Goal: Information Seeking & Learning: Learn about a topic

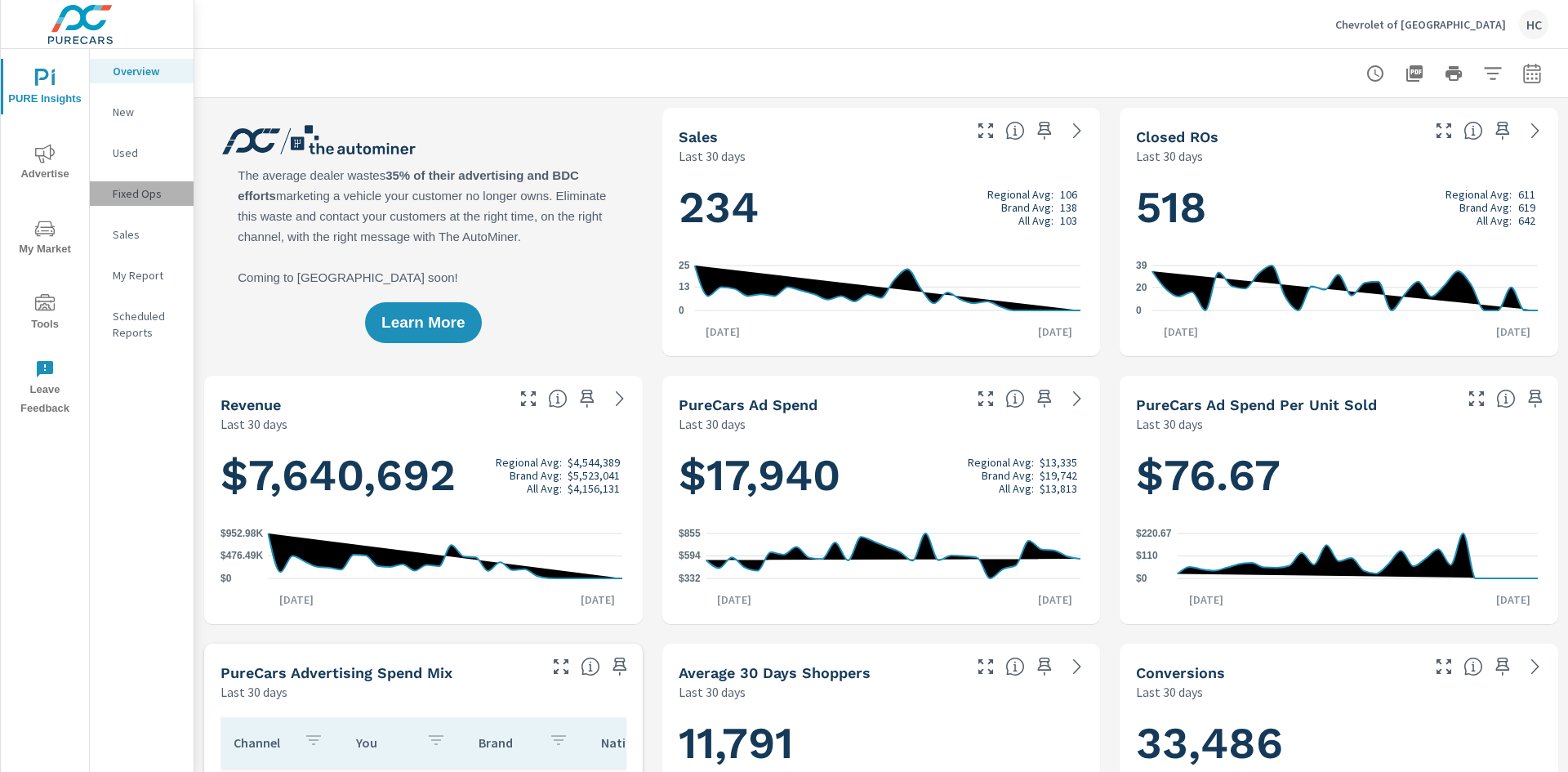
click at [144, 192] on p "Fixed Ops" at bounding box center [147, 193] width 68 height 17
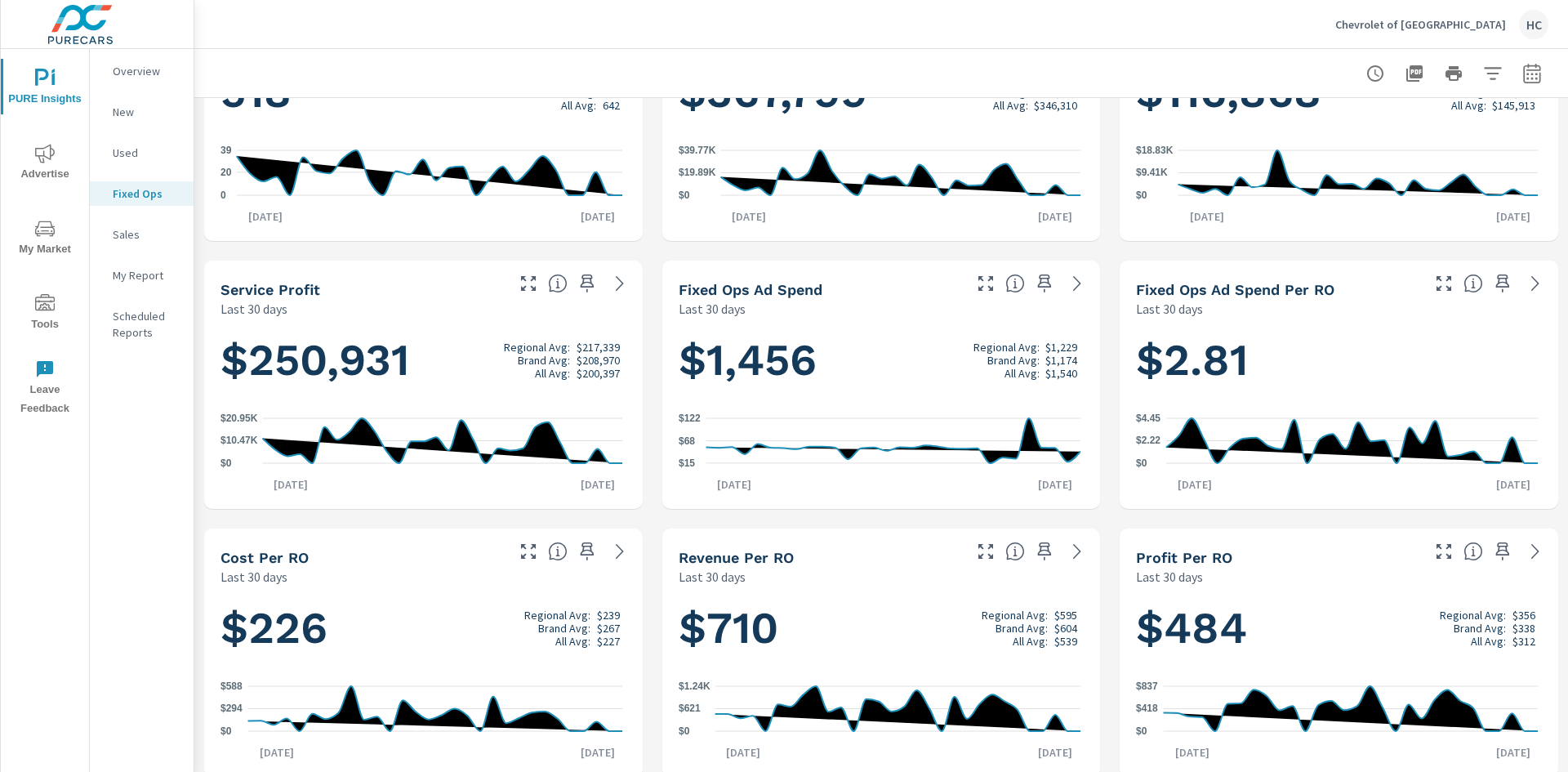
scroll to position [130, 0]
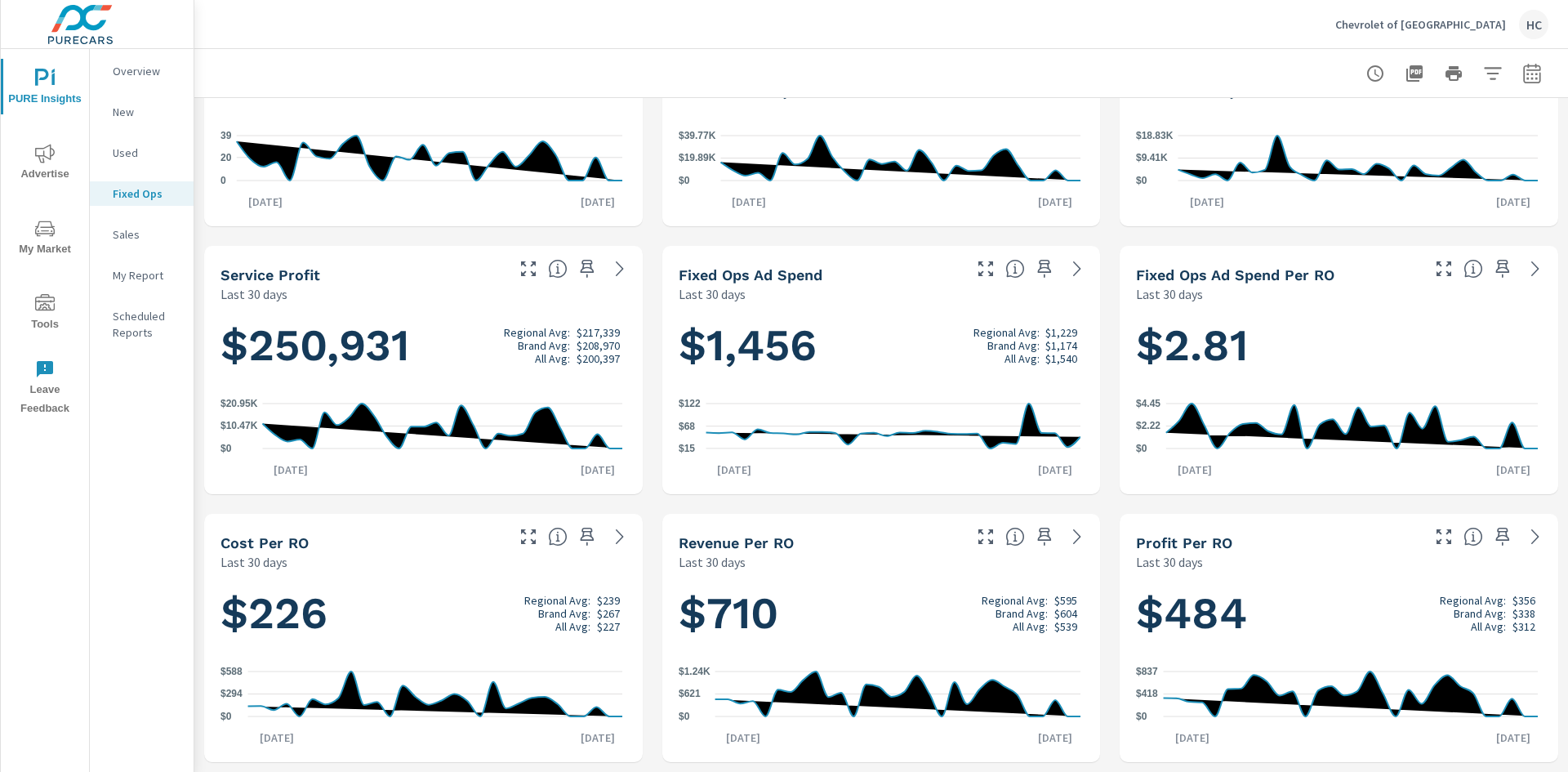
click at [34, 157] on span "Advertise" at bounding box center [45, 163] width 78 height 40
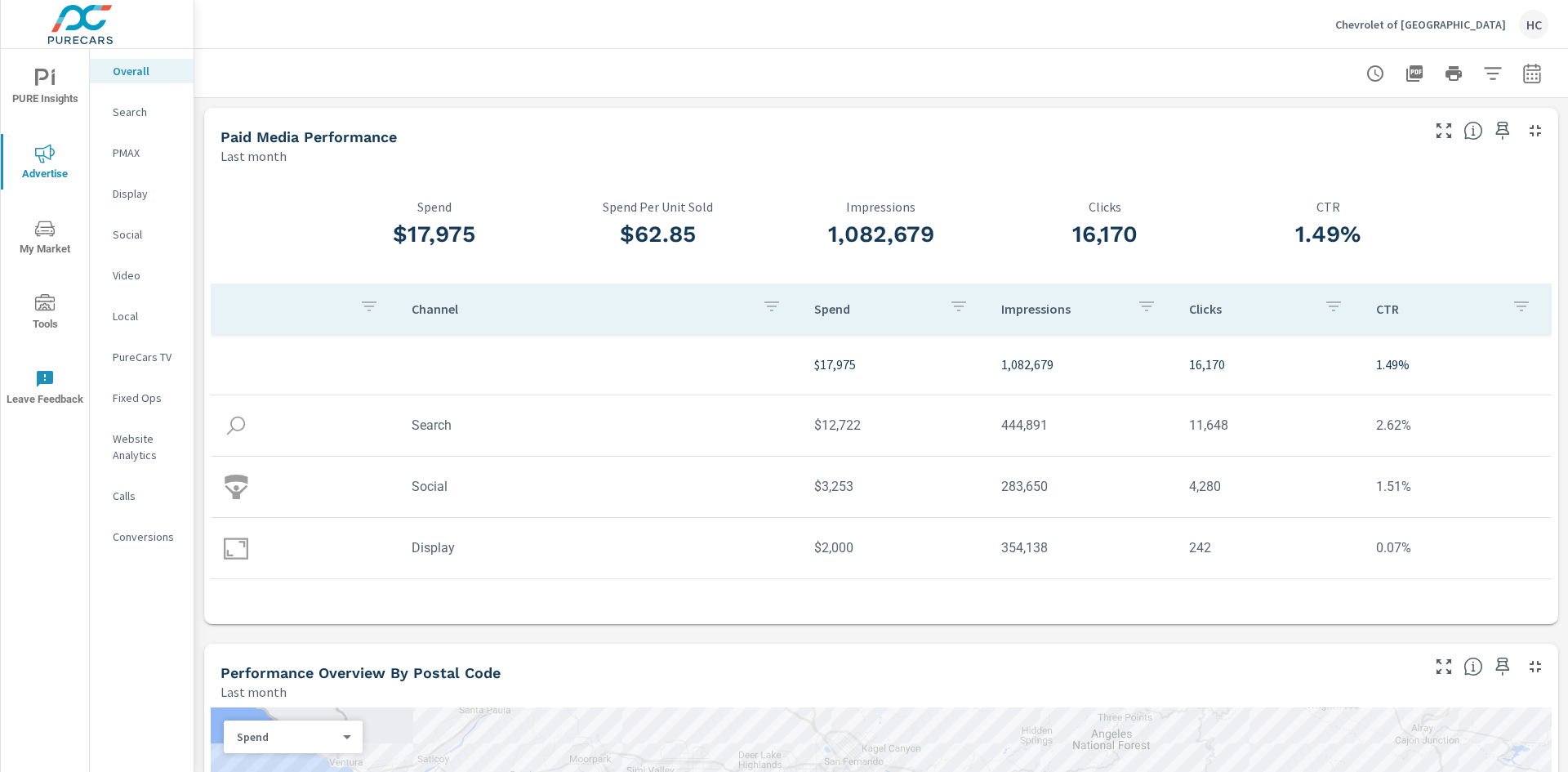
click at [125, 243] on div "Social" at bounding box center [141, 234] width 103 height 24
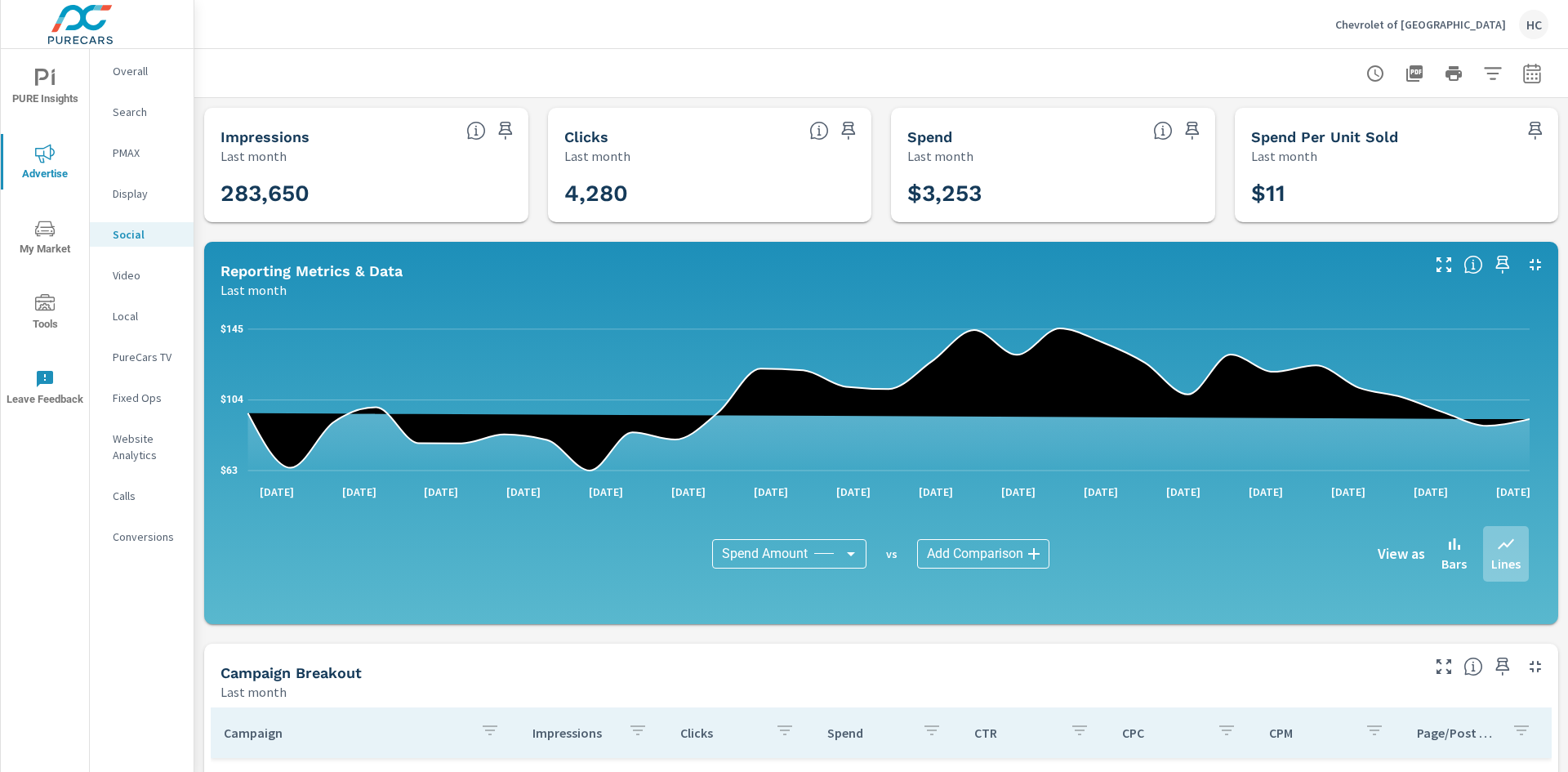
click at [724, 67] on div at bounding box center [881, 72] width 1335 height 48
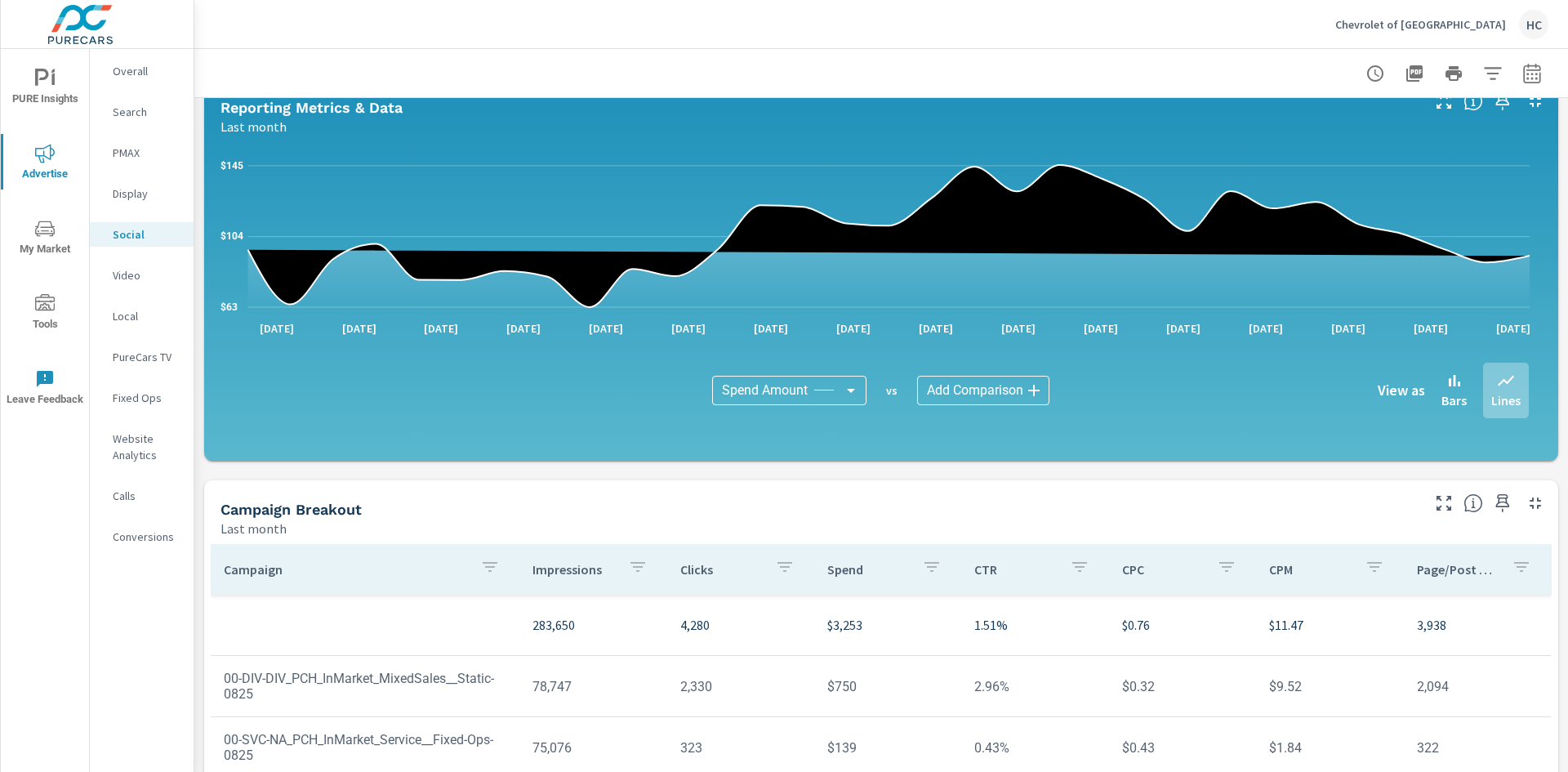
scroll to position [245, 0]
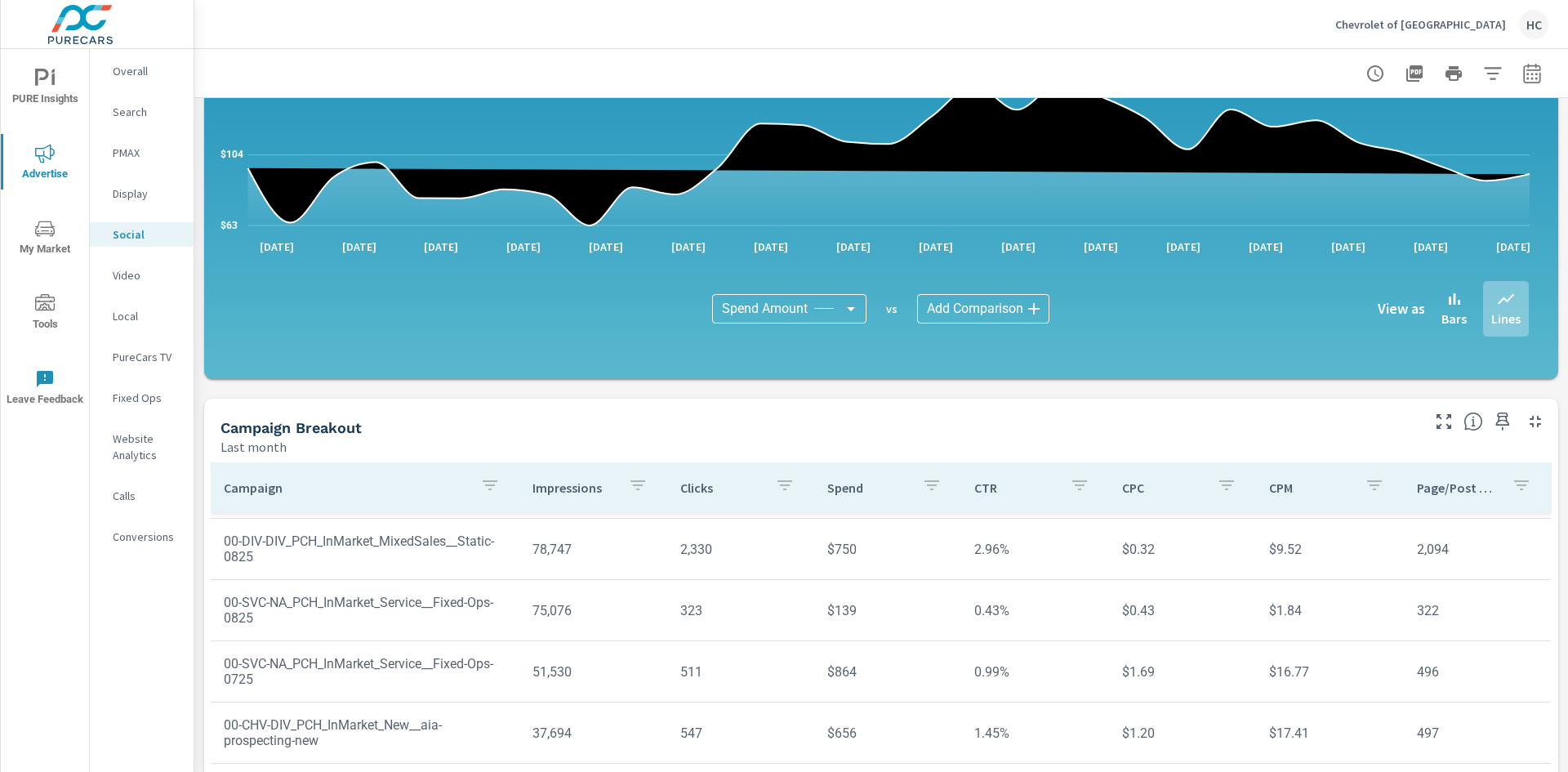
scroll to position [82, 0]
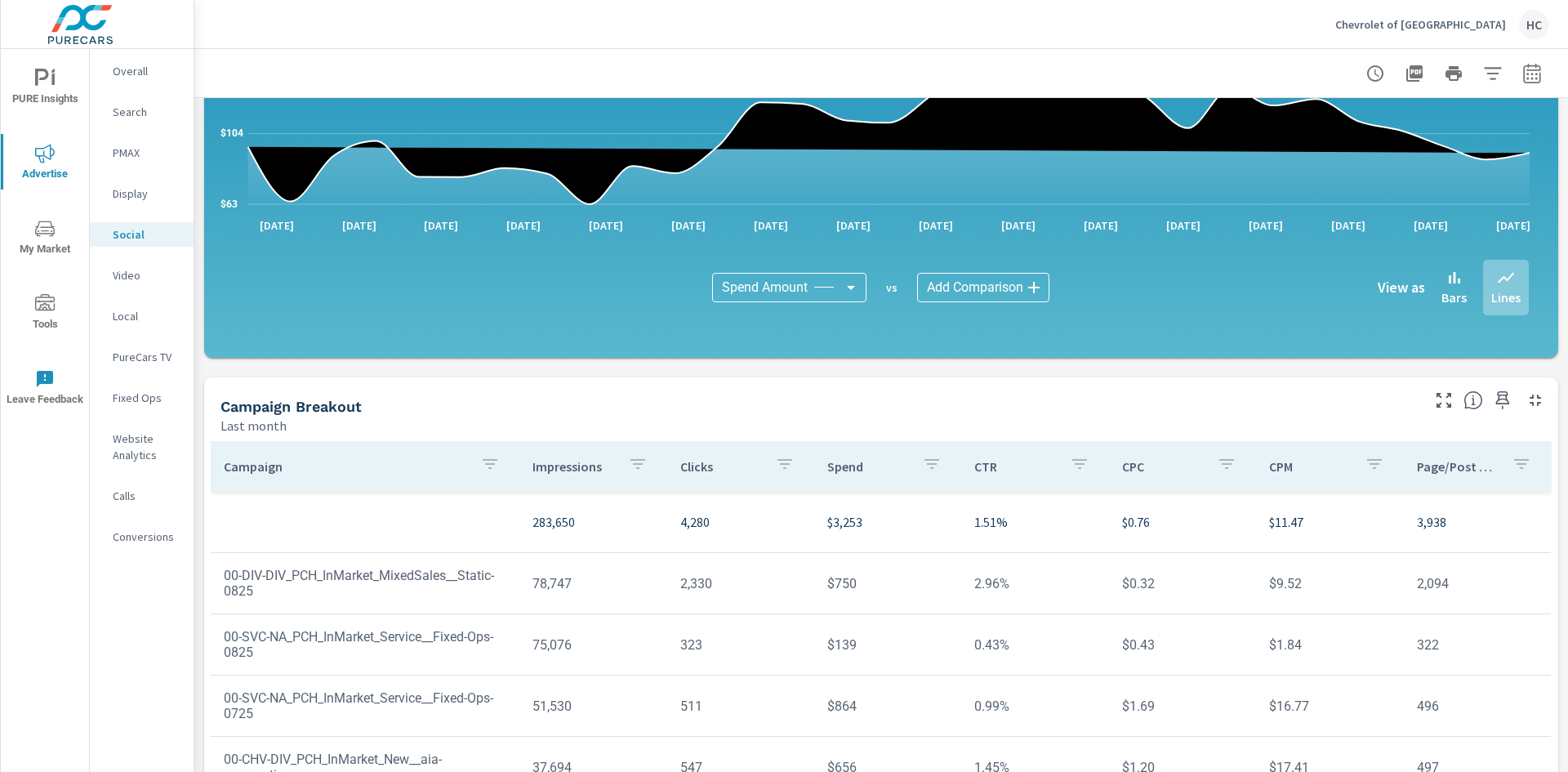
scroll to position [327, 0]
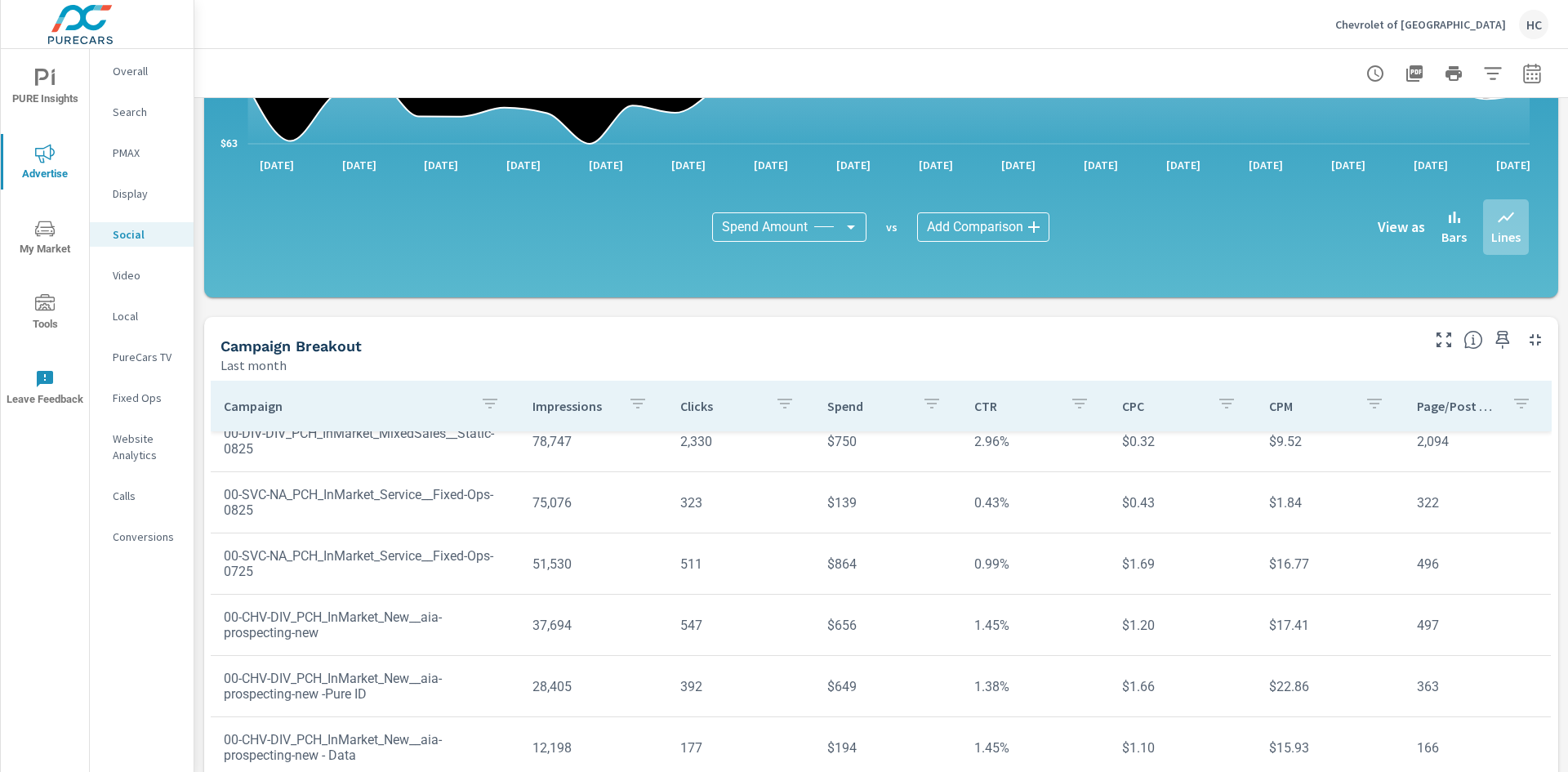
scroll to position [4, 0]
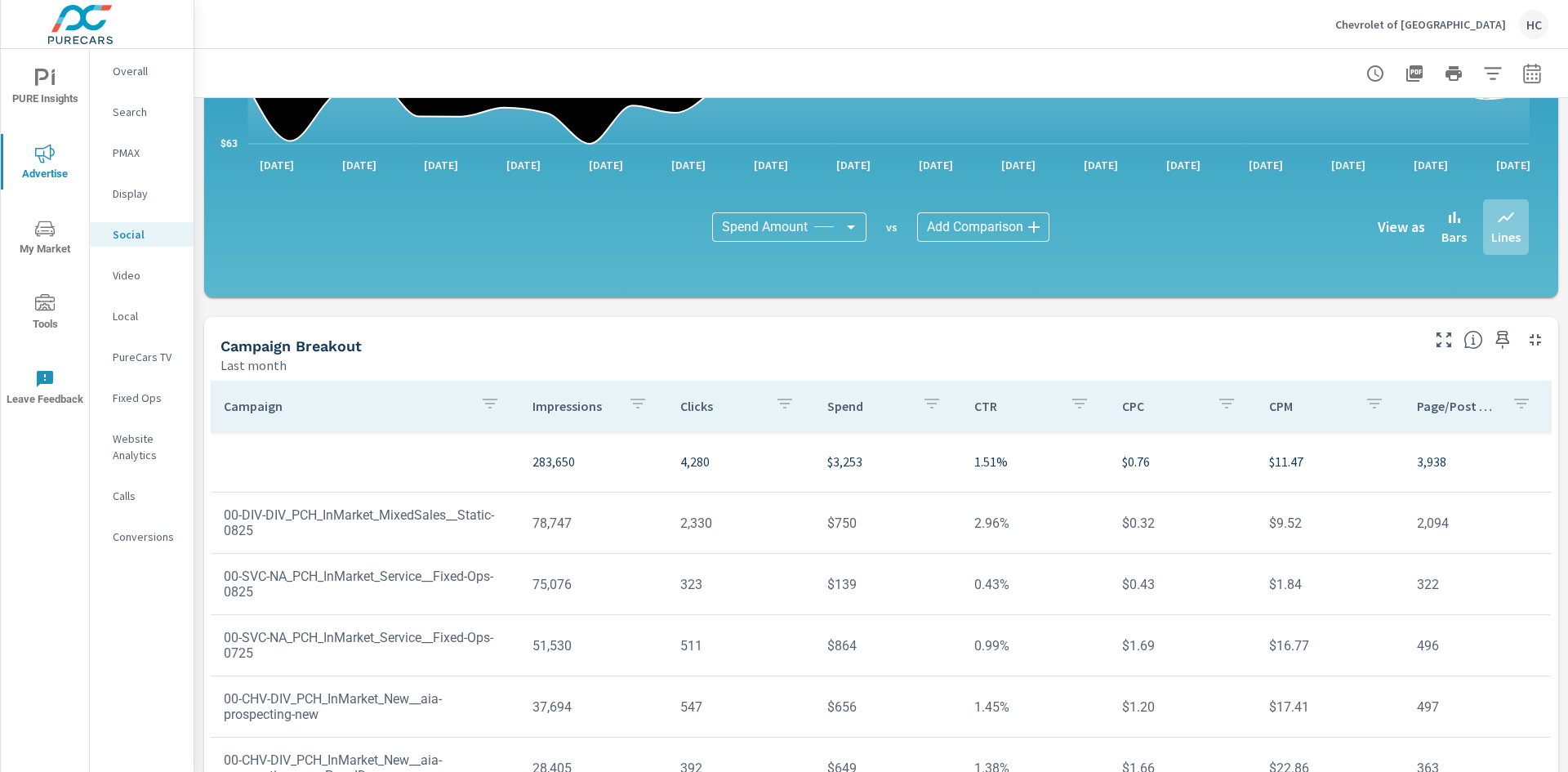
click at [123, 441] on p "Website Analytics" at bounding box center [147, 447] width 68 height 33
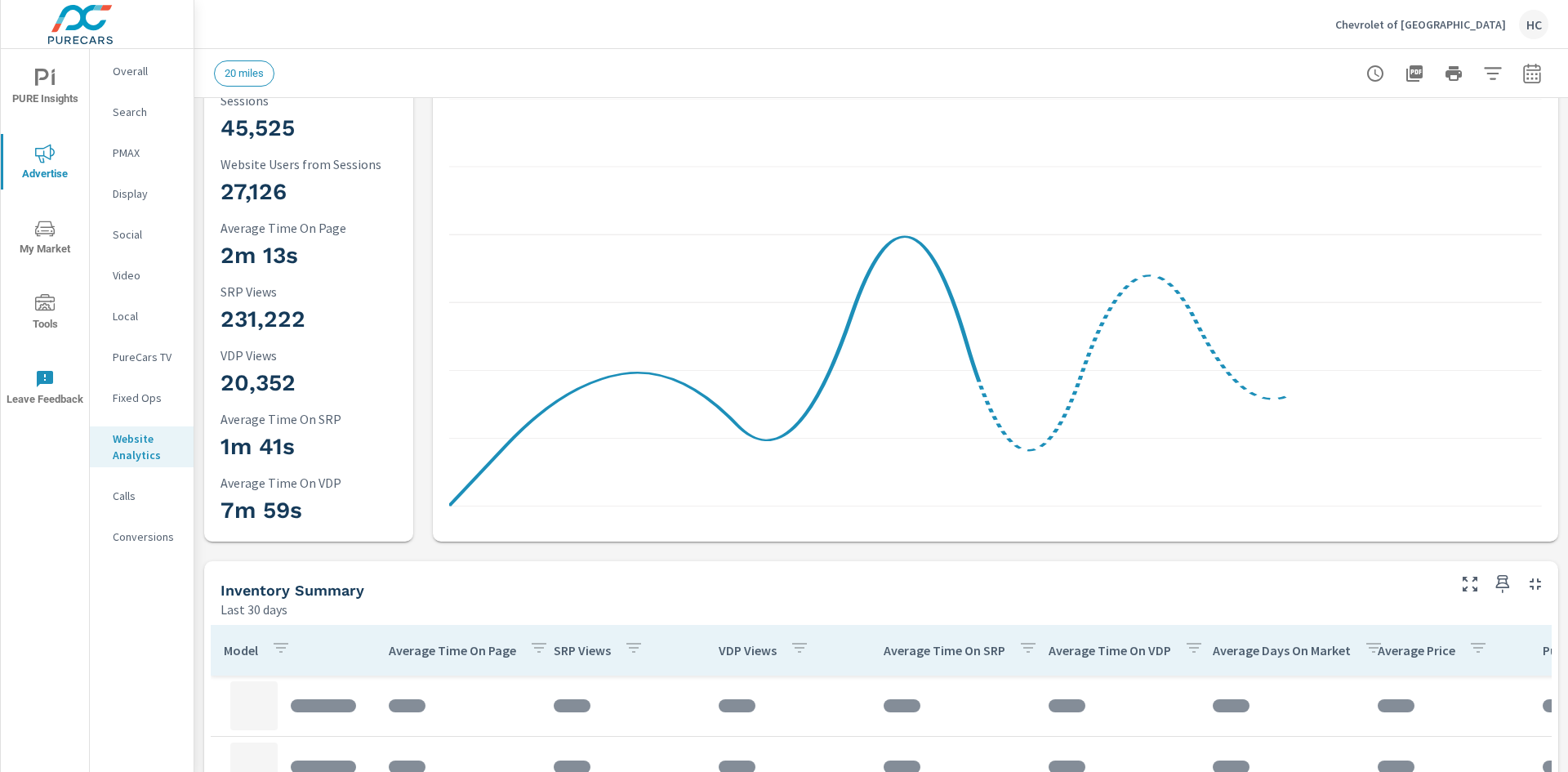
scroll to position [82, 0]
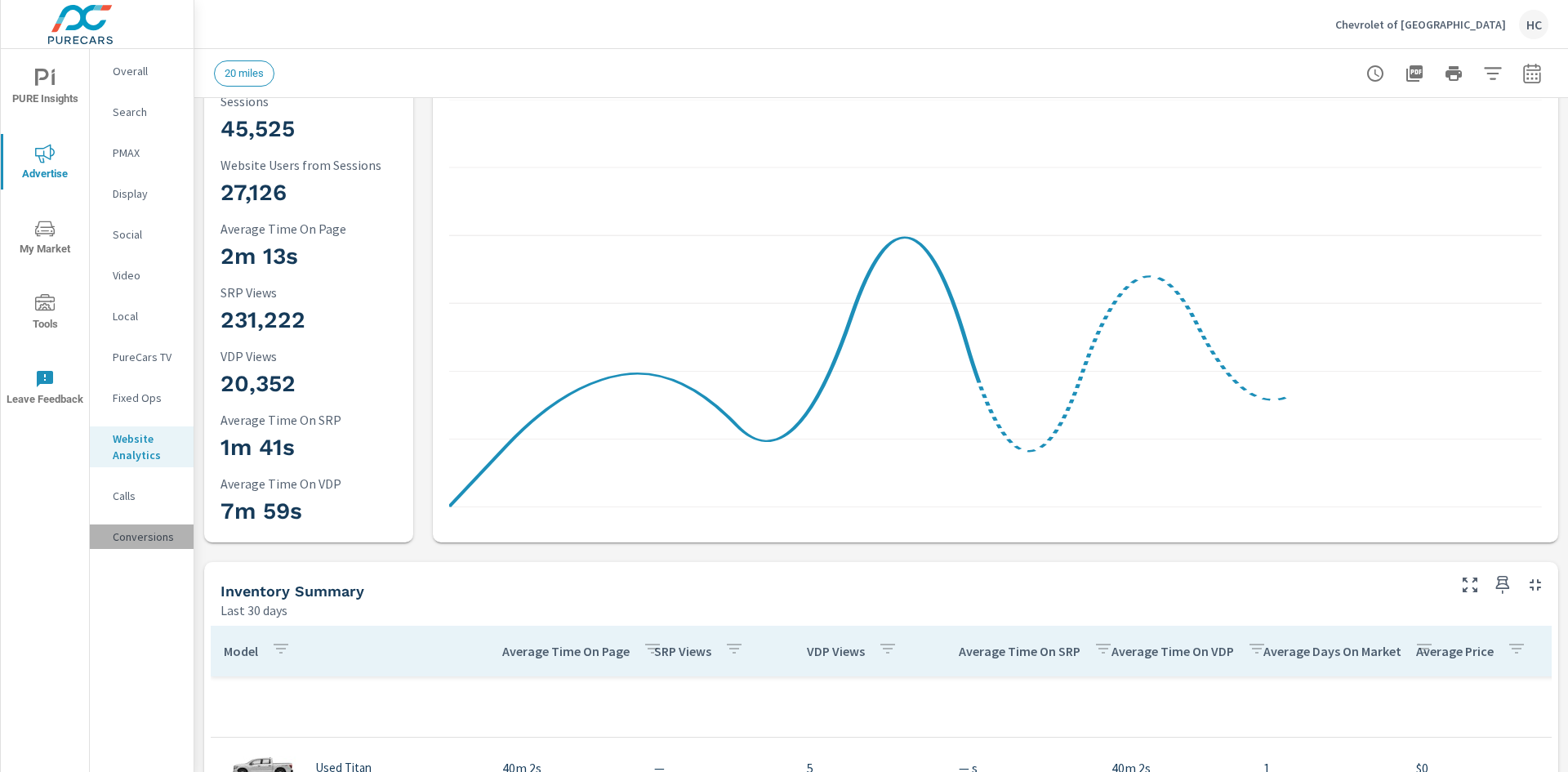
click at [153, 534] on p "Conversions" at bounding box center [147, 536] width 68 height 17
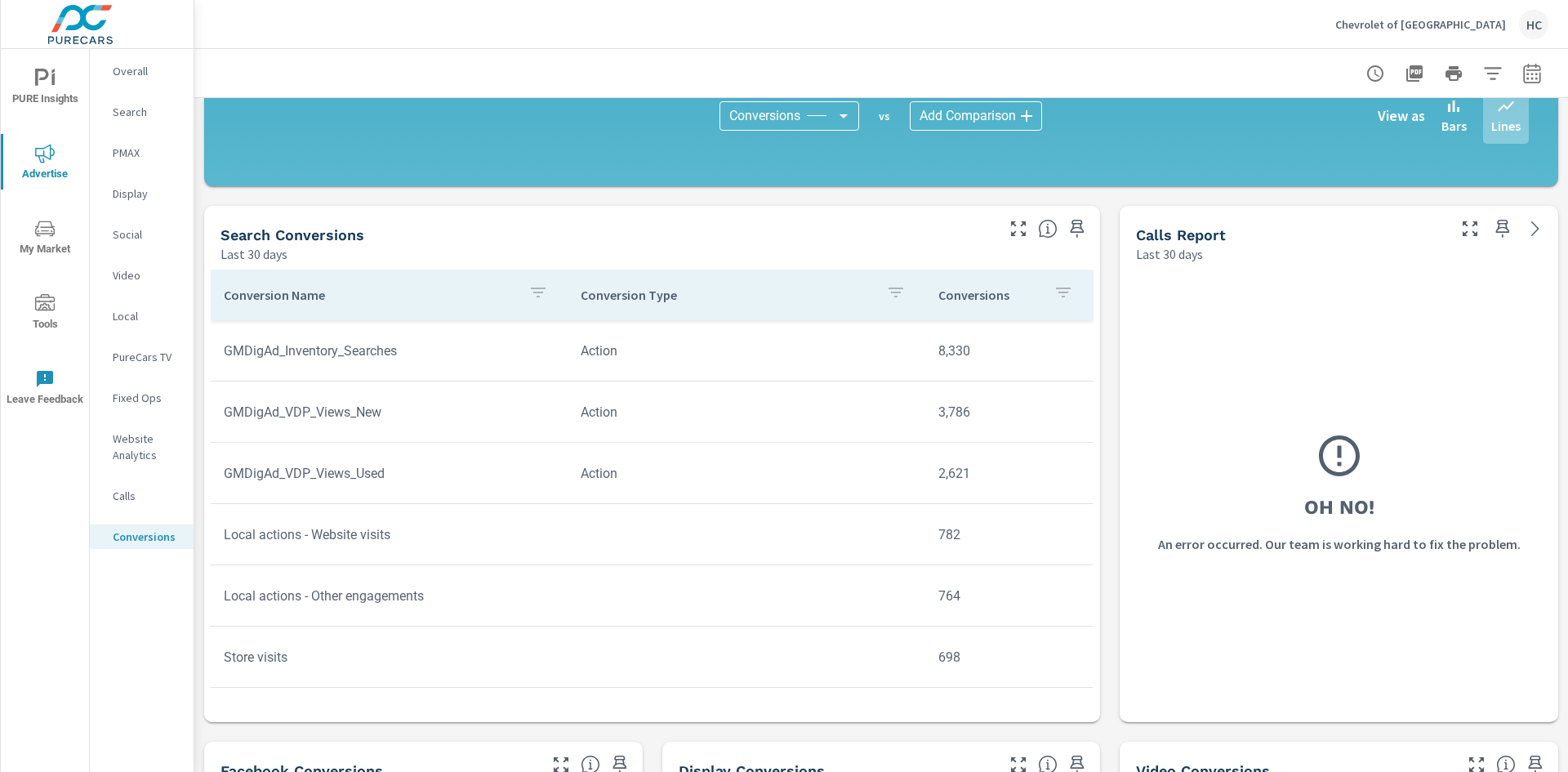
scroll to position [82, 0]
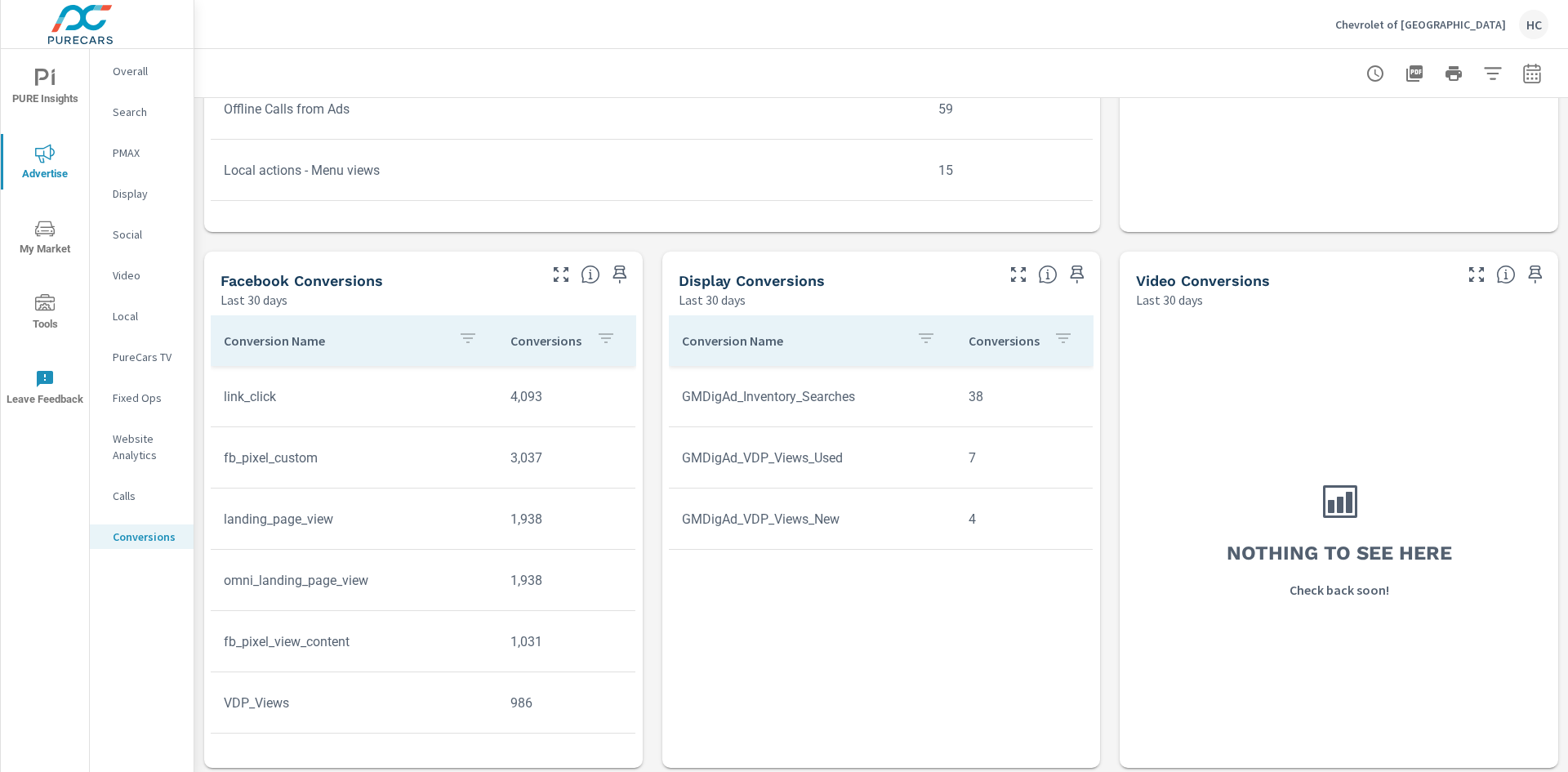
scroll to position [82, 0]
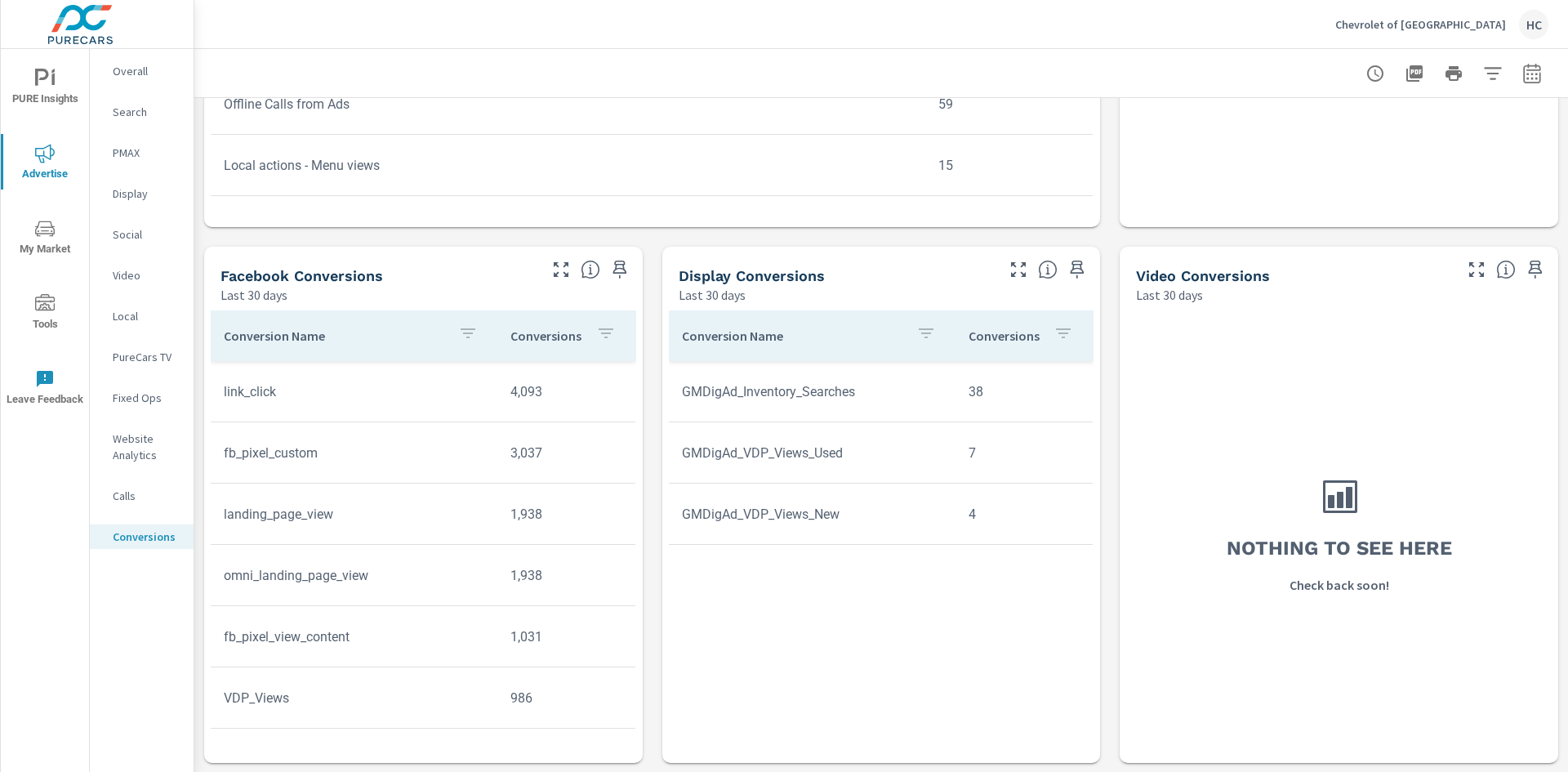
scroll to position [1067, 0]
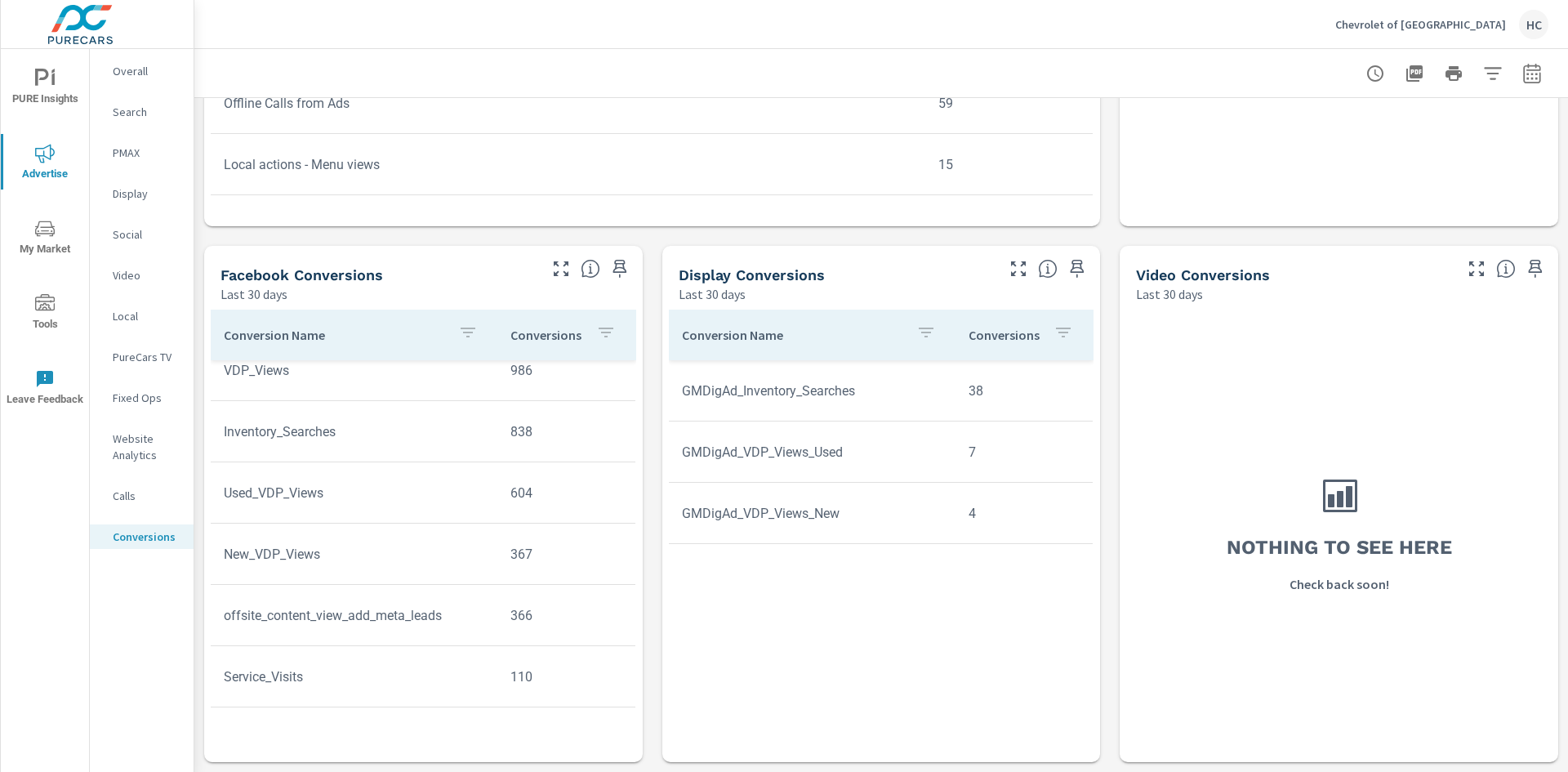
scroll to position [409, 0]
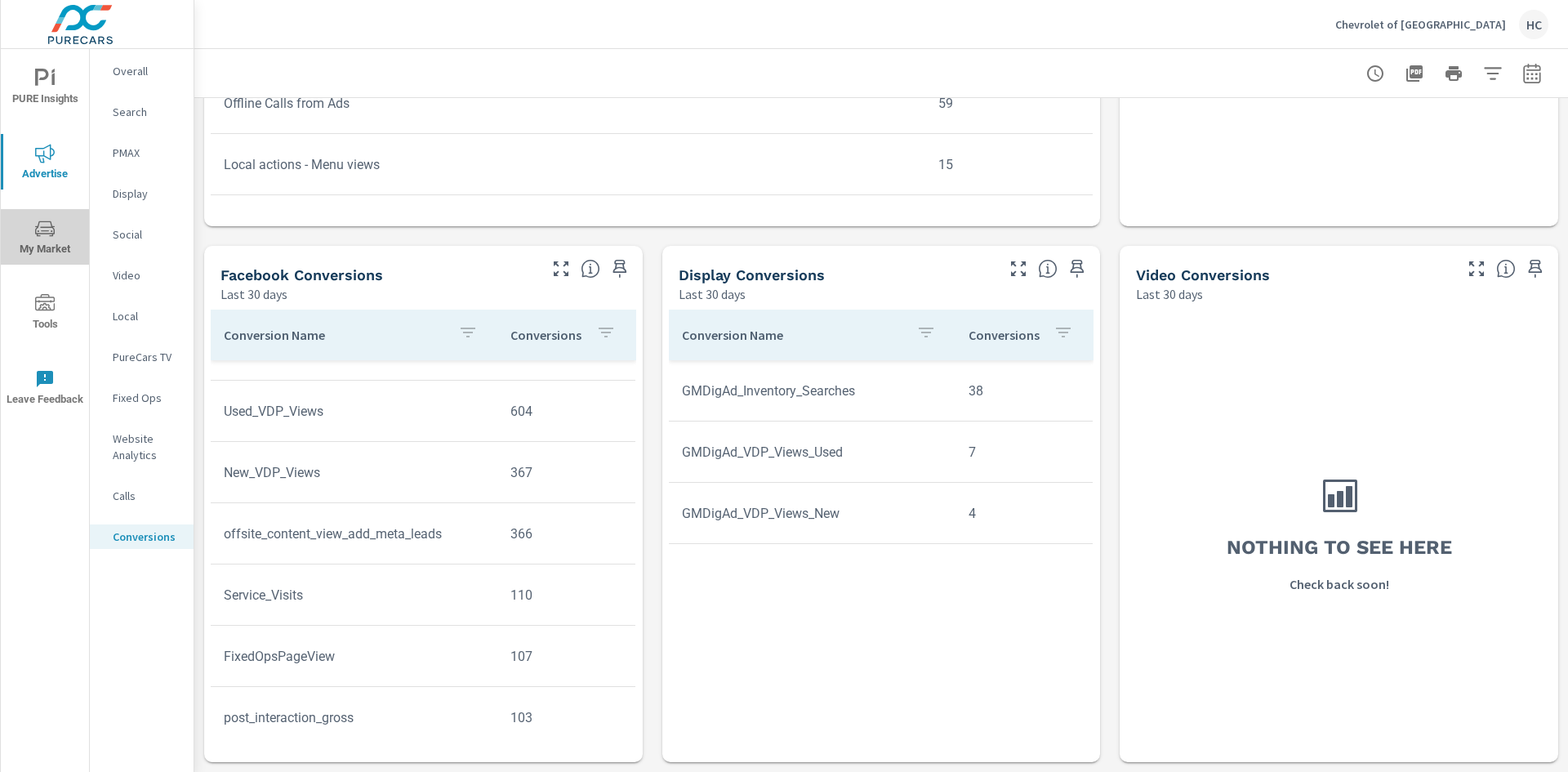
click at [39, 246] on span "My Market" at bounding box center [45, 239] width 78 height 40
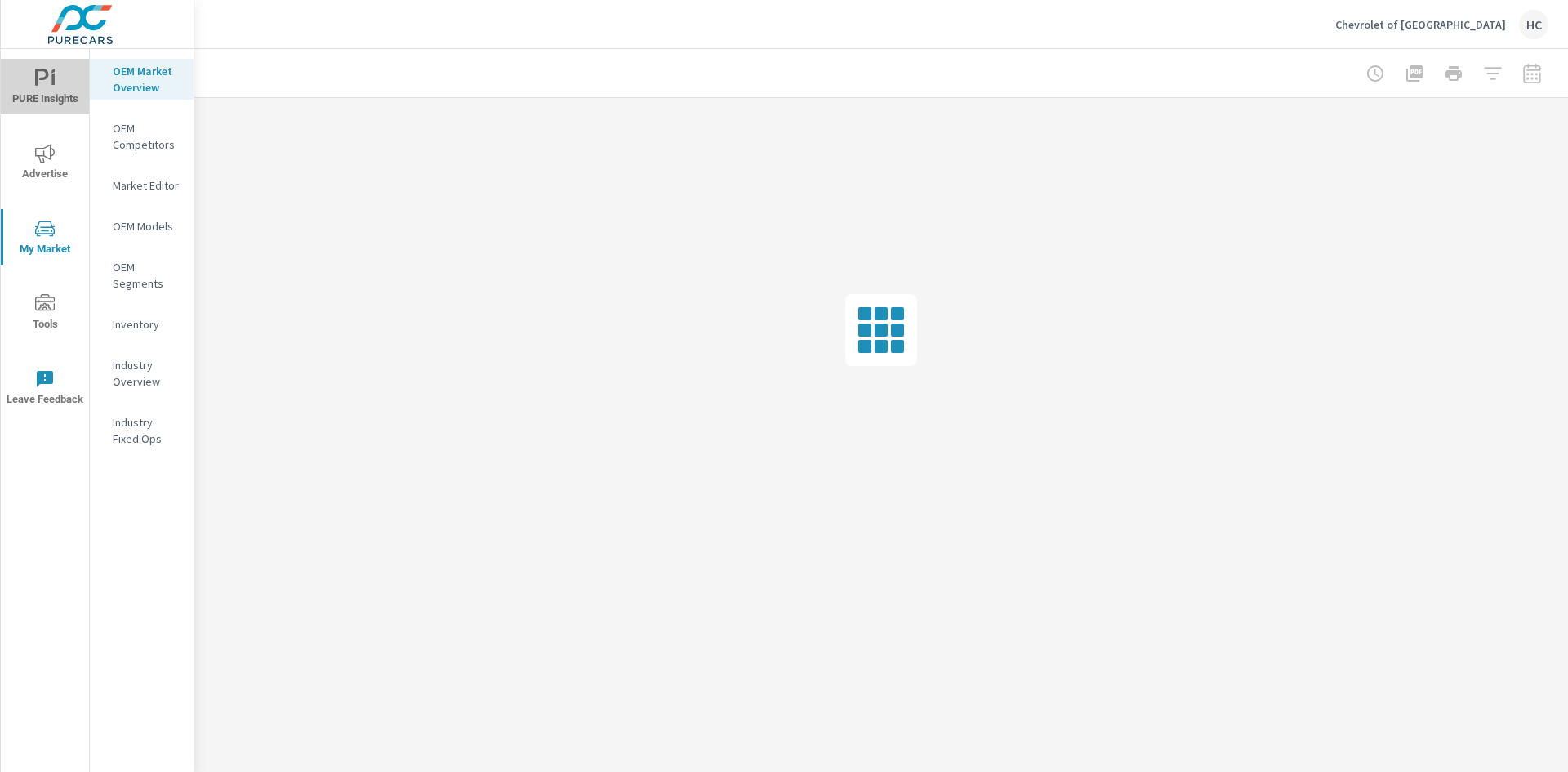
click at [43, 83] on icon "nav menu" at bounding box center [44, 78] width 20 height 20
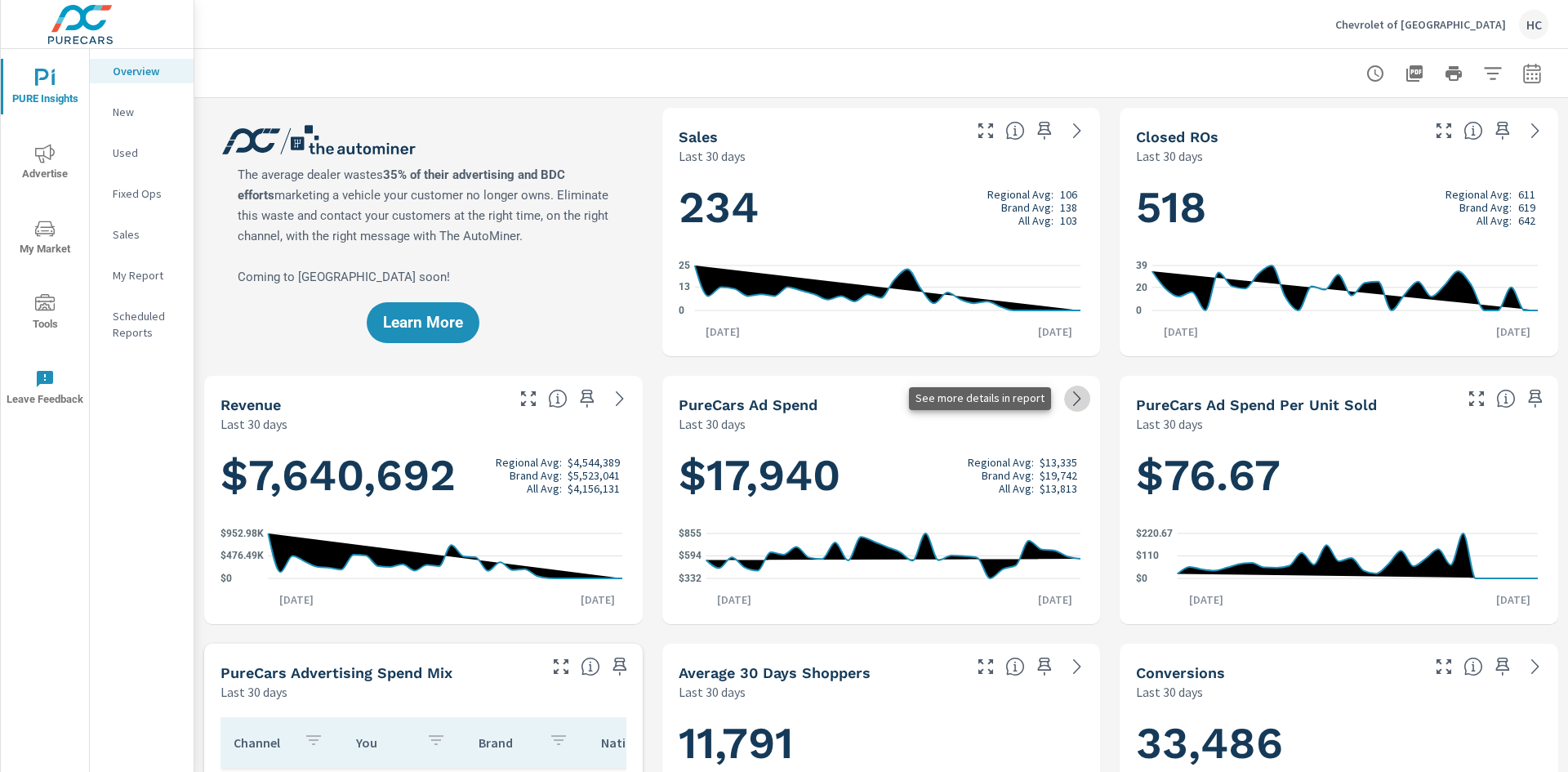
click at [1067, 396] on icon at bounding box center [1077, 398] width 20 height 20
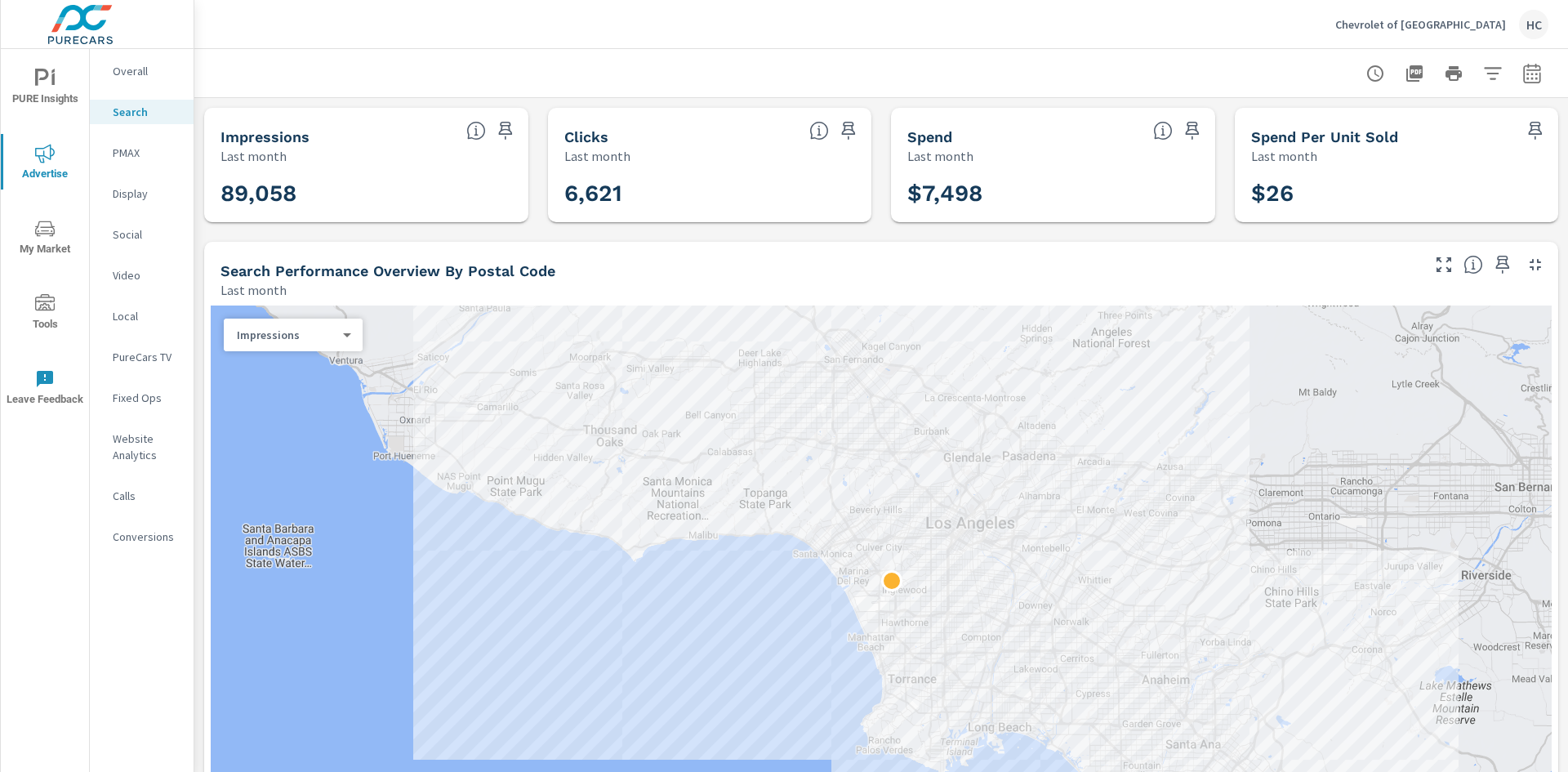
scroll to position [82, 0]
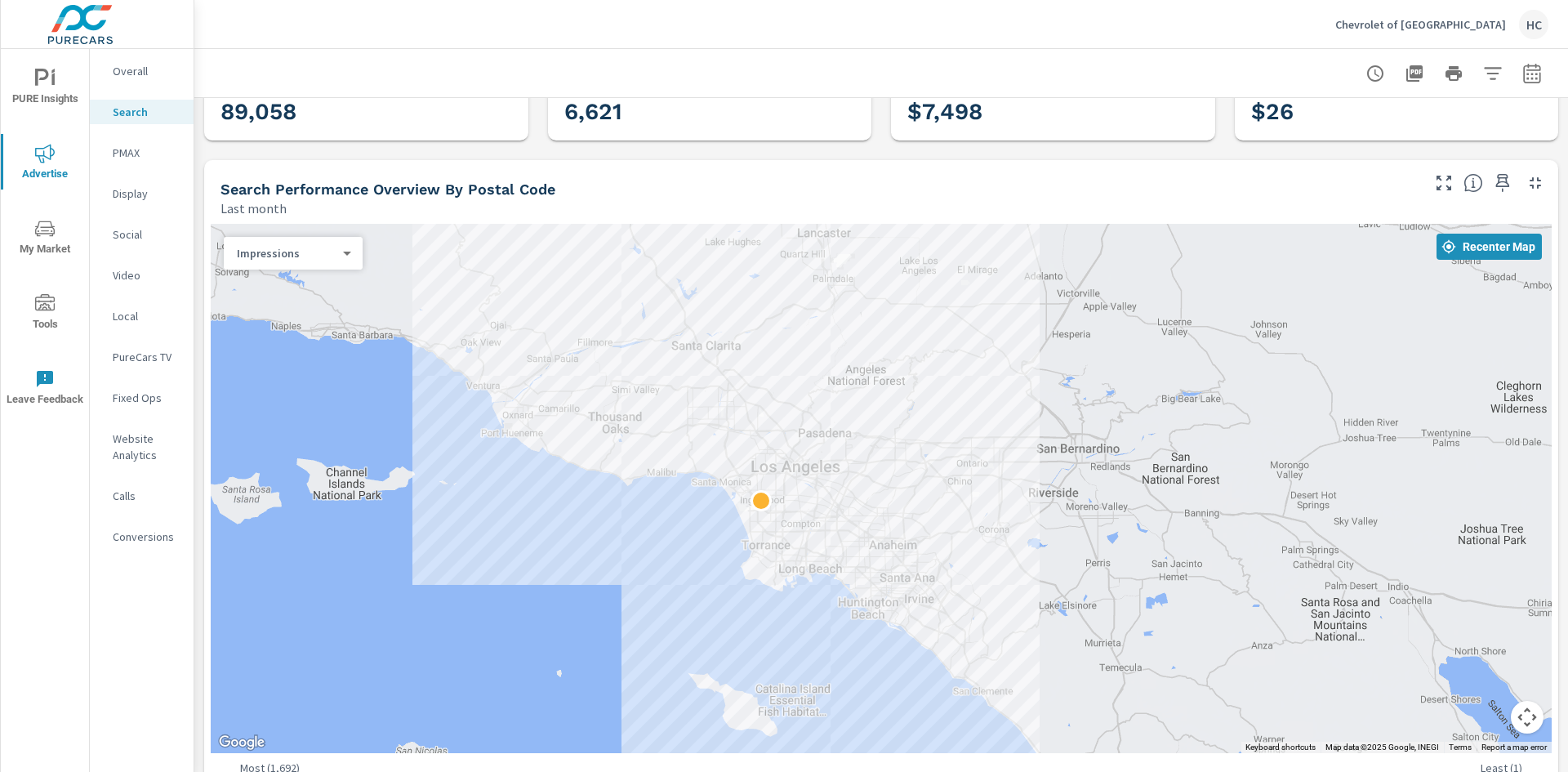
drag, startPoint x: 779, startPoint y: 422, endPoint x: 717, endPoint y: 517, distance: 113.4
click at [717, 519] on div at bounding box center [881, 488] width 1341 height 529
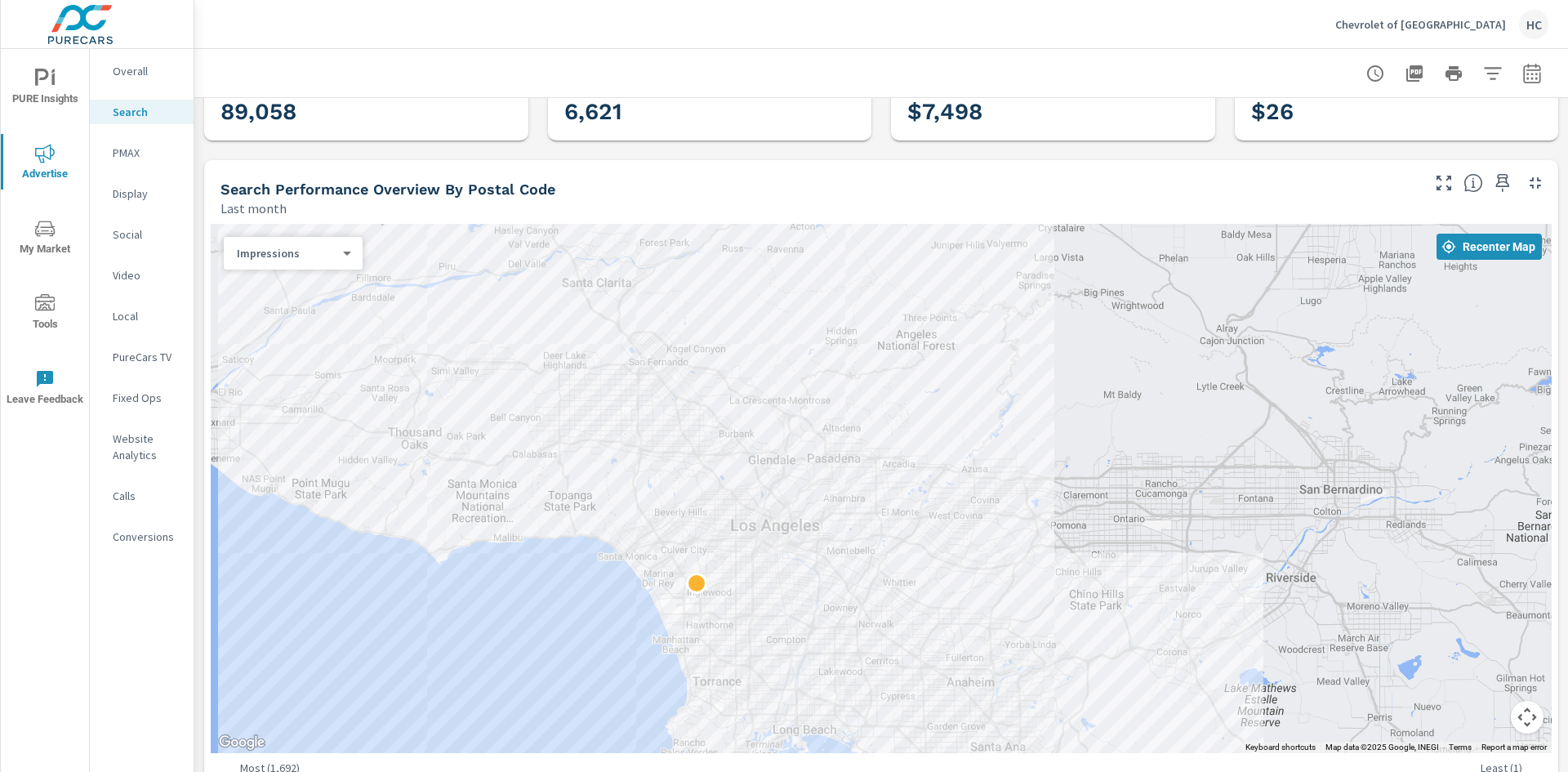
drag, startPoint x: 921, startPoint y: 335, endPoint x: 750, endPoint y: 503, distance: 239.7
click at [750, 503] on div at bounding box center [881, 488] width 1341 height 529
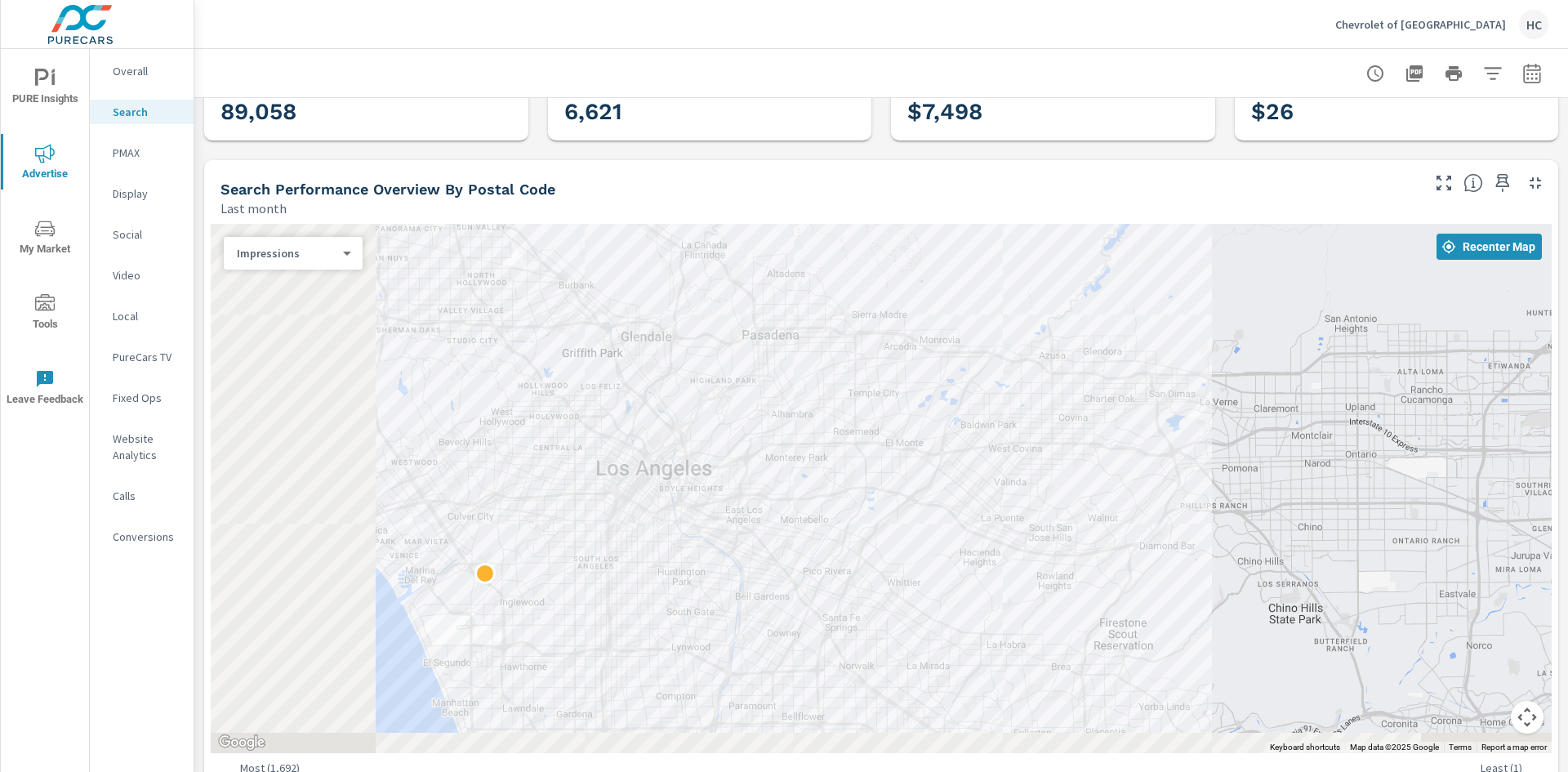
drag, startPoint x: 988, startPoint y: 608, endPoint x: 1271, endPoint y: 410, distance: 345.4
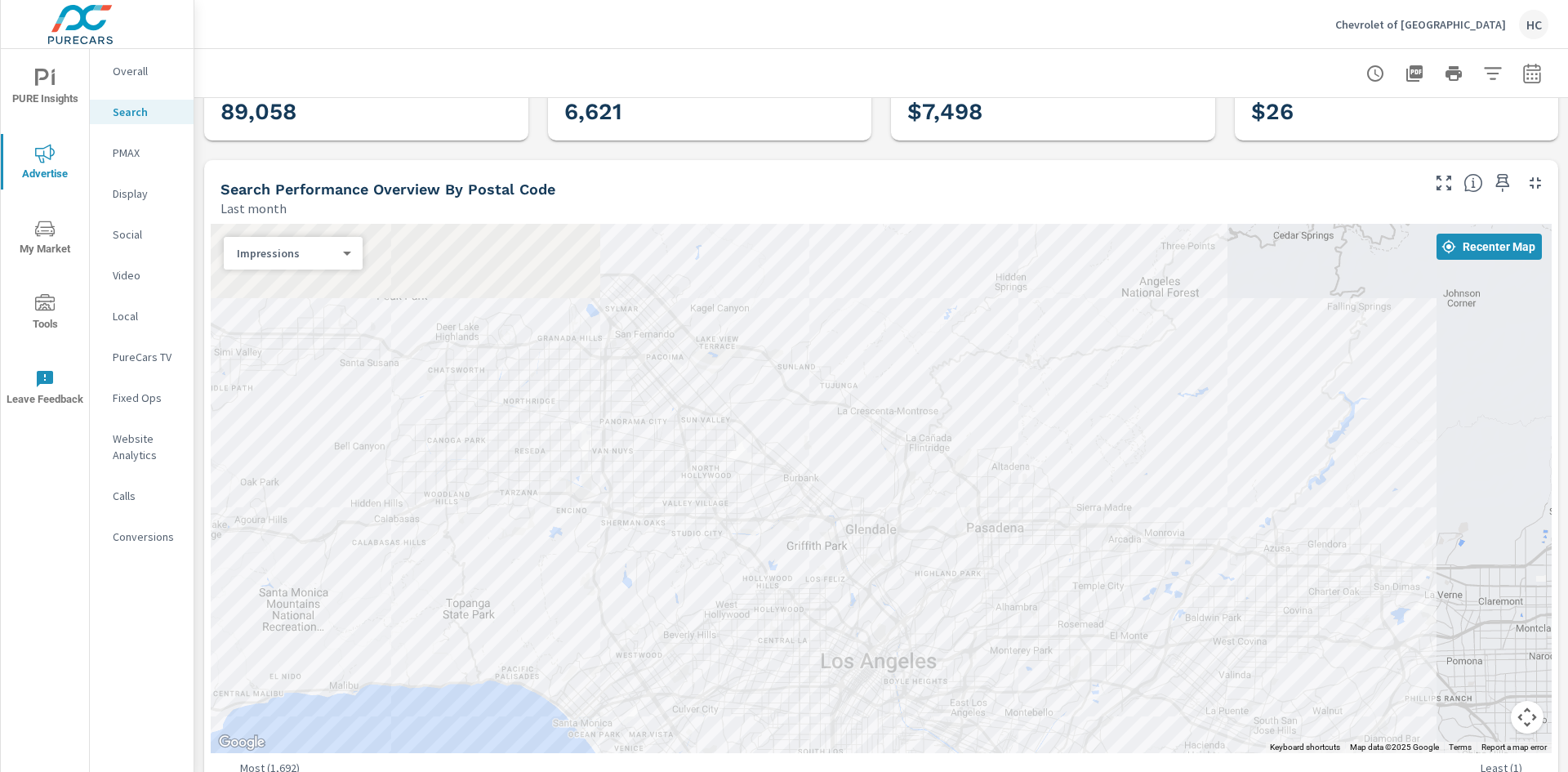
drag, startPoint x: 1203, startPoint y: 389, endPoint x: 1384, endPoint y: 587, distance: 268.3
click at [1425, 622] on div at bounding box center [881, 488] width 1341 height 529
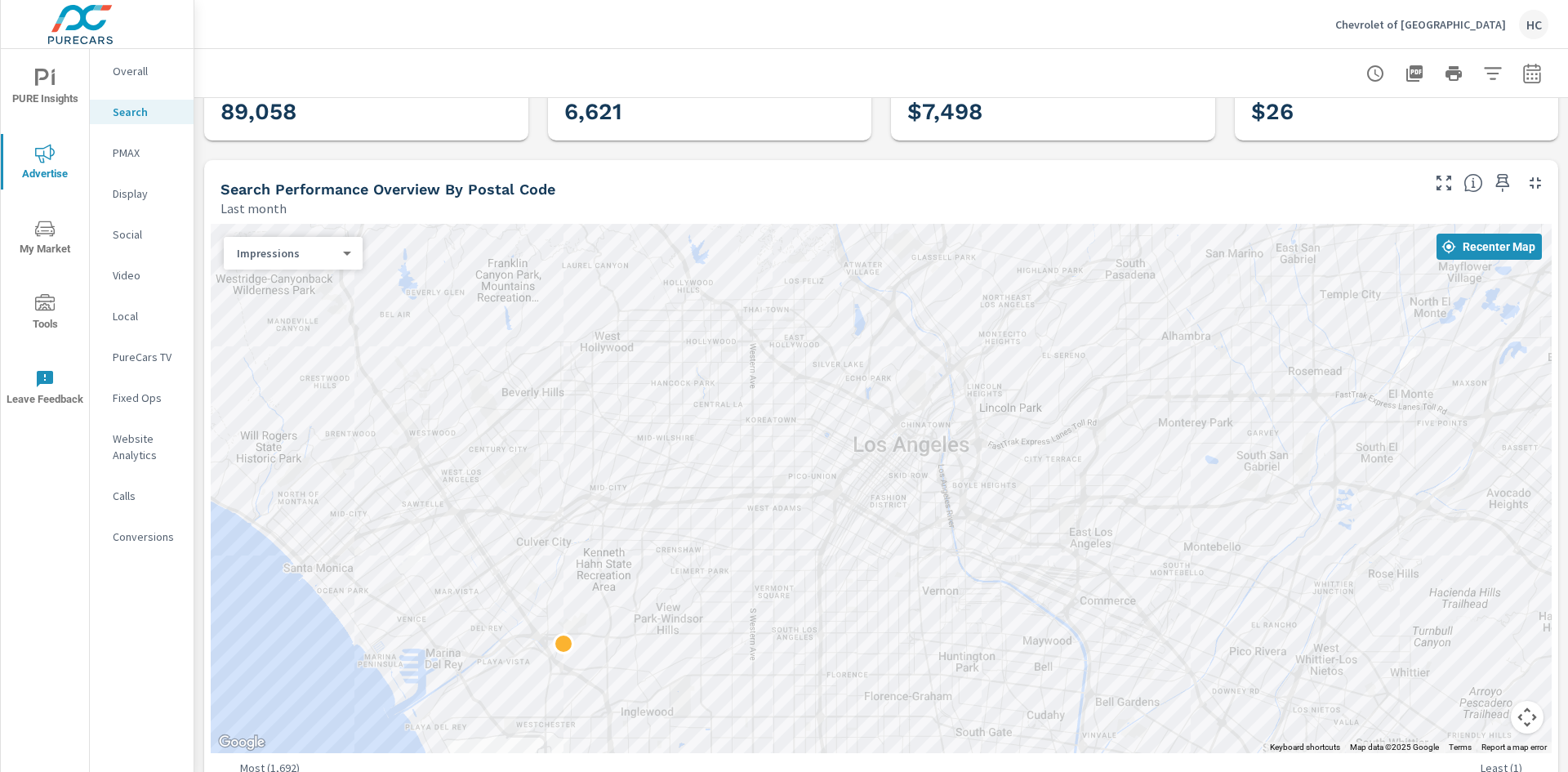
drag, startPoint x: 737, startPoint y: 529, endPoint x: 1517, endPoint y: 476, distance: 781.8
click at [1520, 476] on div at bounding box center [881, 488] width 1341 height 529
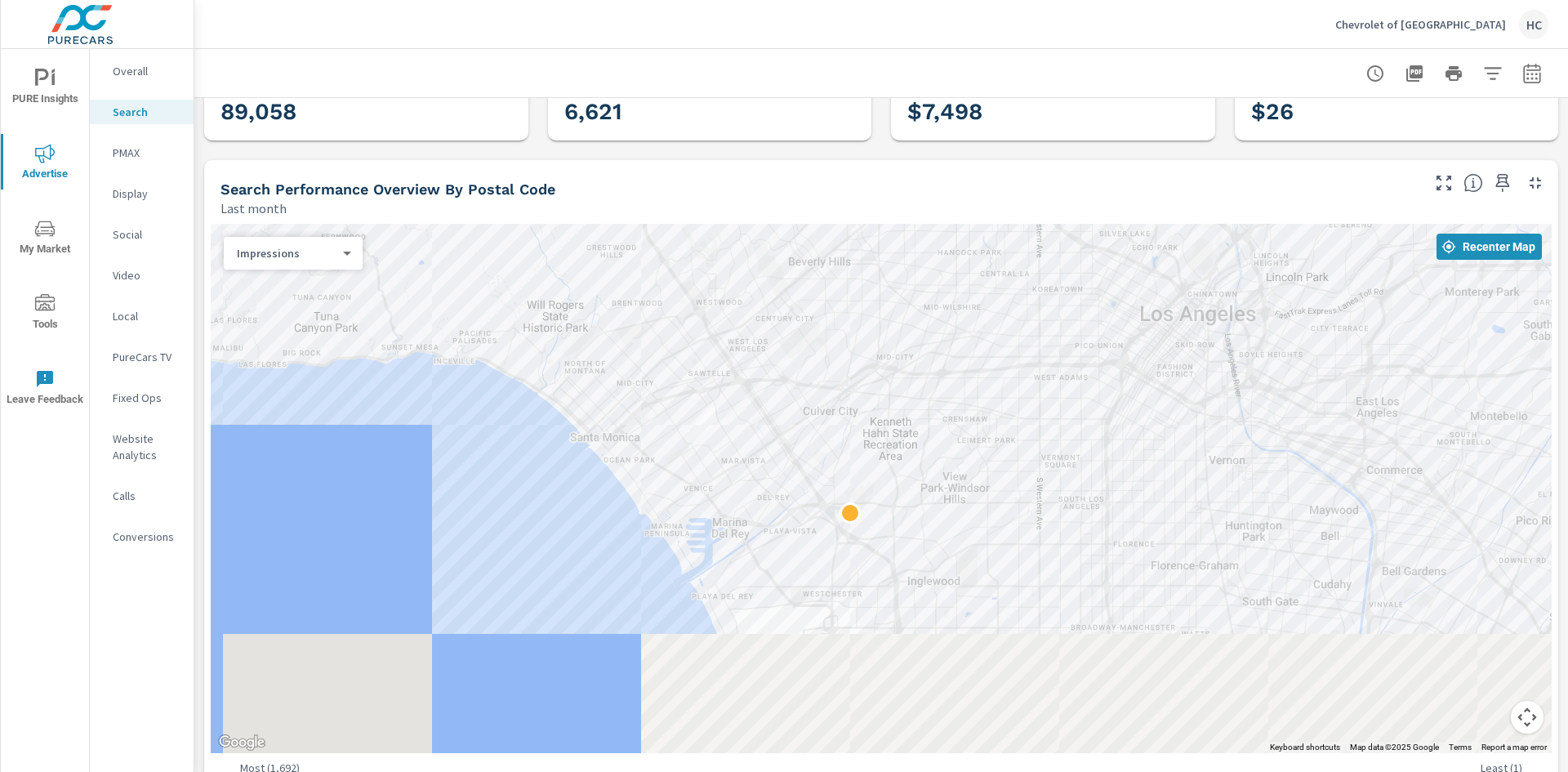
drag, startPoint x: 1219, startPoint y: 465, endPoint x: 1189, endPoint y: 387, distance: 83.6
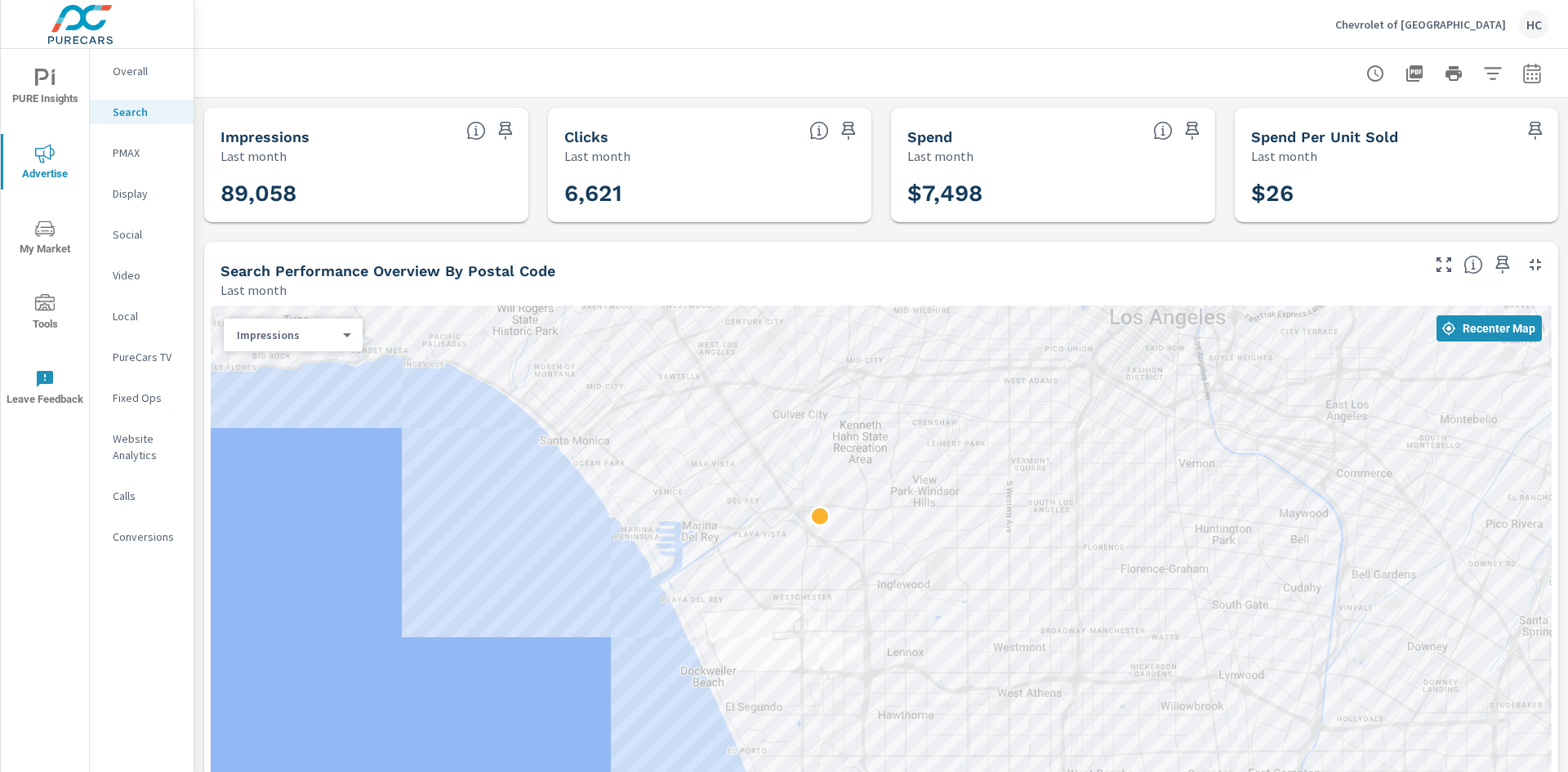
click at [340, 332] on body "PURE Insights Advertise My Market Tools Leave Feedback Overall Search PMAX Disp…" at bounding box center [784, 386] width 1568 height 772
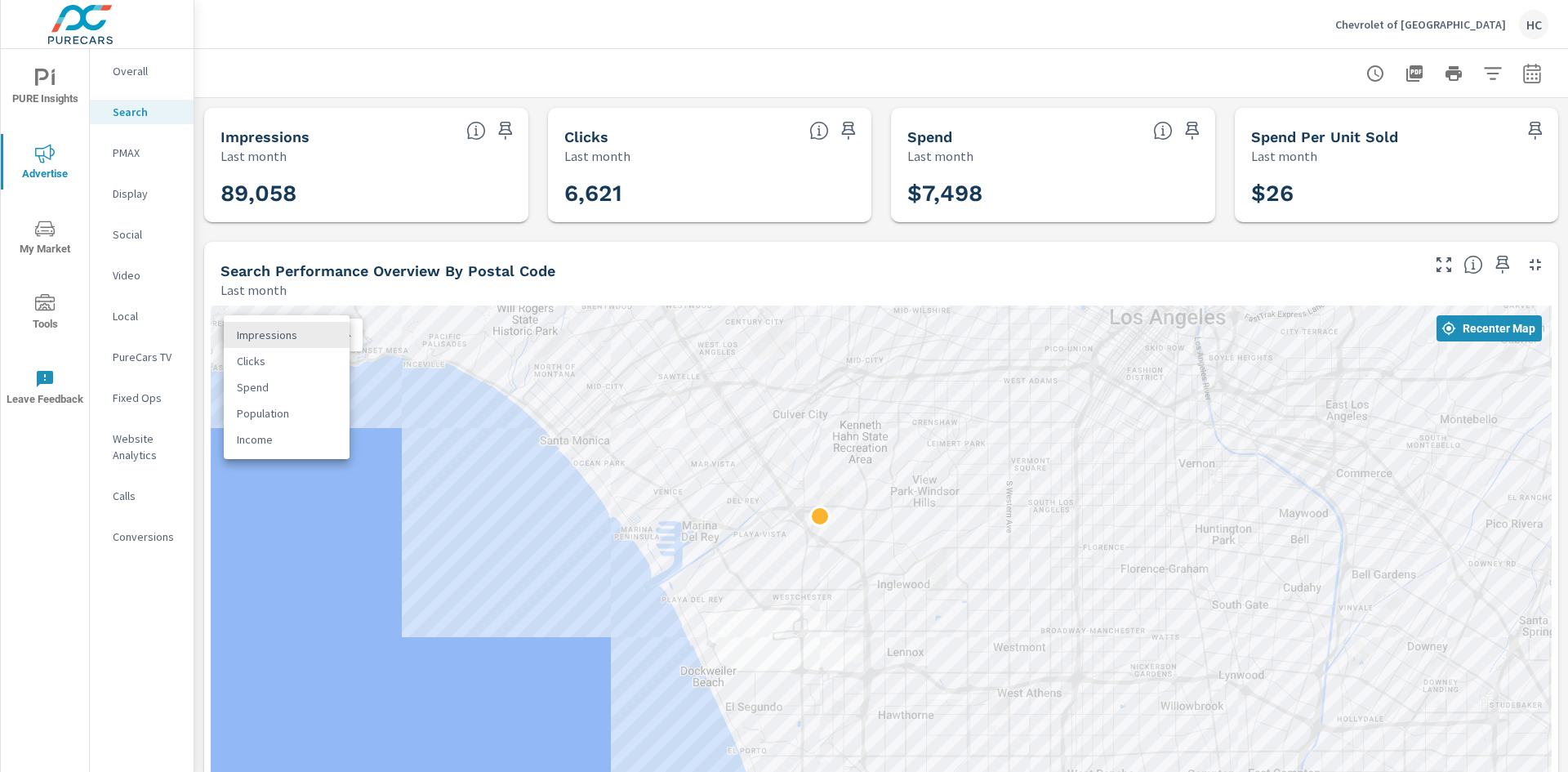
click at [319, 363] on li "Clicks" at bounding box center [286, 361] width 126 height 26
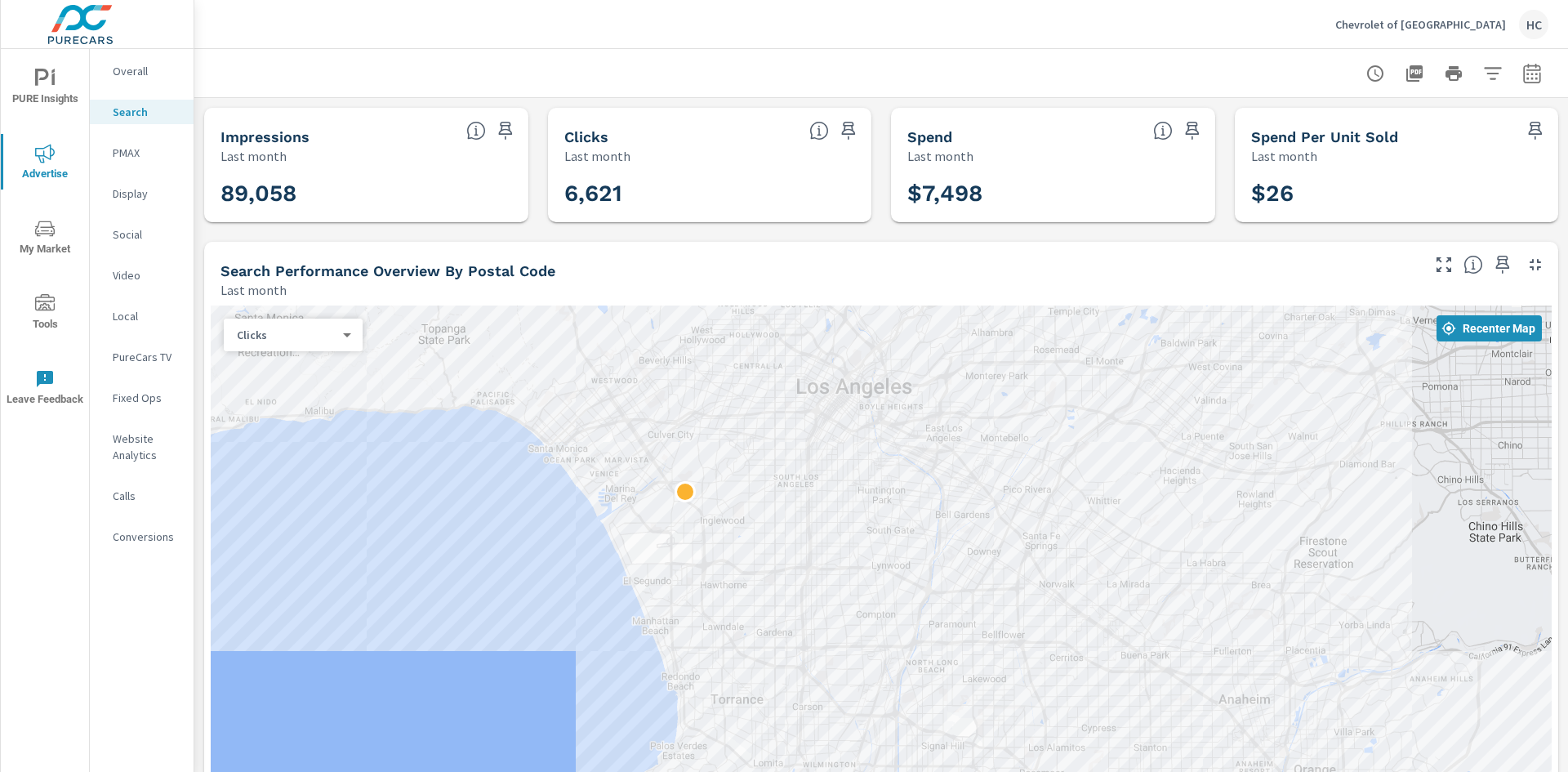
drag, startPoint x: 526, startPoint y: 567, endPoint x: 527, endPoint y: 502, distance: 65.0
click at [526, 503] on div at bounding box center [881, 569] width 1341 height 529
click at [307, 333] on body "PURE Insights Advertise My Market Tools Leave Feedback Overall Search PMAX Disp…" at bounding box center [784, 386] width 1568 height 772
click at [395, 509] on div at bounding box center [784, 386] width 1568 height 772
click at [41, 83] on icon "nav menu" at bounding box center [44, 78] width 20 height 20
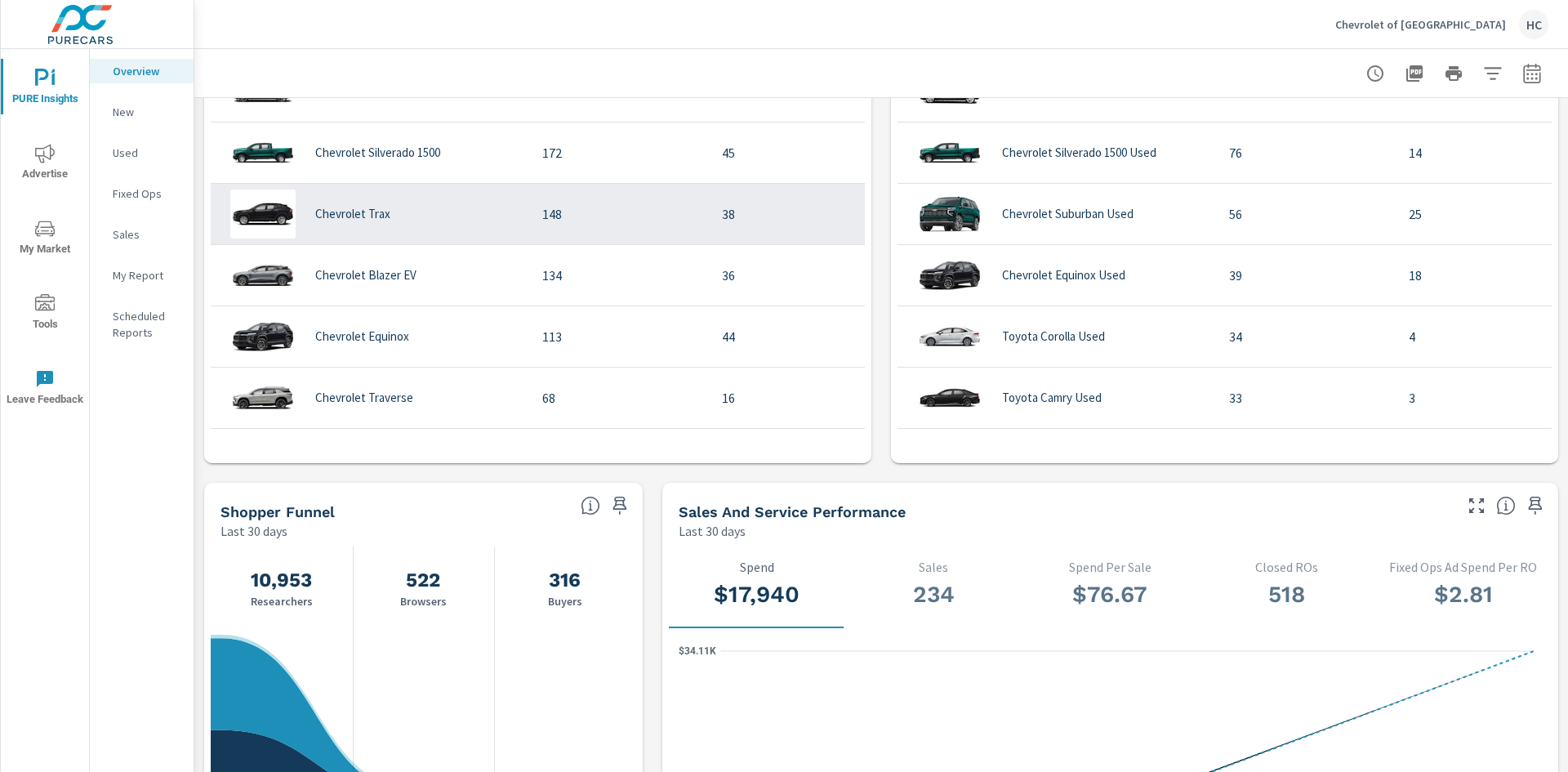
scroll to position [1107, 0]
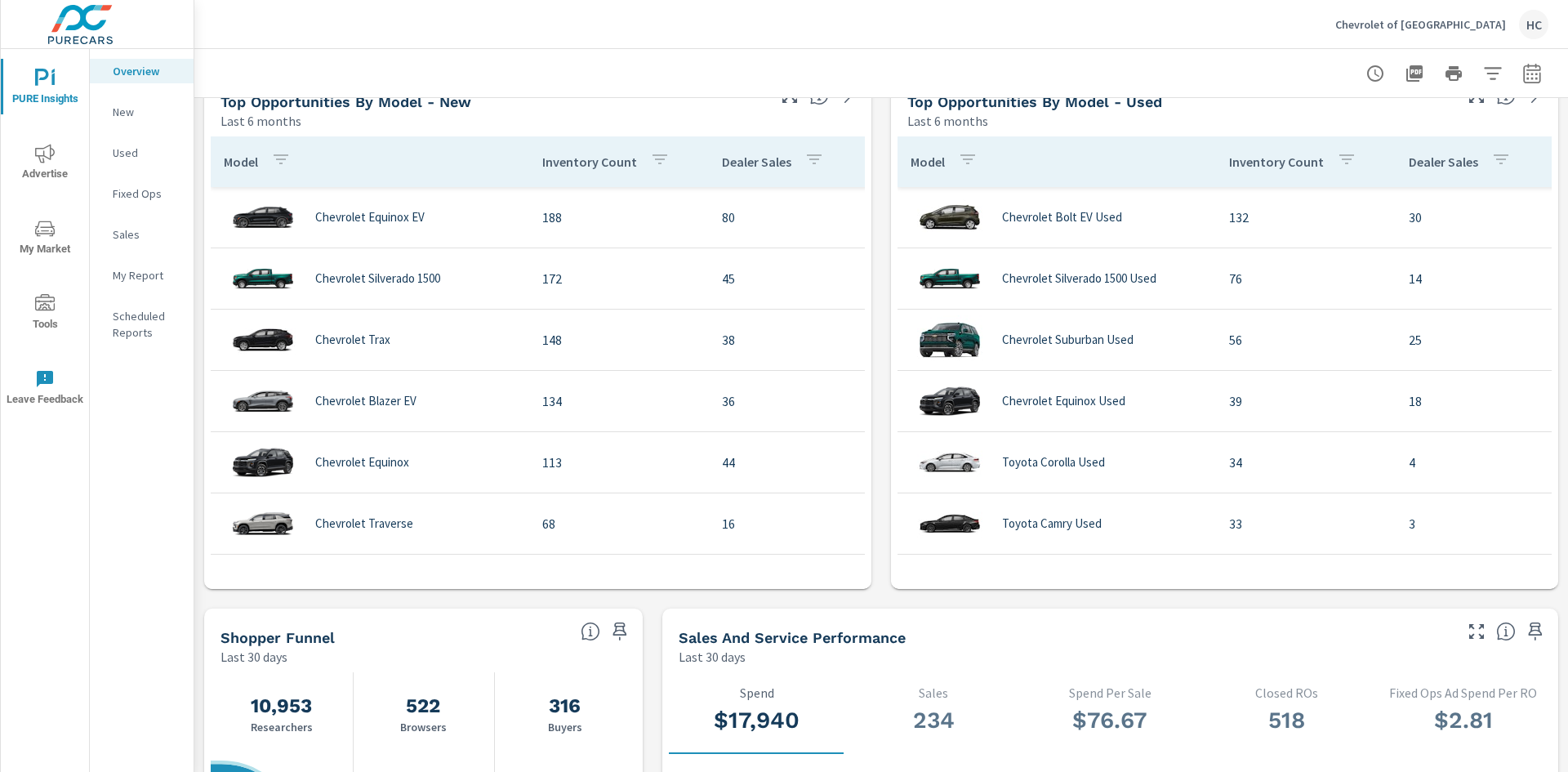
click at [137, 189] on p "Fixed Ops" at bounding box center [147, 193] width 68 height 17
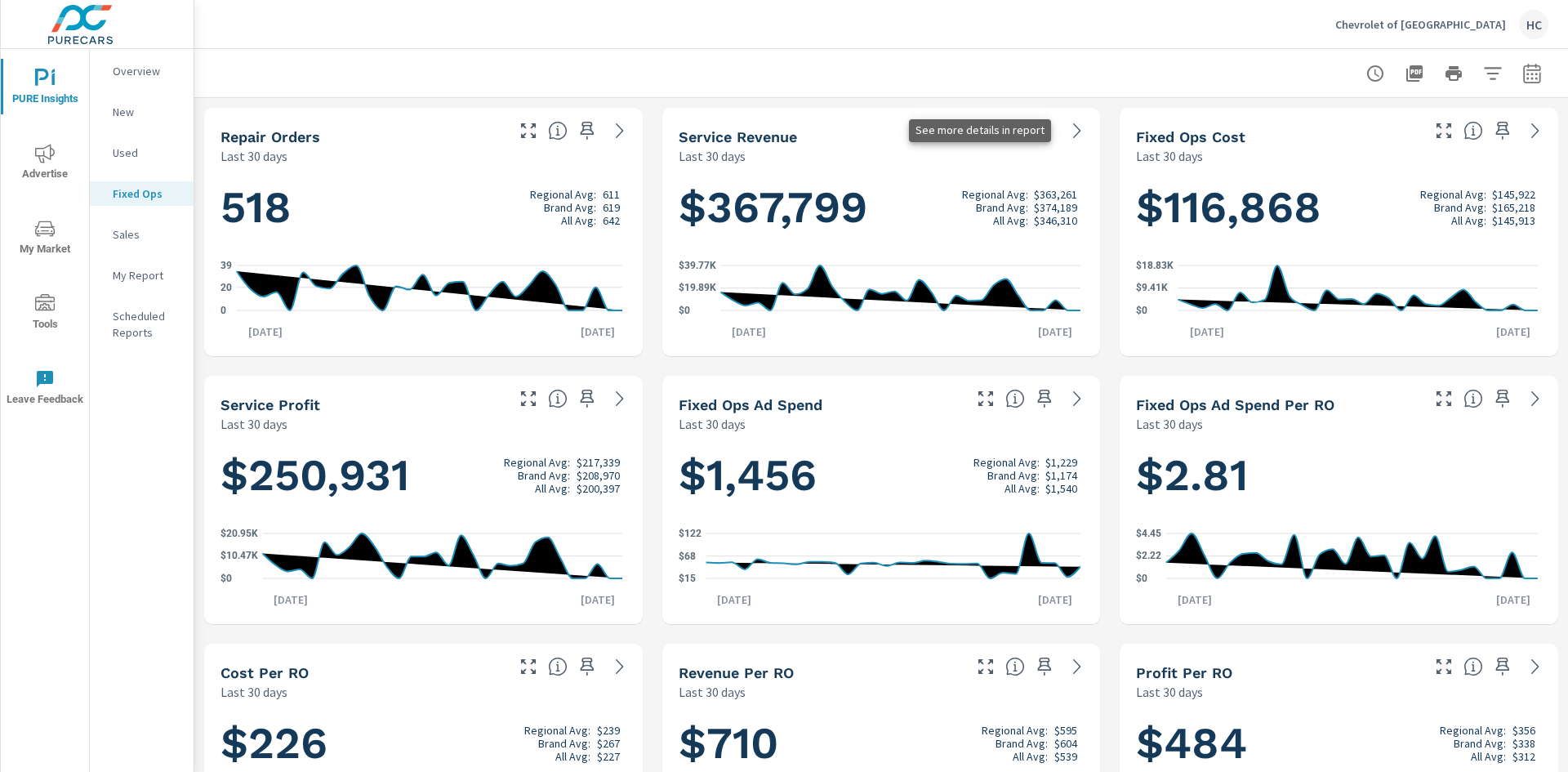
click at [1067, 128] on icon at bounding box center [1077, 130] width 20 height 20
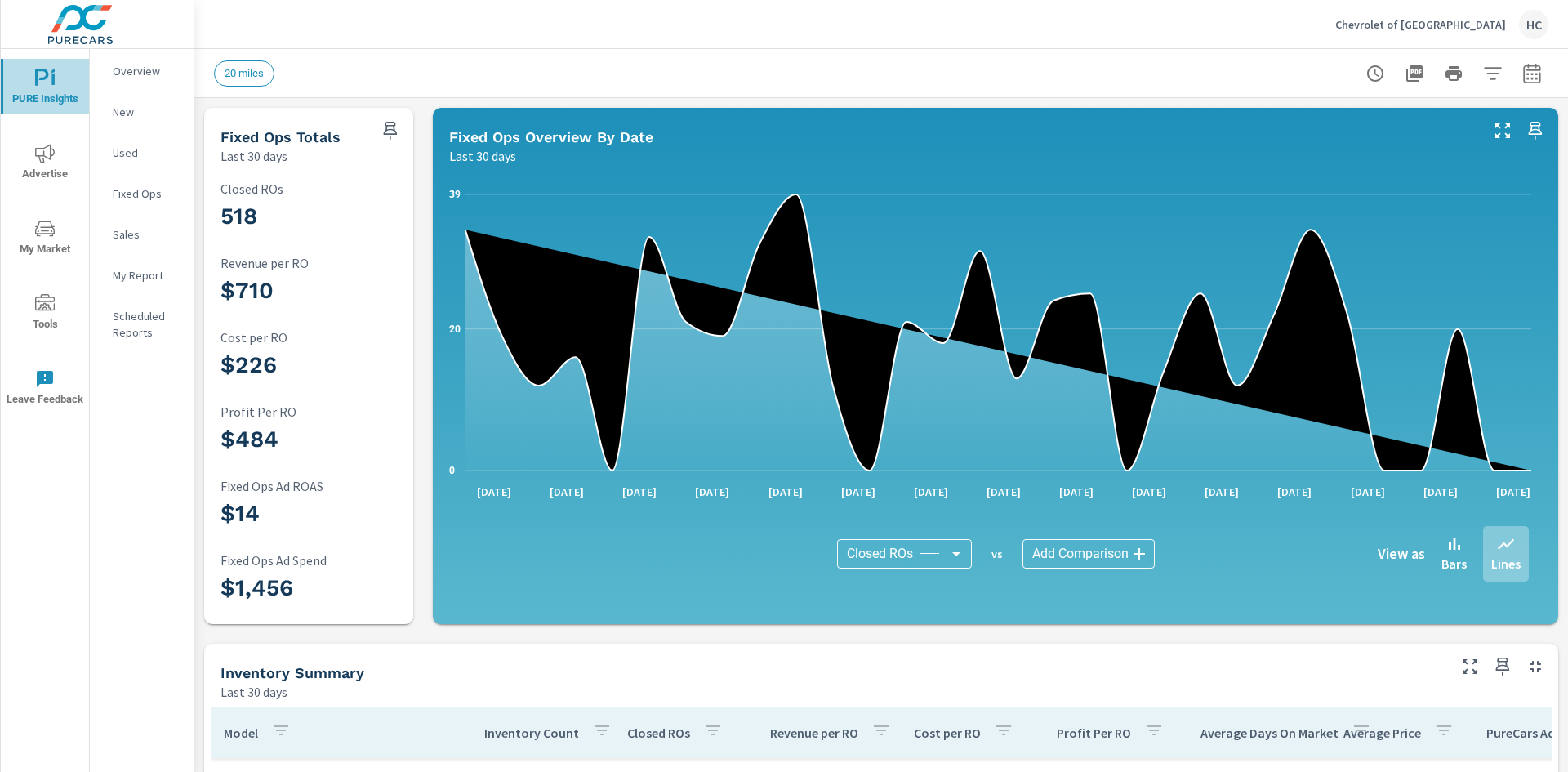
click at [48, 88] on span "PURE Insights" at bounding box center [45, 89] width 78 height 40
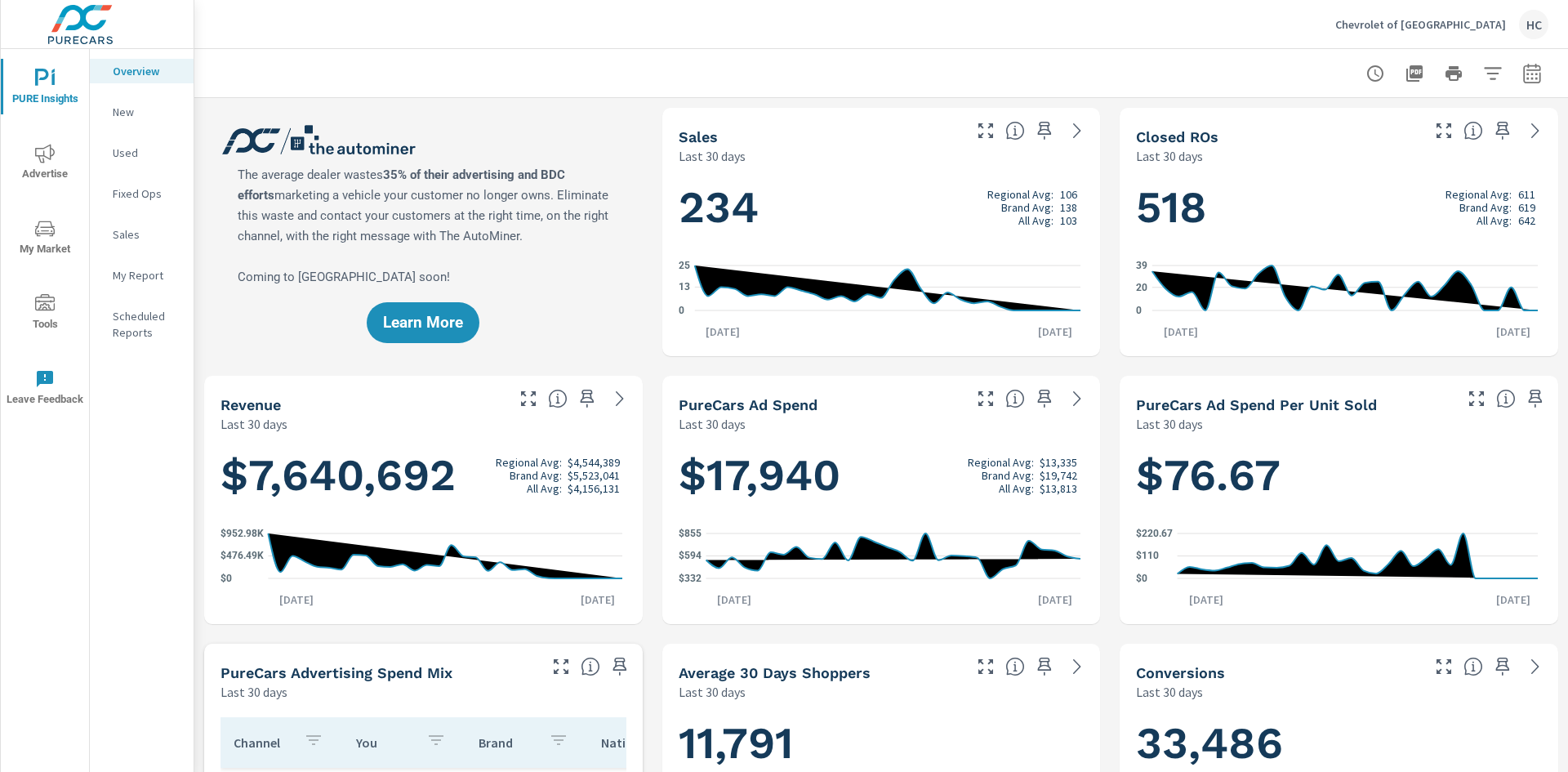
click at [146, 176] on nav "Overview New Used Fixed Ops Sales My Report Scheduled Reports" at bounding box center [141, 208] width 103 height 318
click at [147, 187] on p "Fixed Ops" at bounding box center [147, 193] width 68 height 17
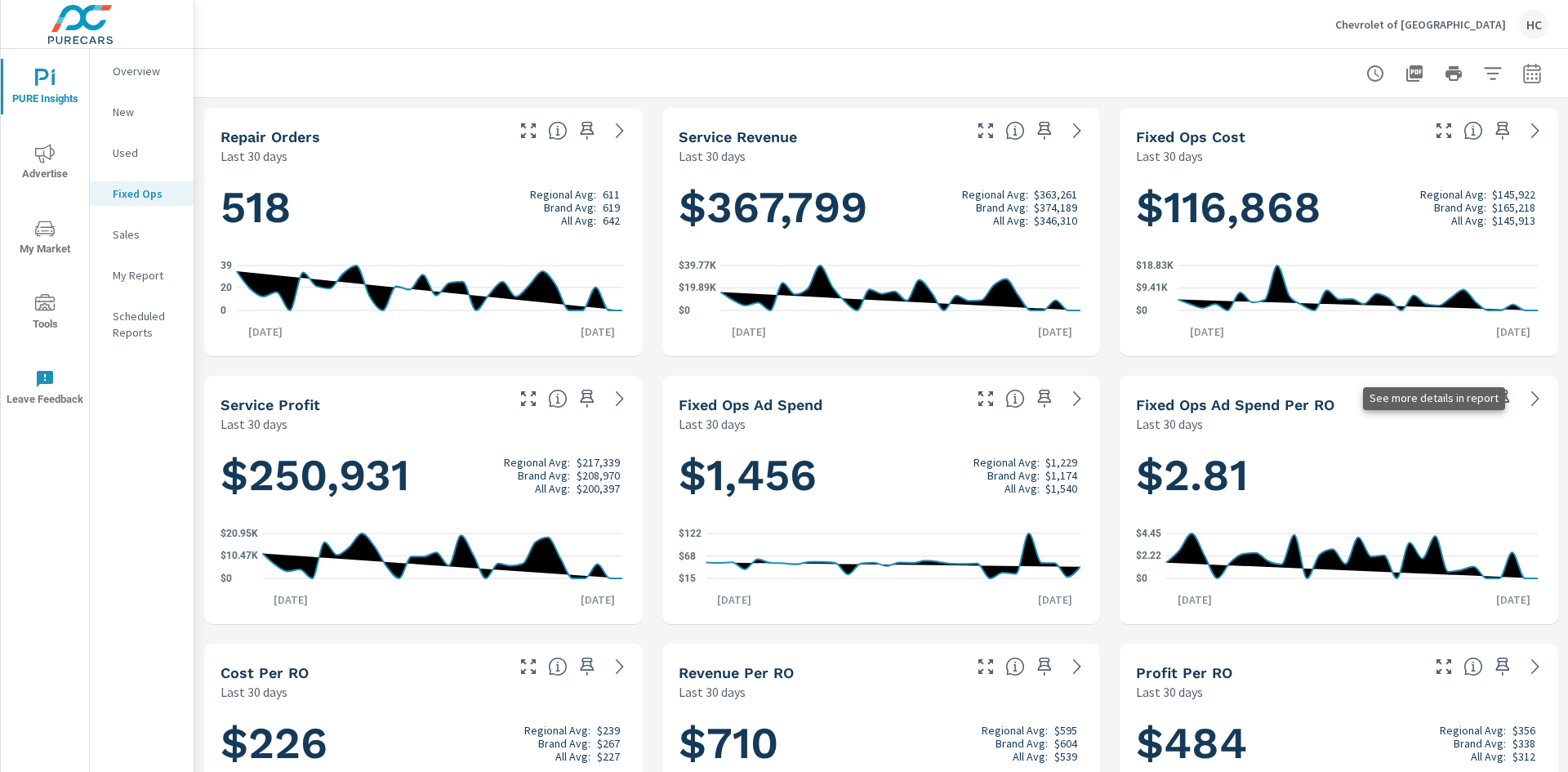
click at [1525, 396] on icon at bounding box center [1535, 398] width 20 height 20
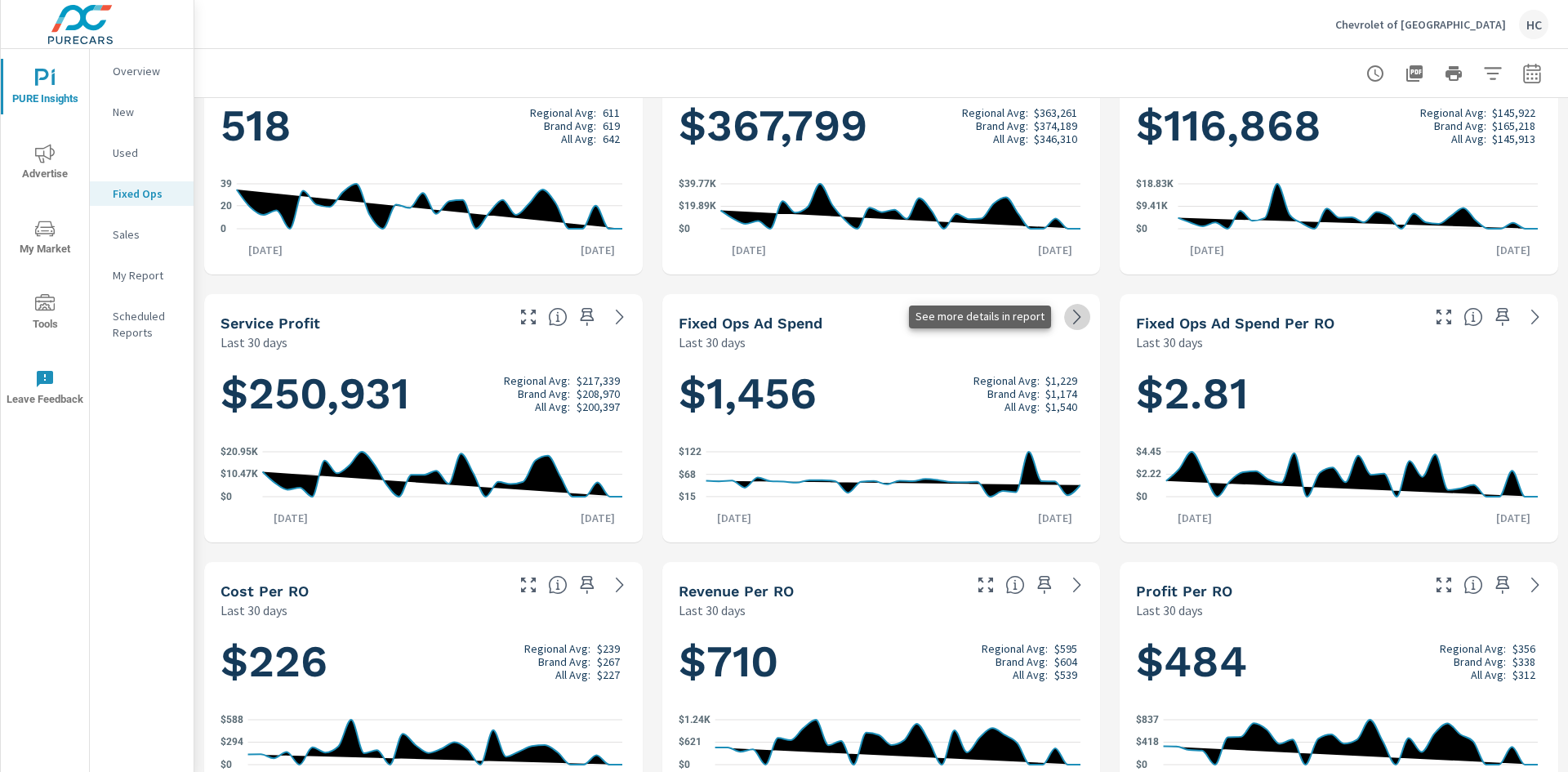
click at [1071, 313] on icon at bounding box center [1077, 316] width 20 height 20
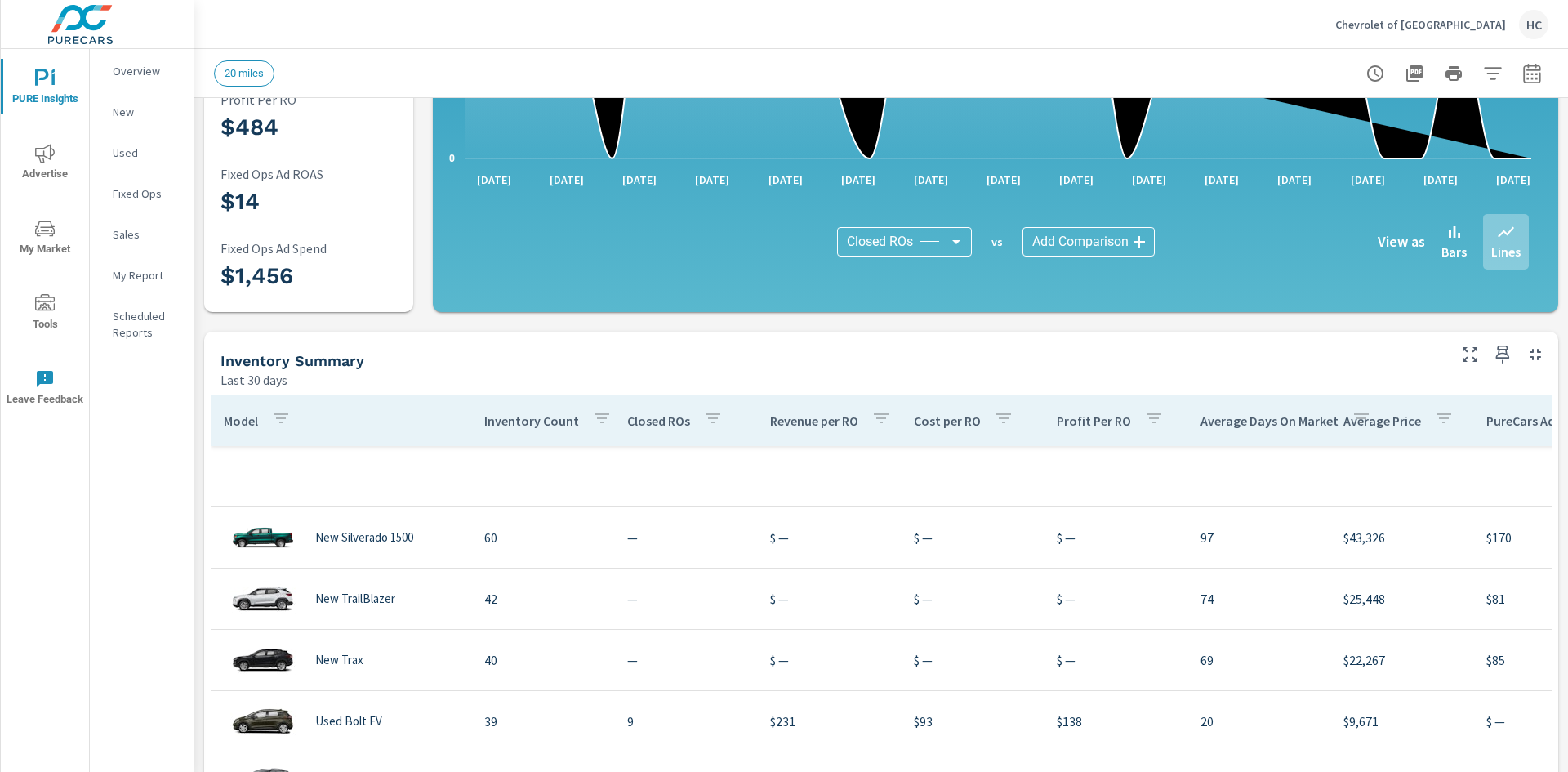
scroll to position [327, 0]
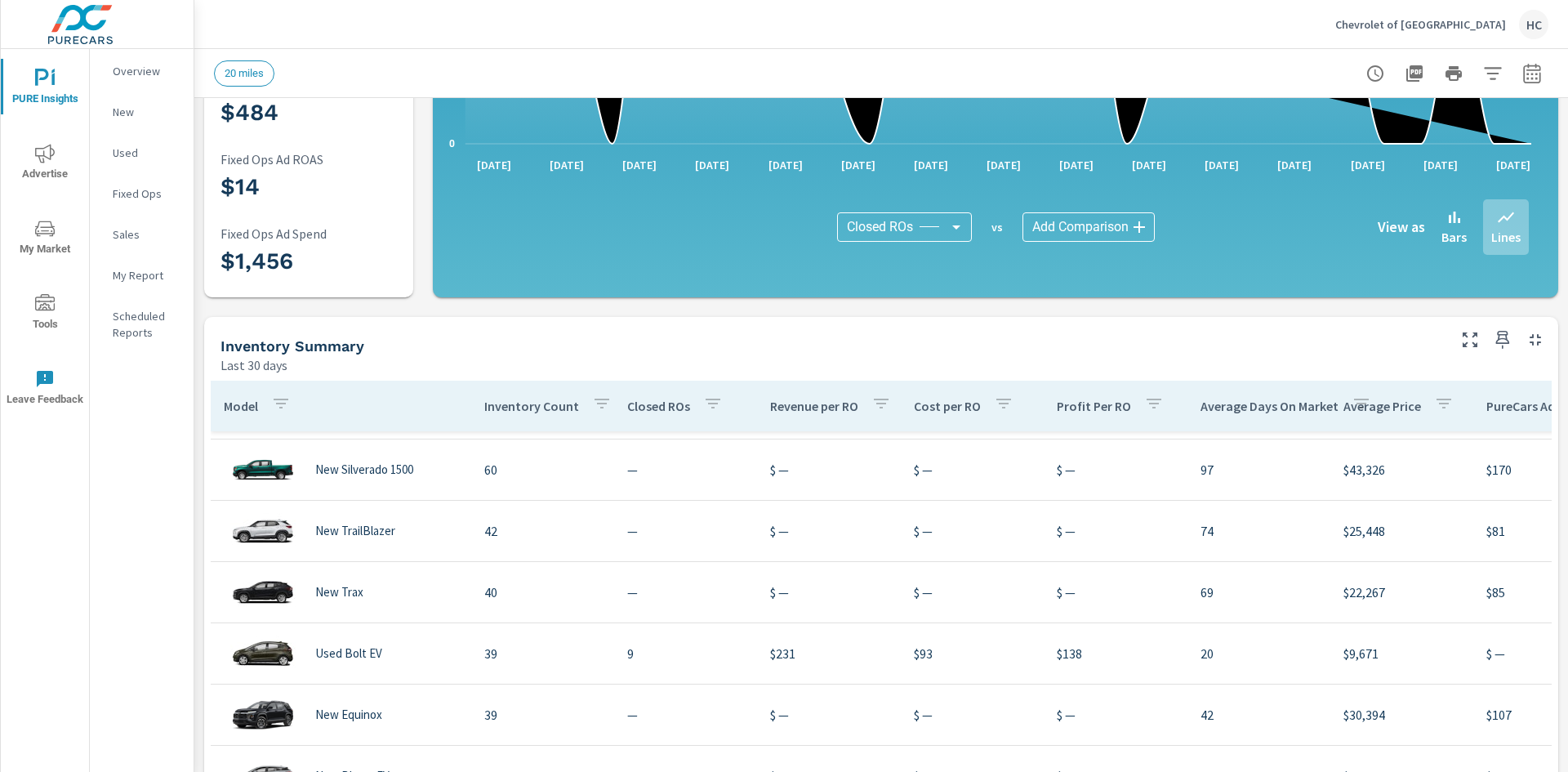
scroll to position [82, 0]
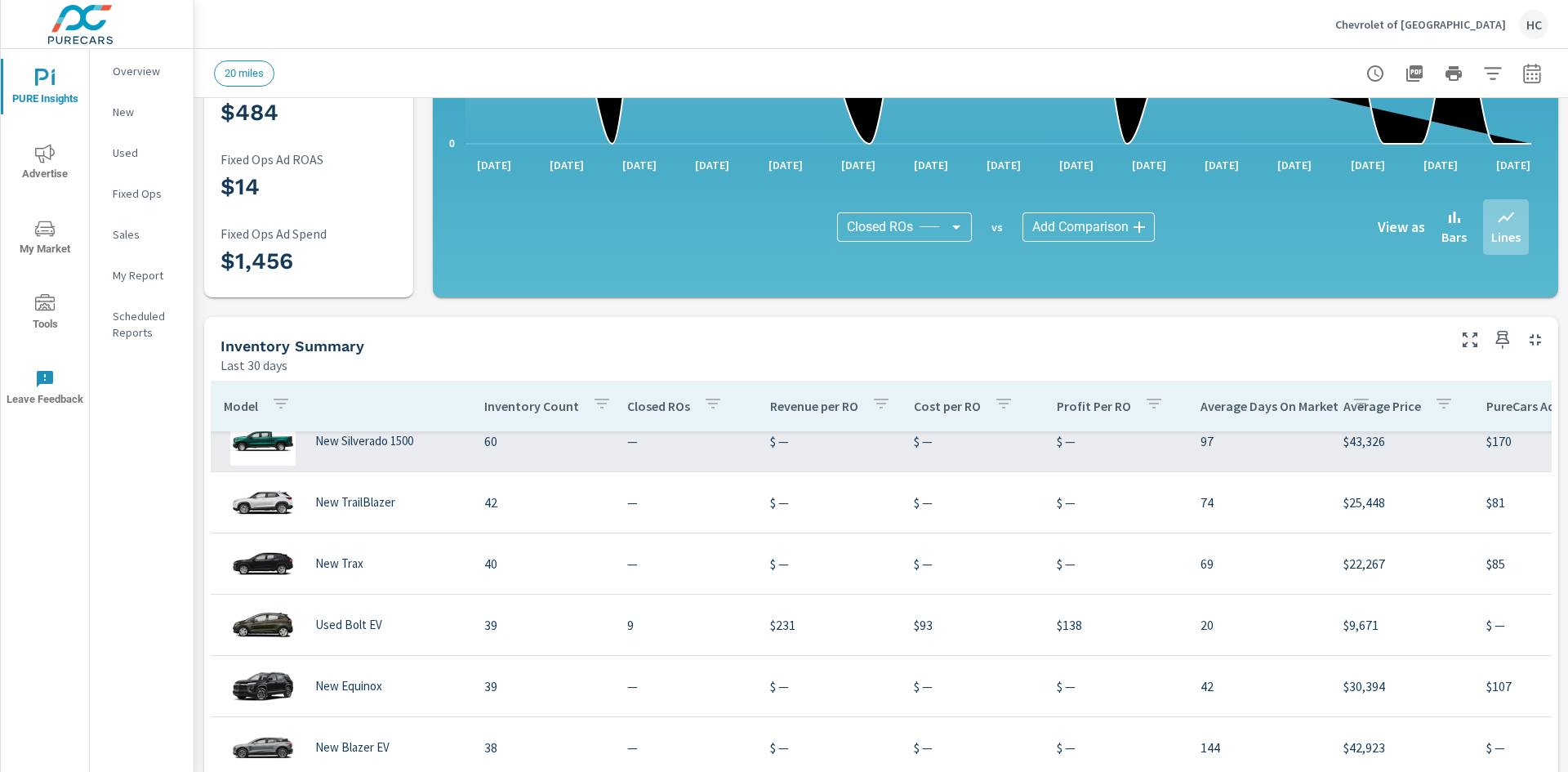
scroll to position [163, 0]
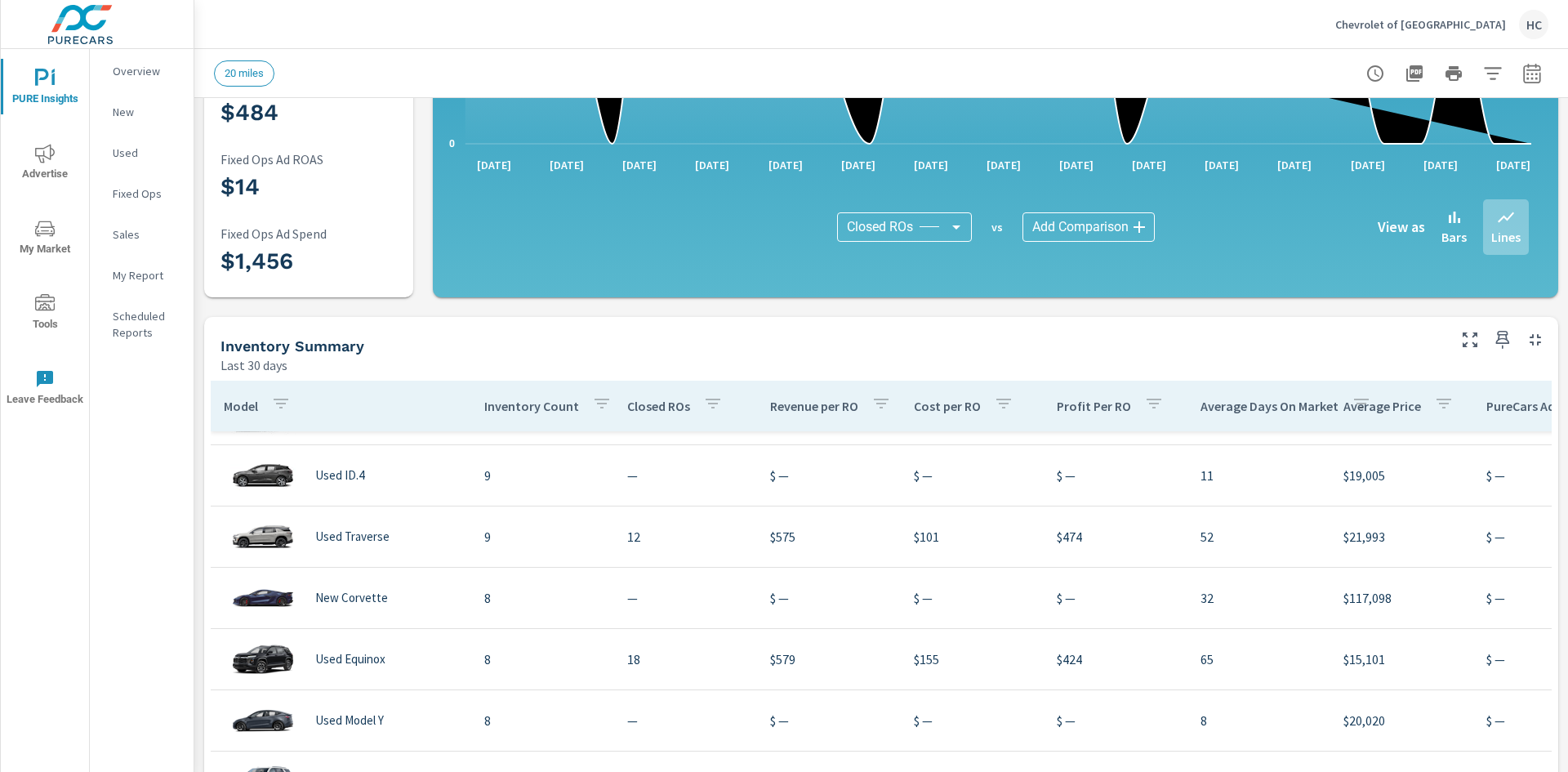
scroll to position [1388, 0]
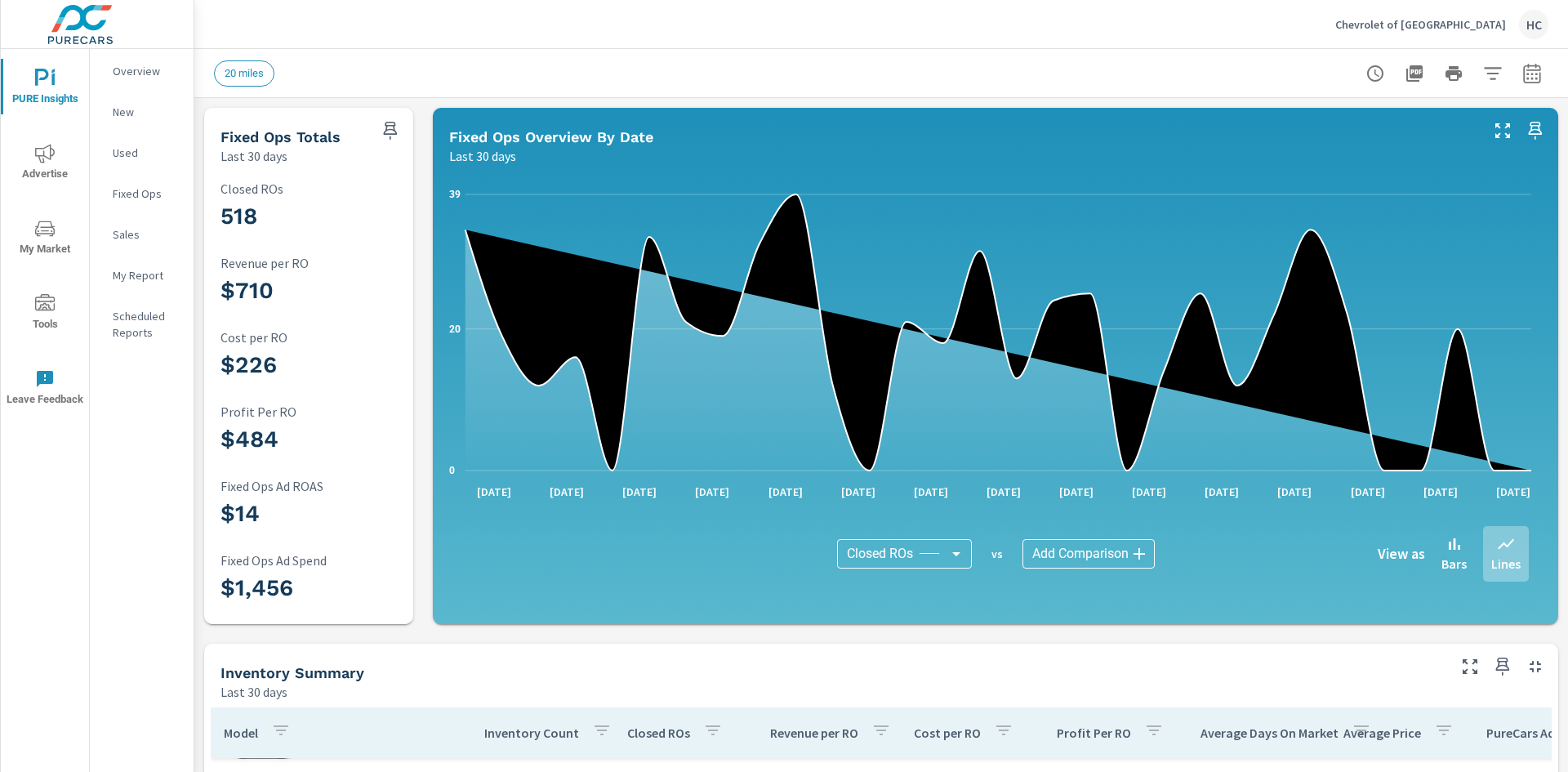
click at [943, 559] on body "PURE Insights Advertise My Market Tools Leave Feedback Overview New Used Fixed …" at bounding box center [784, 386] width 1568 height 772
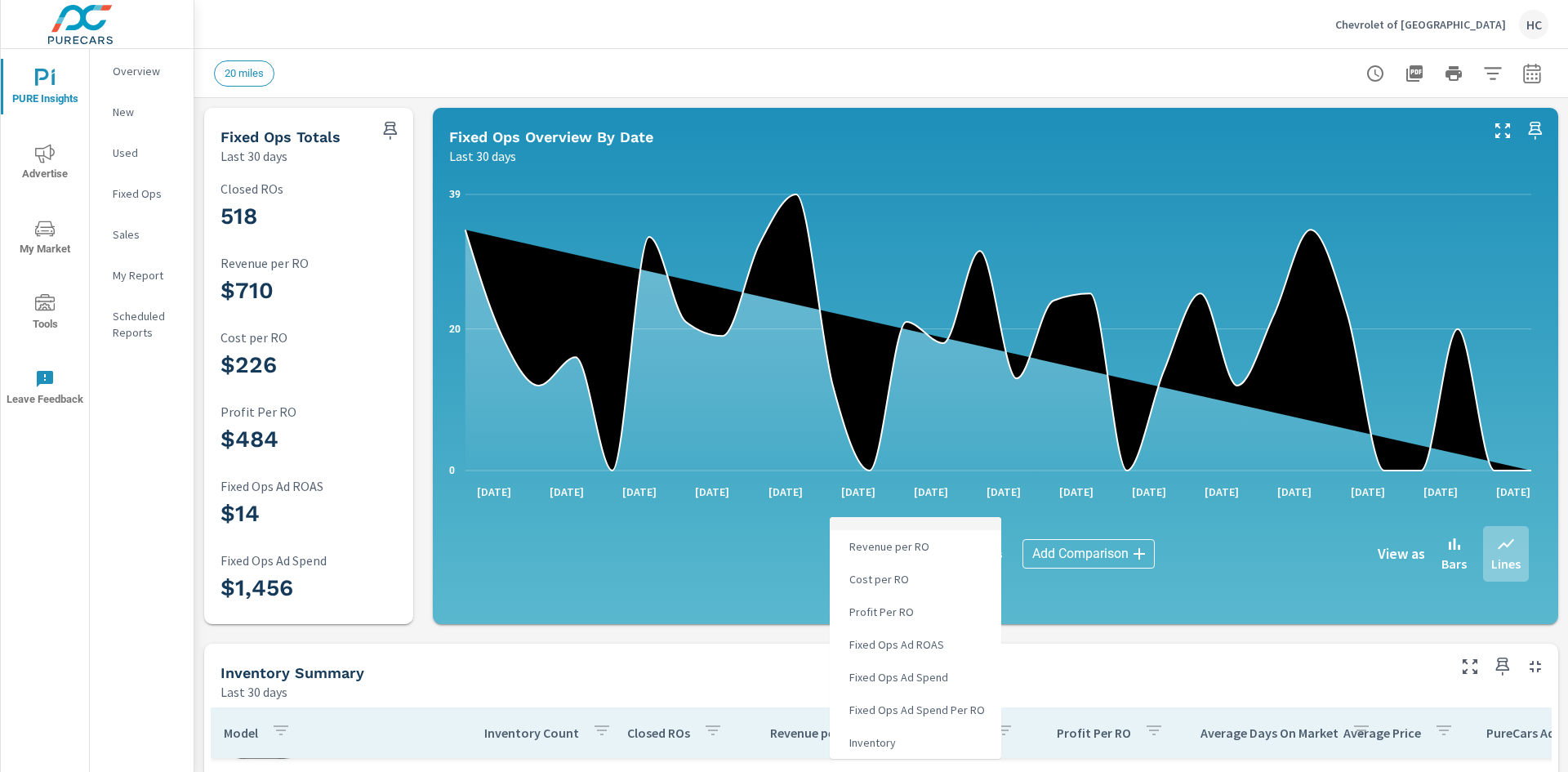
click at [868, 677] on span "Fixed Ops Ad Spend" at bounding box center [897, 676] width 109 height 23
type input "Fixed Ops Ad Spend"
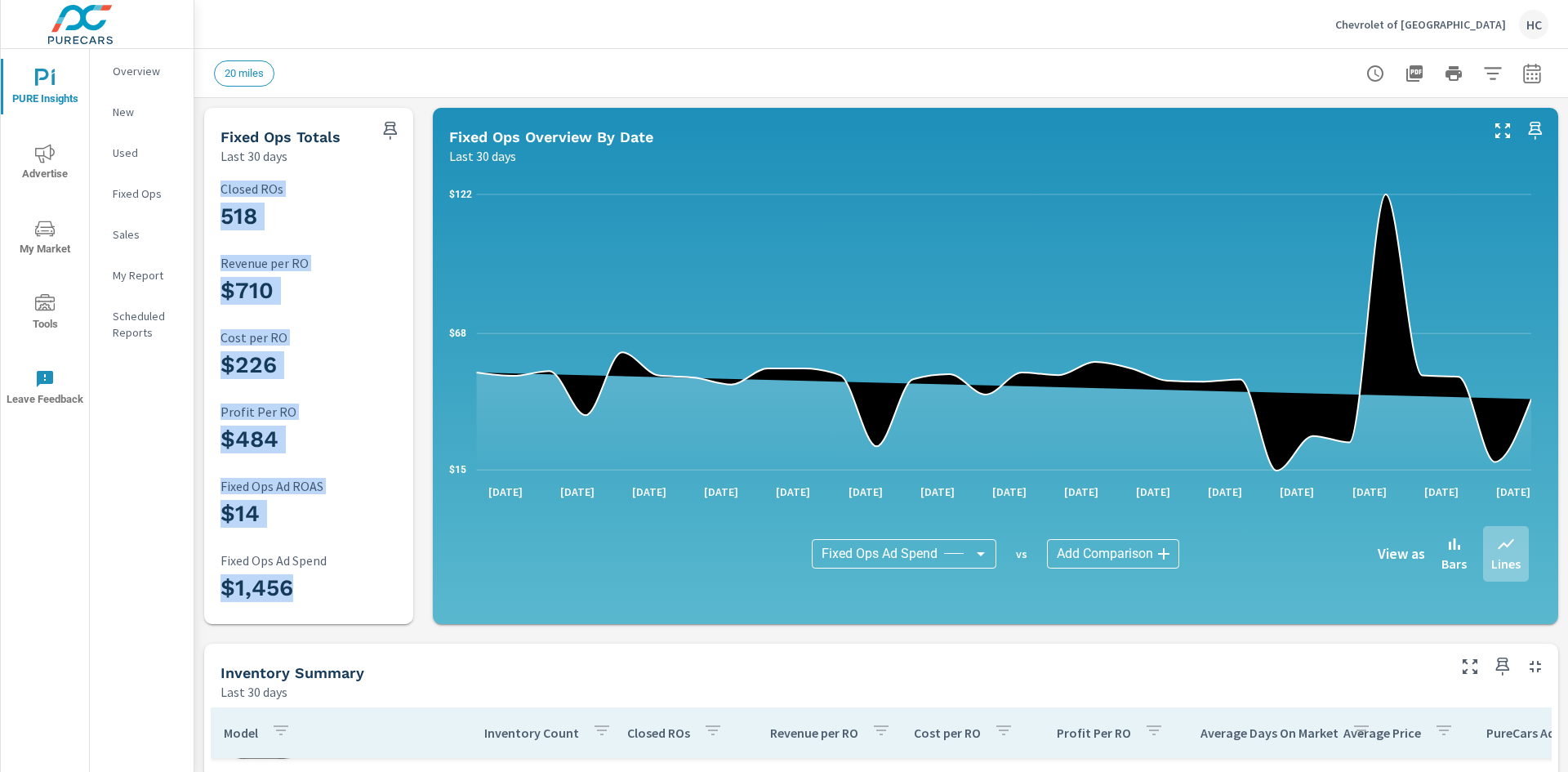
drag, startPoint x: 304, startPoint y: 585, endPoint x: 194, endPoint y: 581, distance: 110.1
click at [194, 581] on div "PURE Insights Advertise My Market Tools Leave Feedback Overview New Used Fixed …" at bounding box center [784, 386] width 1568 height 772
click at [360, 378] on h3 "$226" at bounding box center [329, 365] width 216 height 28
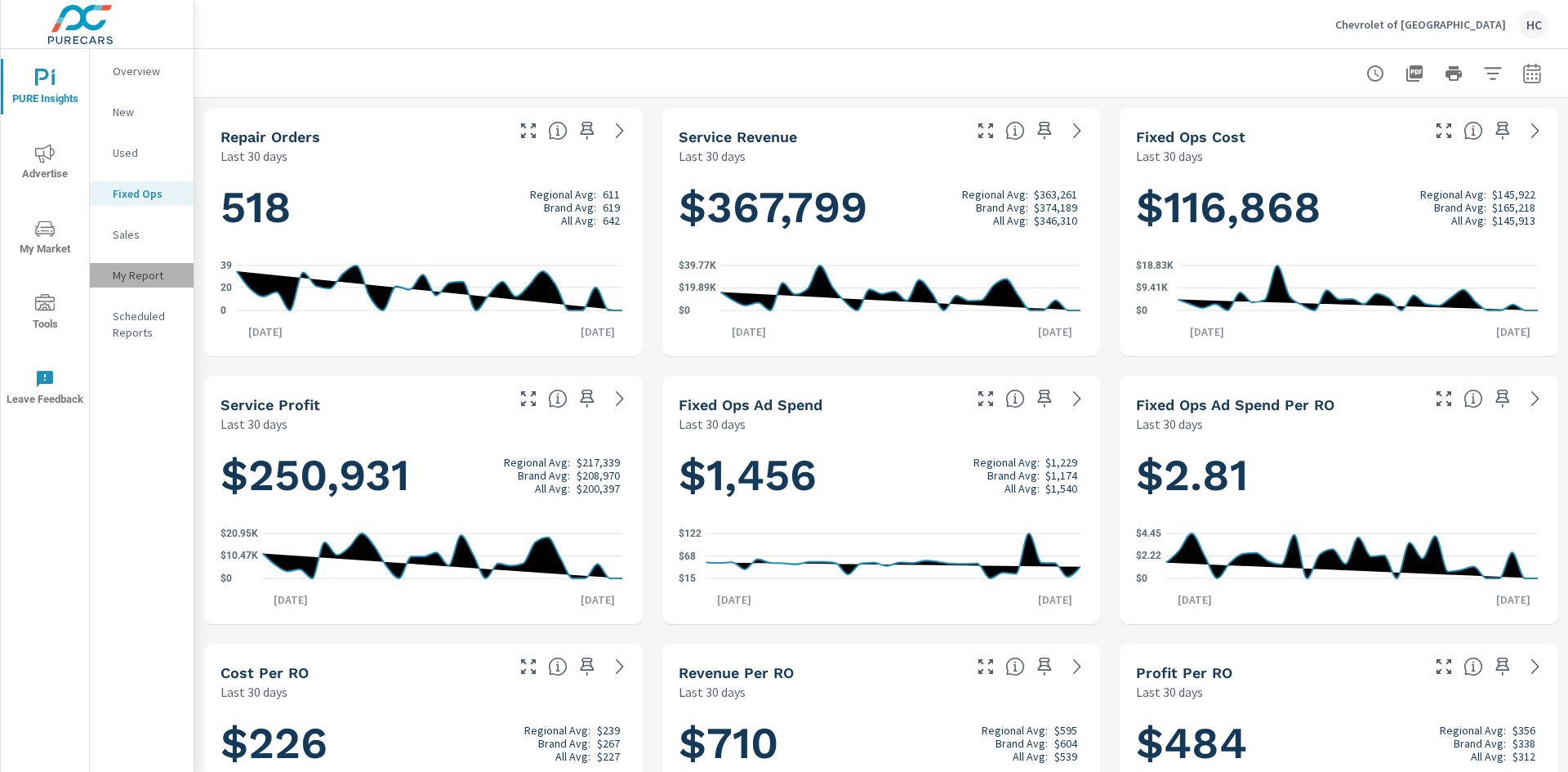
click at [130, 281] on p "My Report" at bounding box center [147, 275] width 68 height 17
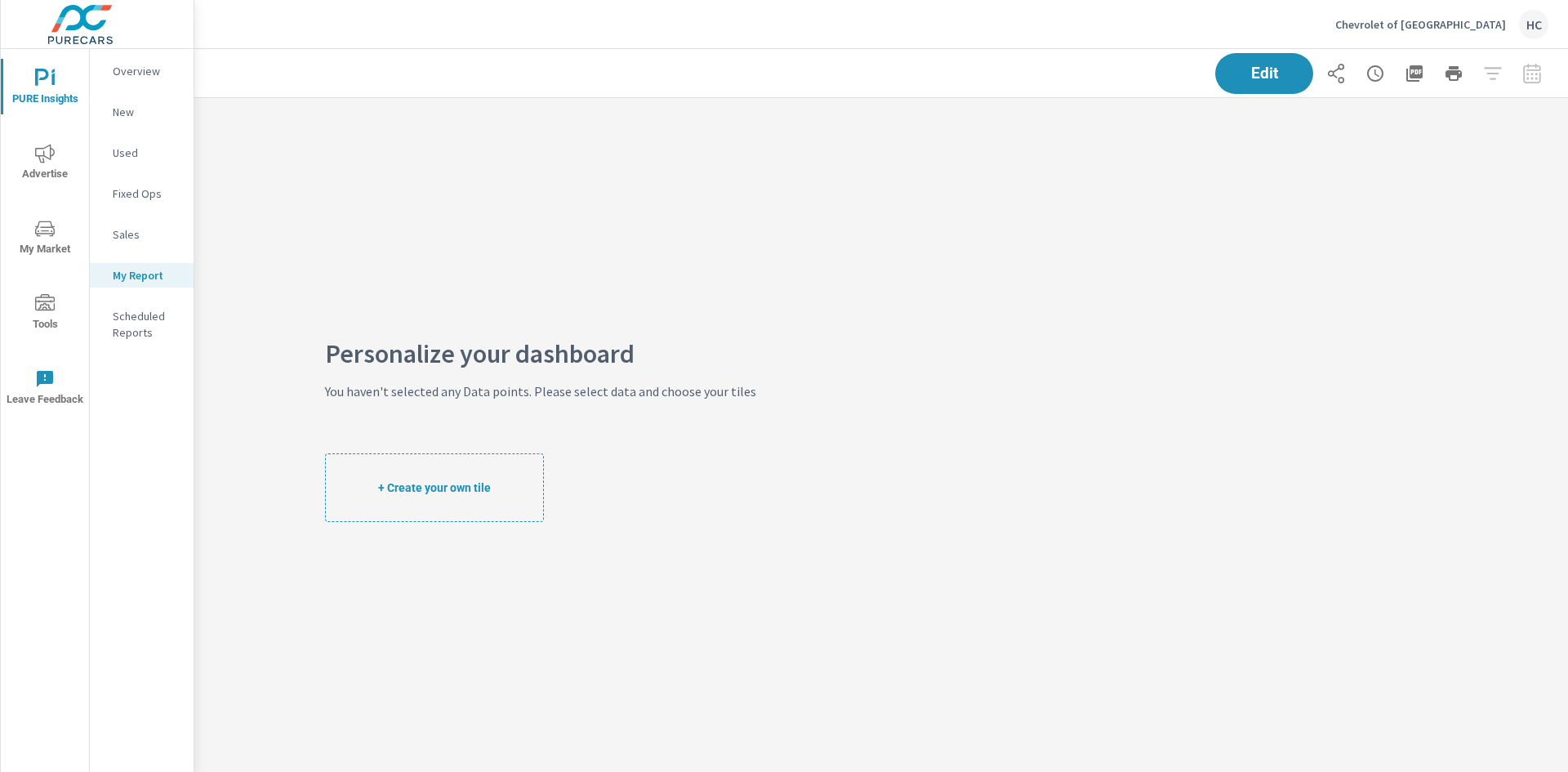
click at [377, 462] on button "+ Create your own tile" at bounding box center [435, 487] width 219 height 69
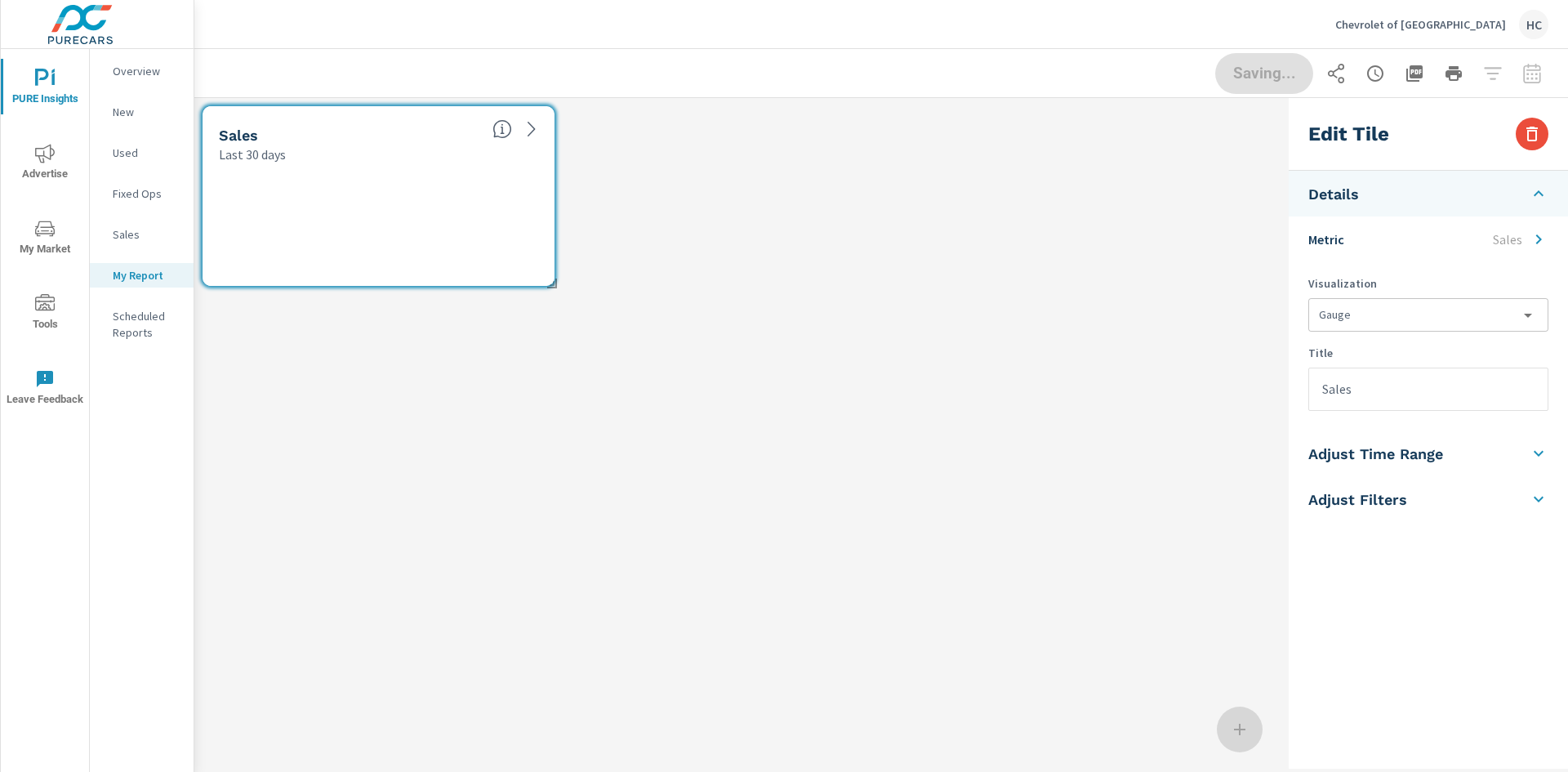
scroll to position [222, 1113]
click at [1522, 235] on p "Sales" at bounding box center [1508, 239] width 30 height 20
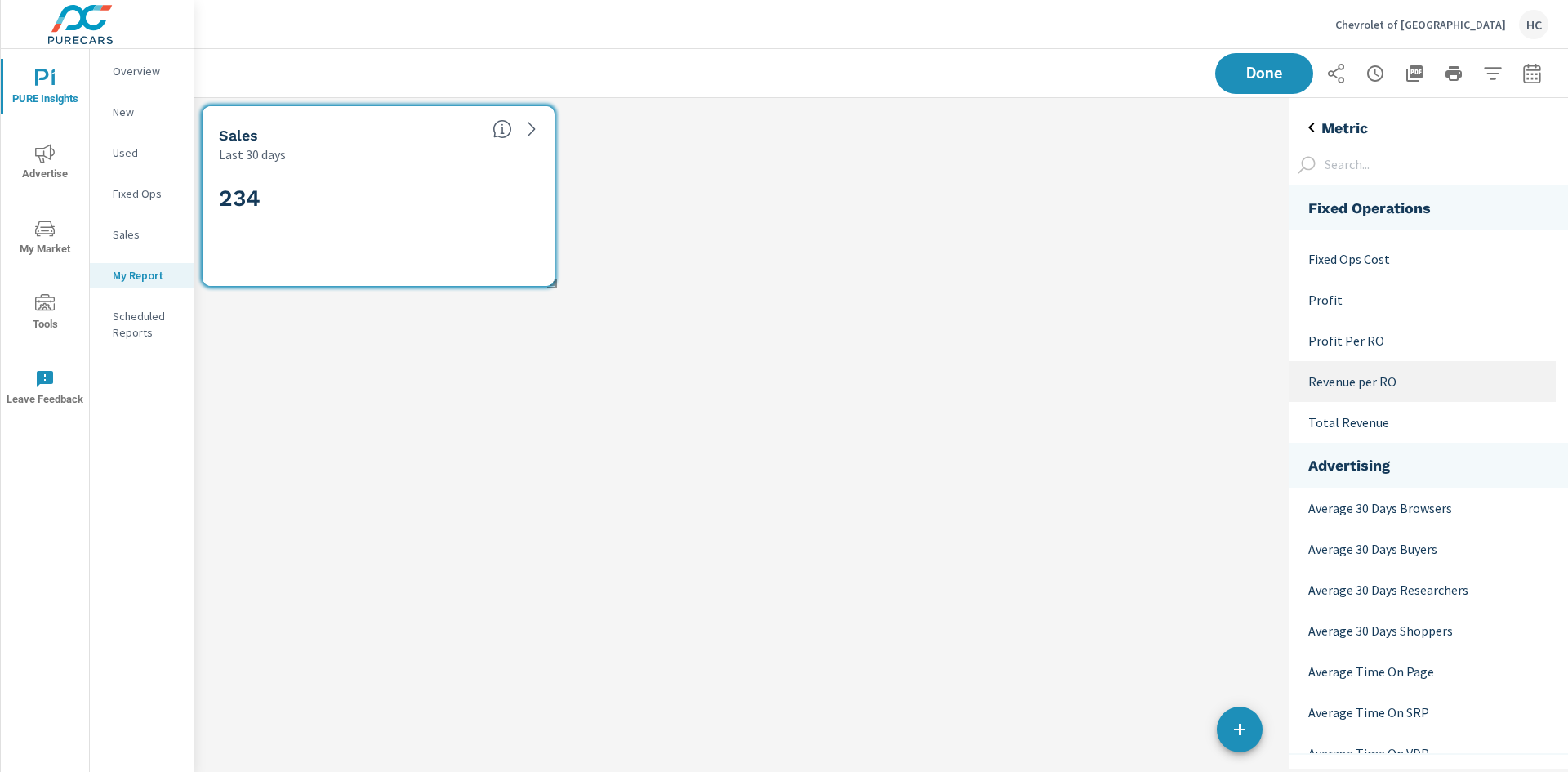
scroll to position [0, 0]
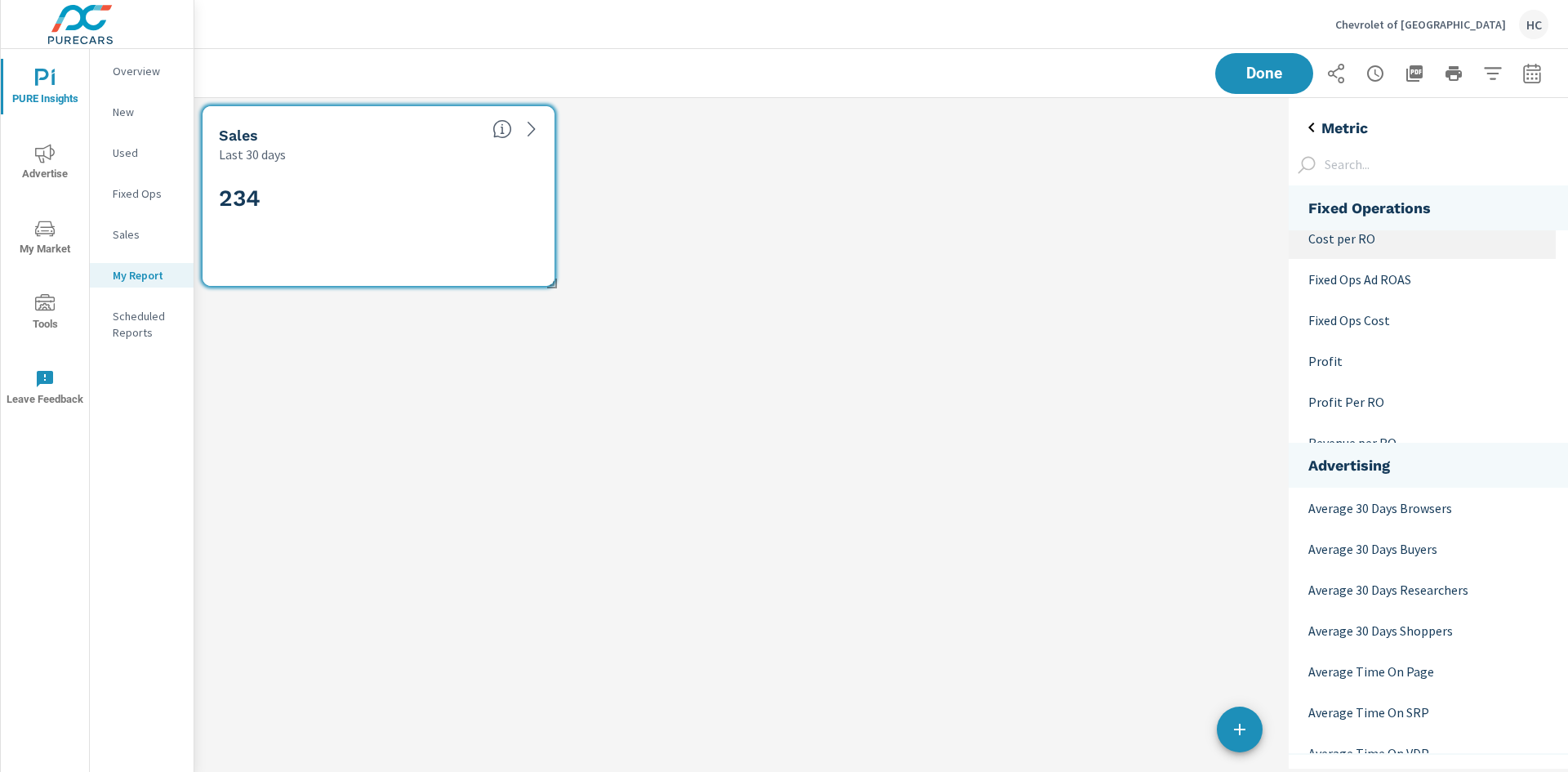
click at [1396, 239] on p "Cost per RO" at bounding box center [1426, 238] width 235 height 20
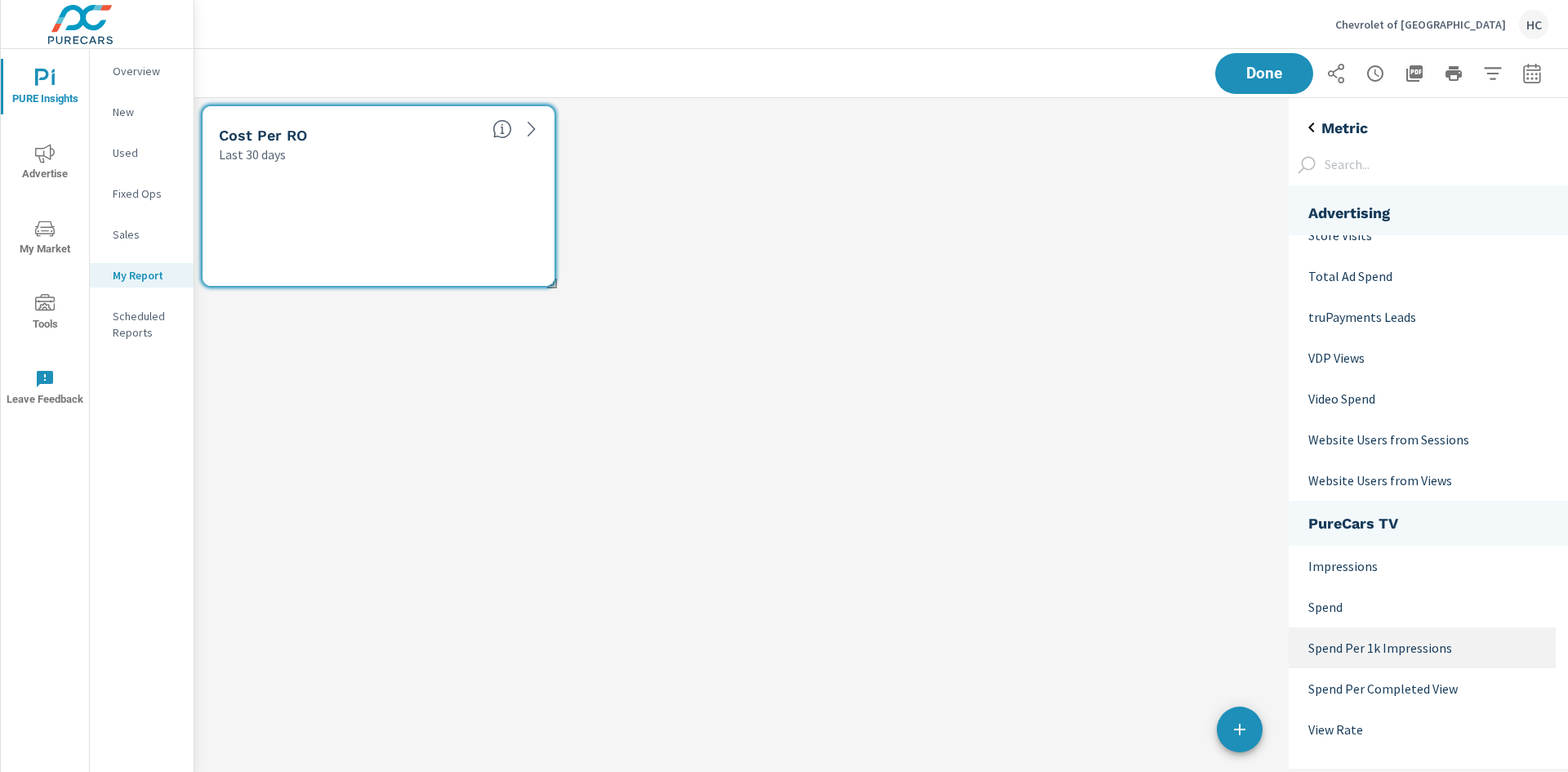
scroll to position [942, 0]
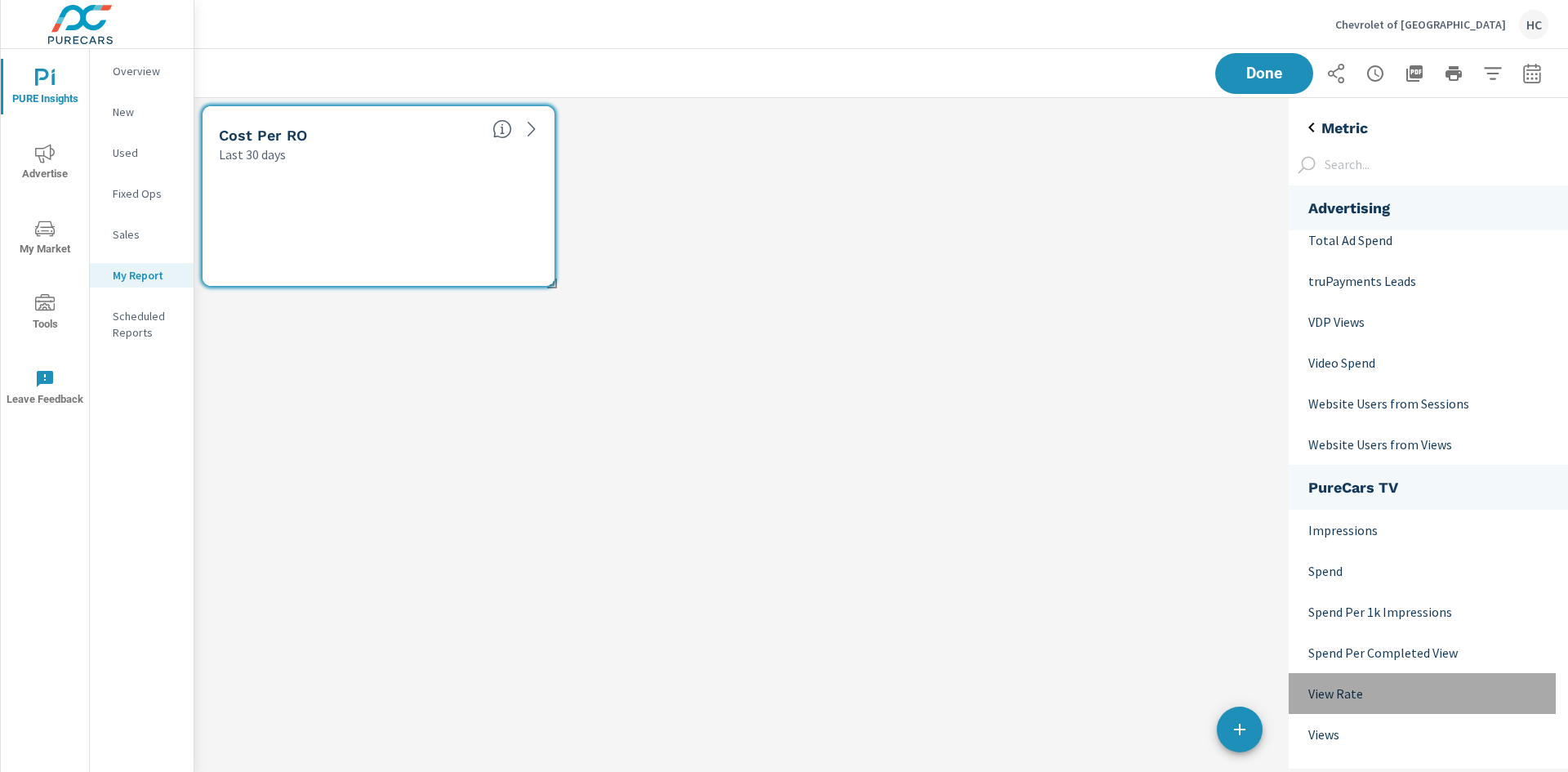
click at [1410, 704] on div "View Rate" at bounding box center [1422, 693] width 267 height 41
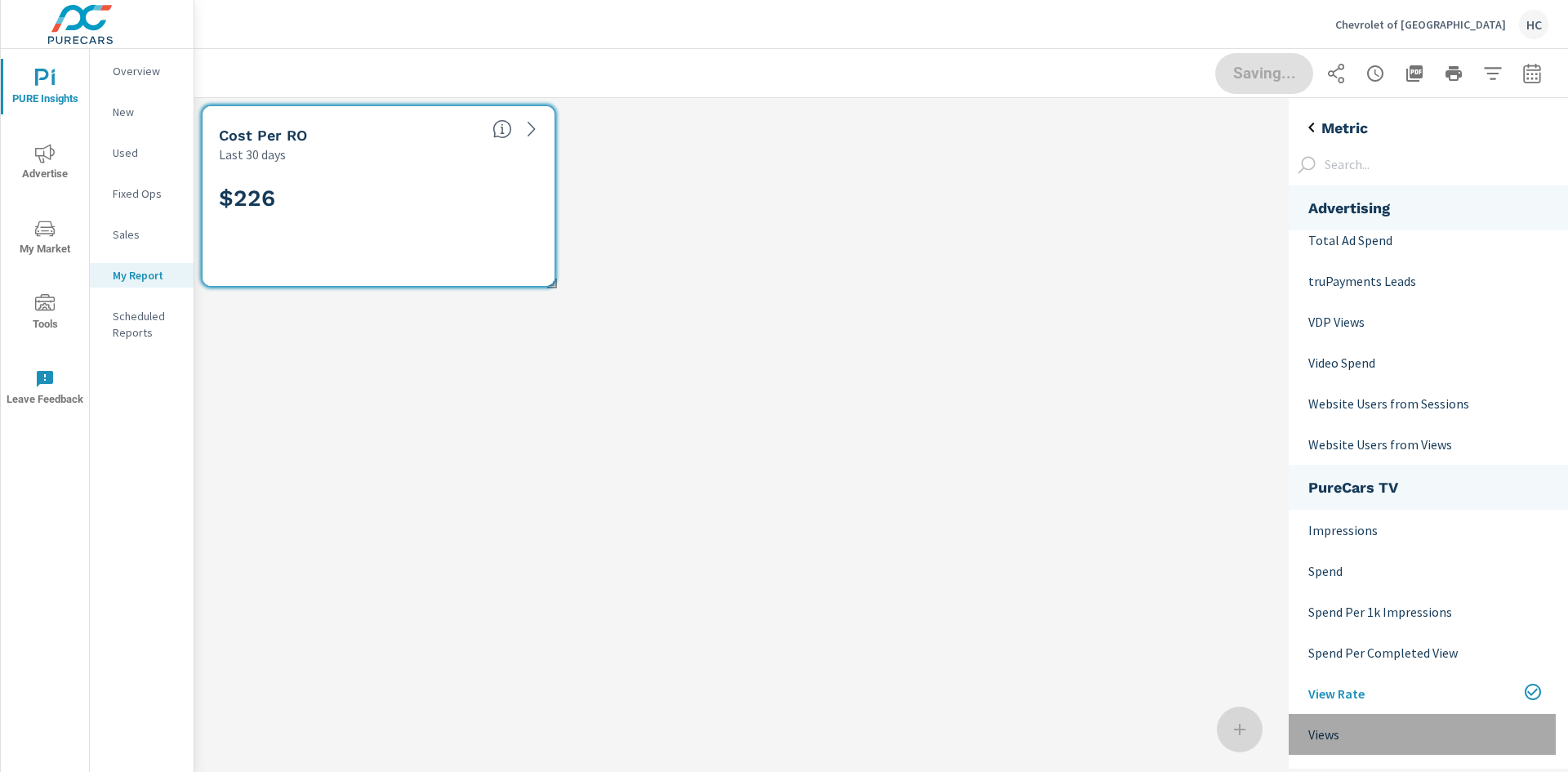
click at [1414, 739] on p "Views" at bounding box center [1426, 734] width 235 height 20
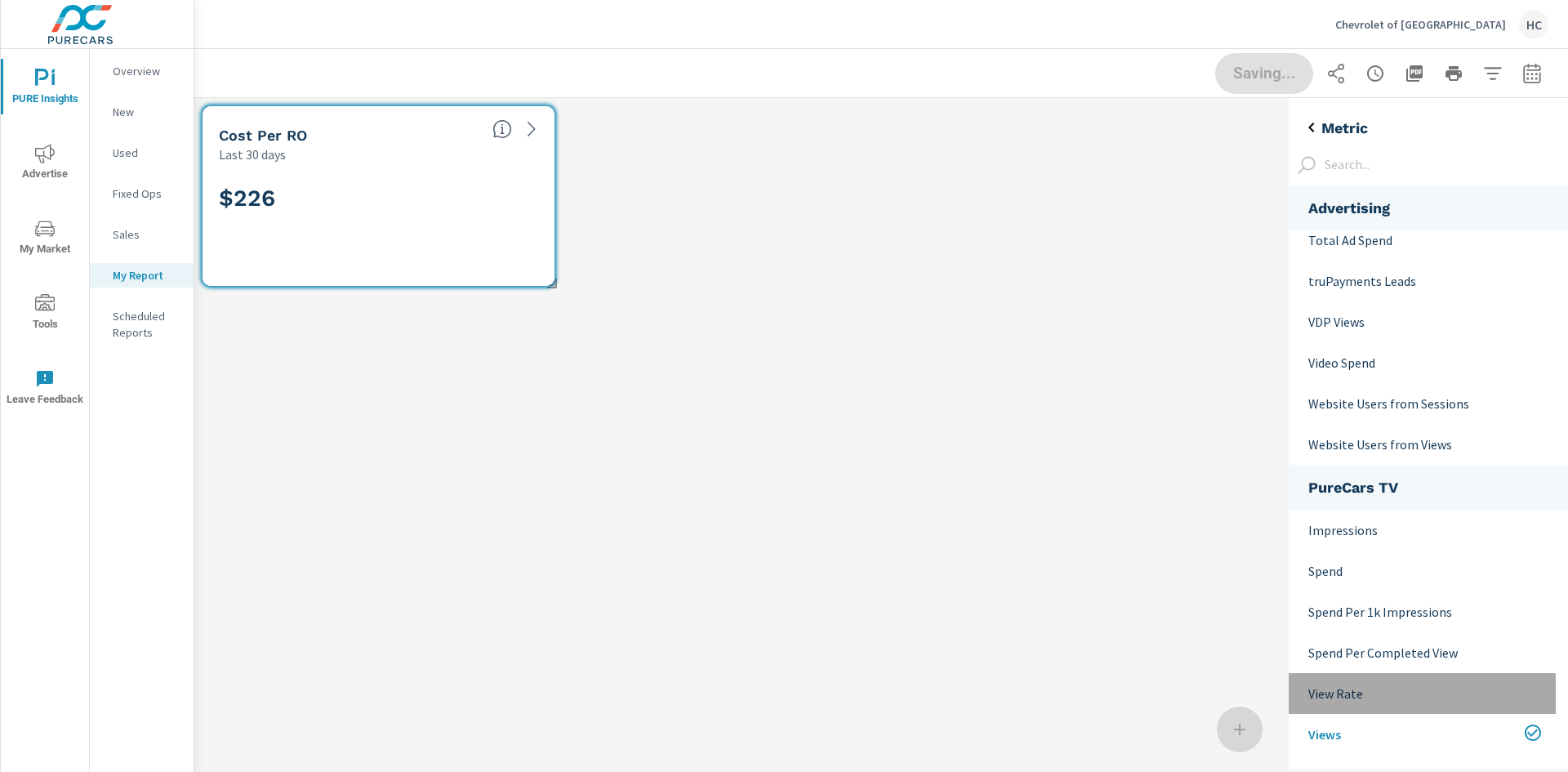
click at [1404, 687] on p "View Rate" at bounding box center [1426, 693] width 235 height 20
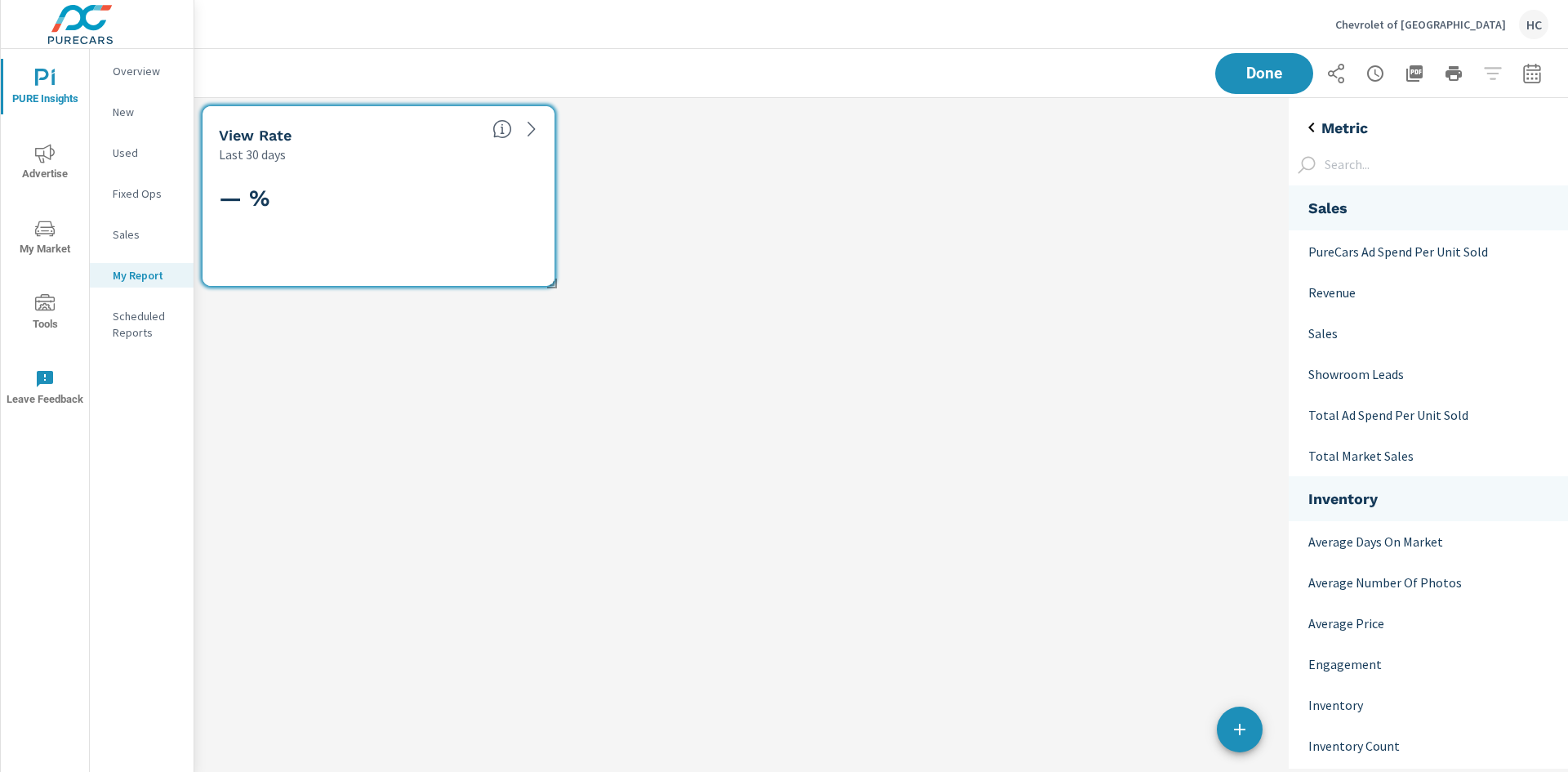
scroll to position [0, 0]
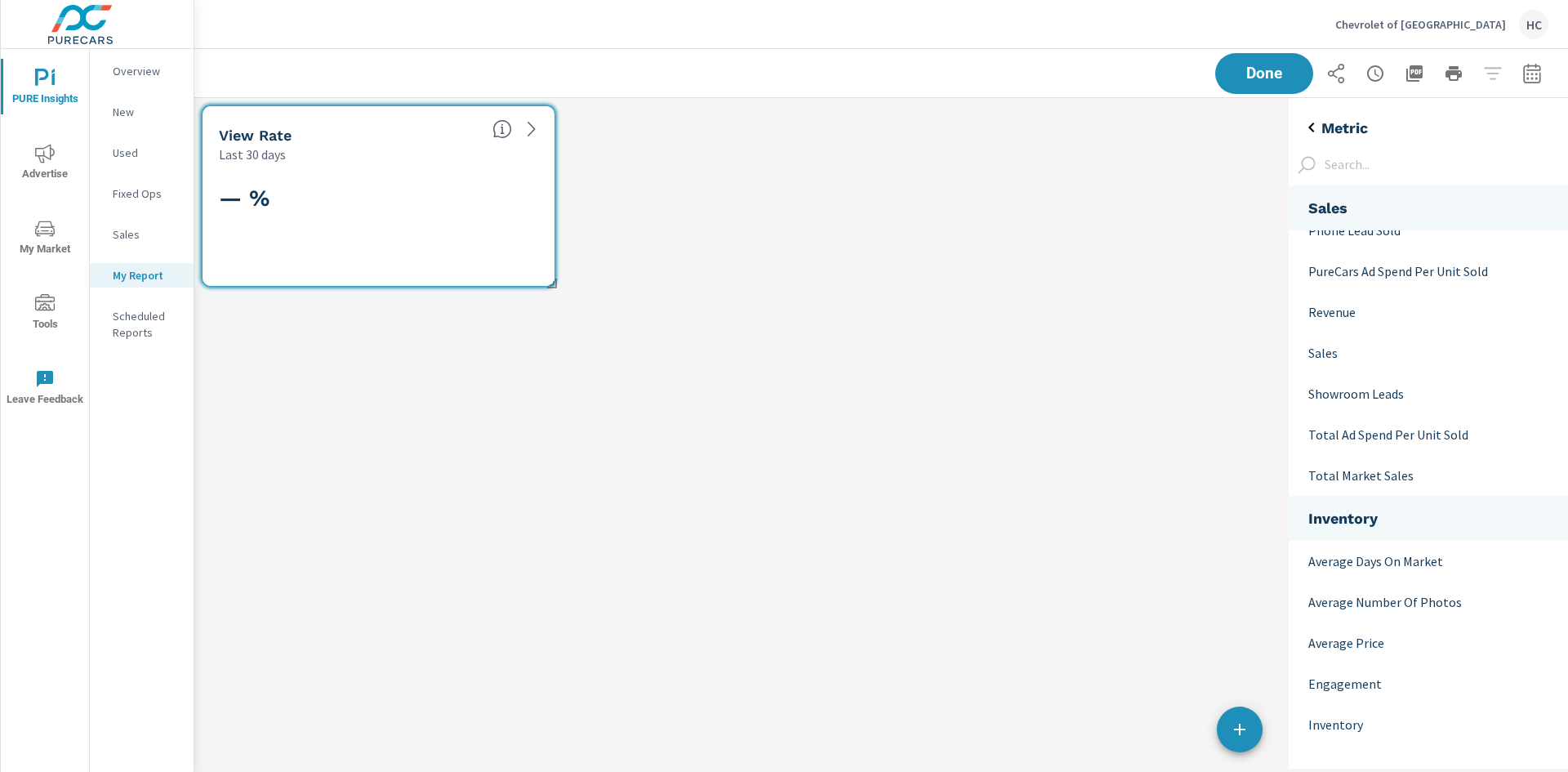
click at [1318, 122] on icon "back" at bounding box center [1311, 127] width 20 height 20
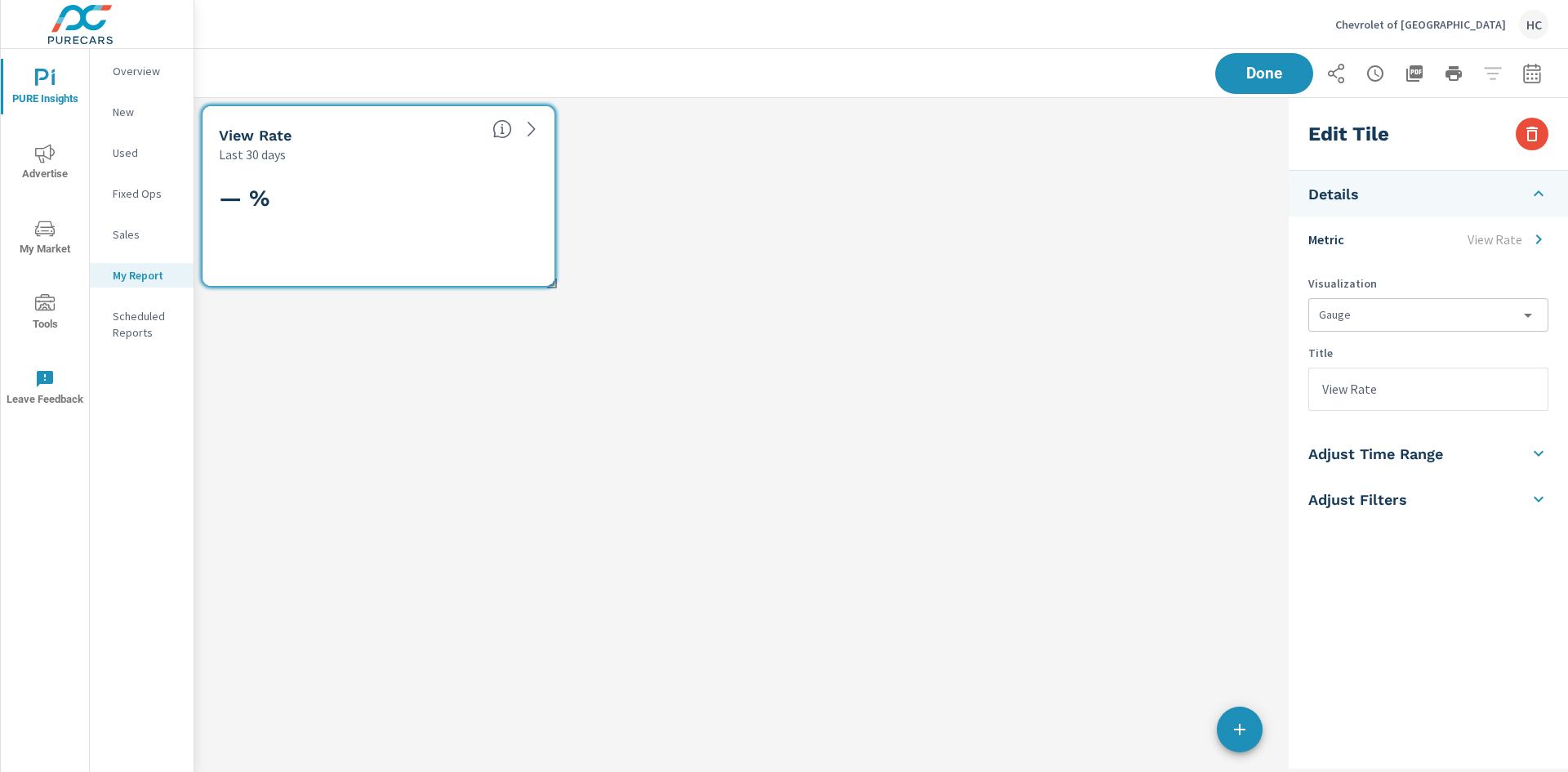
click at [1443, 309] on body "PURE Insights Advertise My Market Tools Leave Feedback Overview New Used Fixed …" at bounding box center [784, 386] width 1568 height 772
click at [1437, 379] on li "Gauge w/ Line" at bounding box center [1428, 382] width 238 height 30
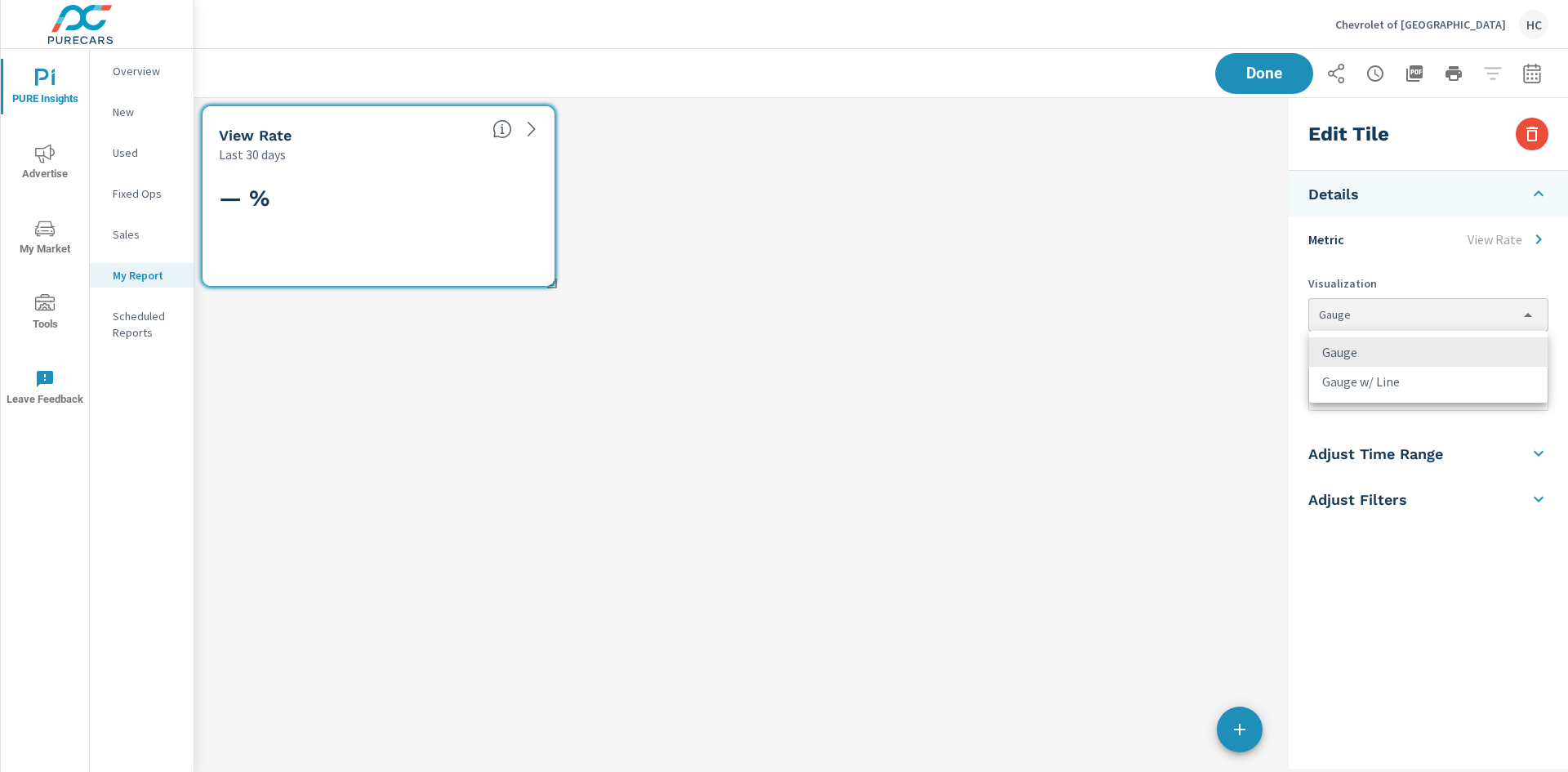
type input "gauge, lineChart"
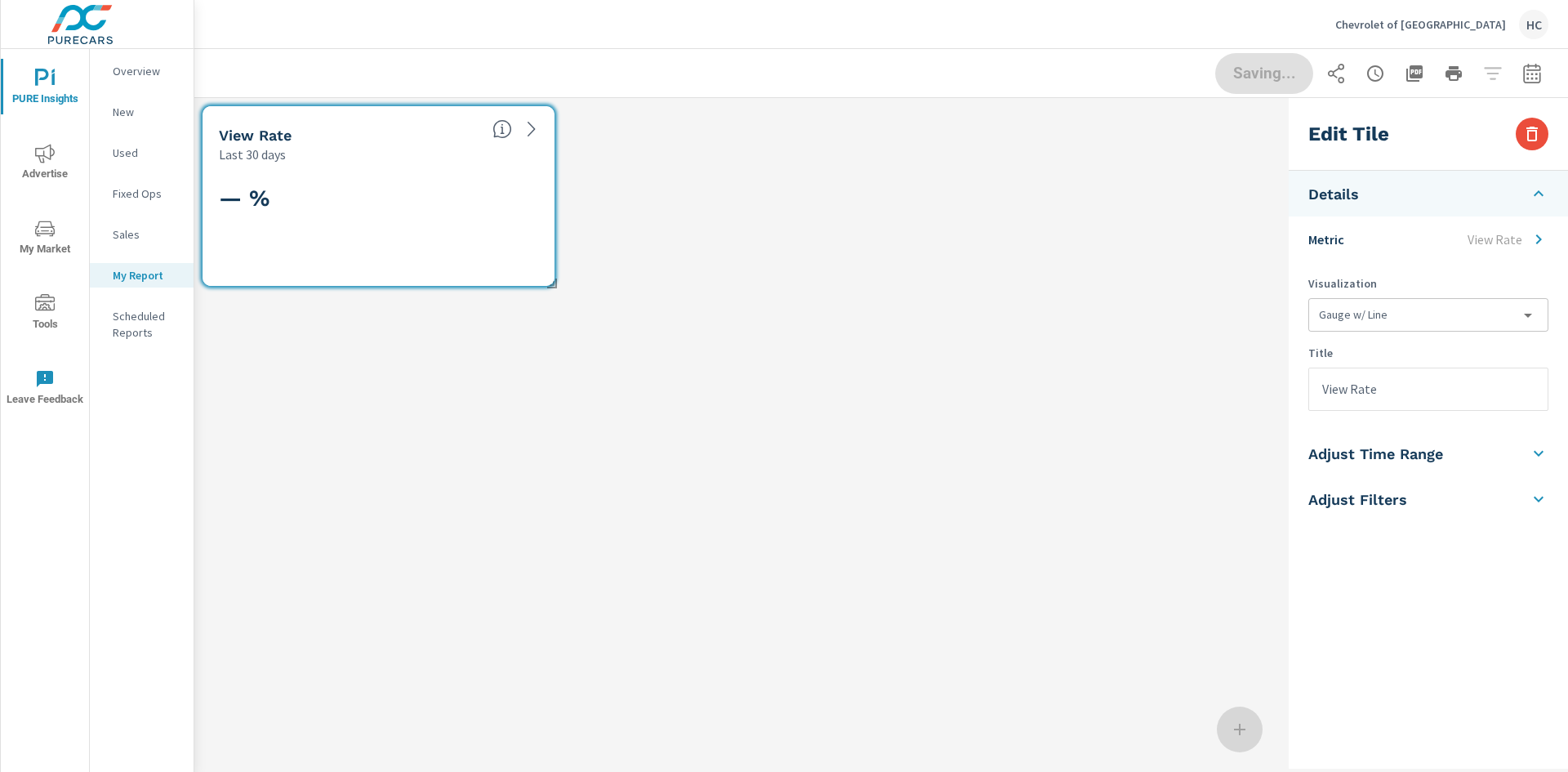
click at [1417, 389] on input "View Rate" at bounding box center [1428, 389] width 238 height 42
click at [1464, 456] on li "Adjust Time Range" at bounding box center [1428, 453] width 279 height 46
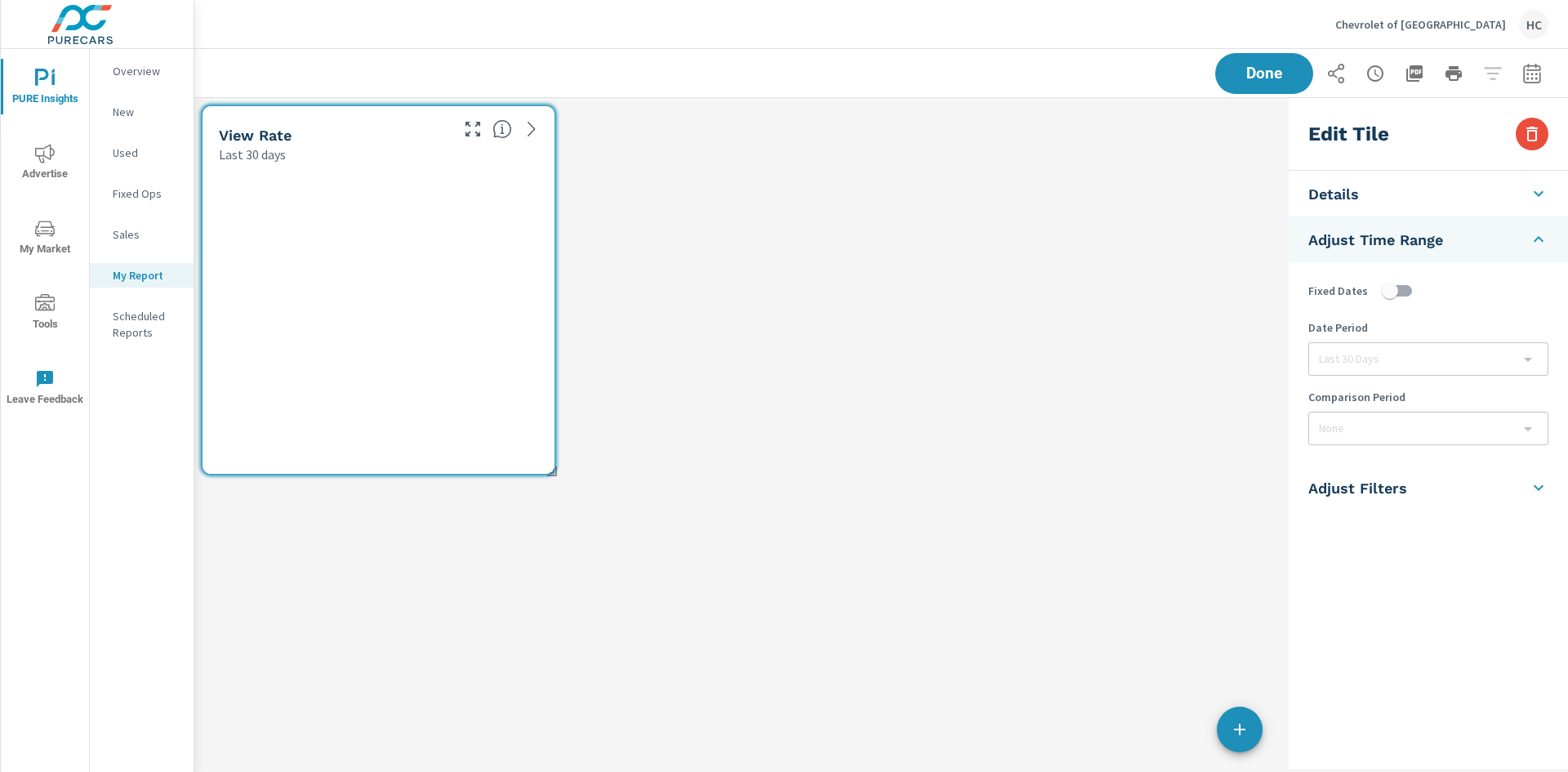
scroll to position [409, 1113]
click at [1417, 354] on div "Last 30 Days" at bounding box center [1428, 358] width 238 height 32
click at [1465, 439] on div "None" at bounding box center [1428, 428] width 238 height 32
click at [1469, 476] on li "Adjust Filters" at bounding box center [1428, 487] width 279 height 46
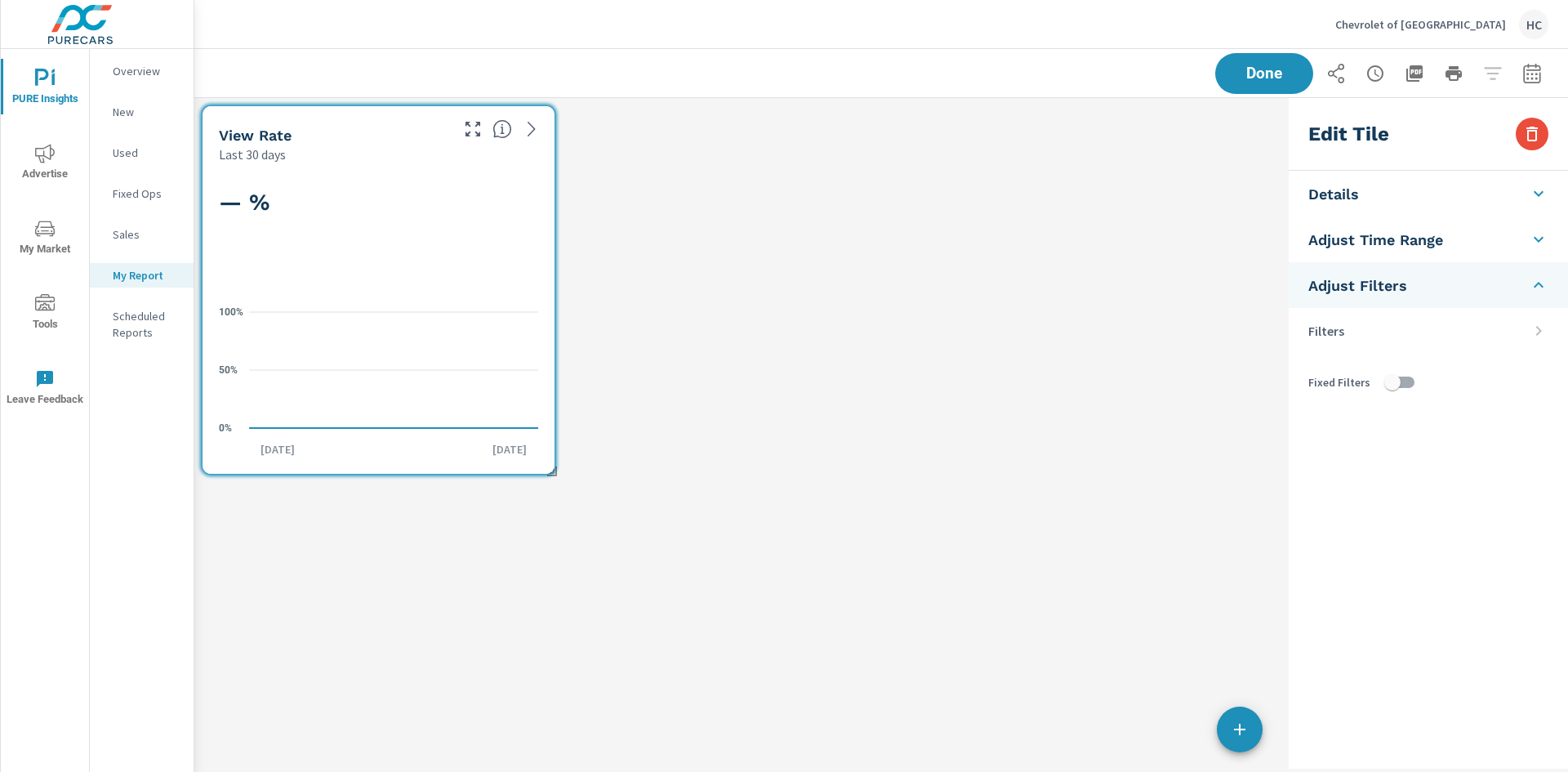
click at [1506, 323] on li "Filters" at bounding box center [1428, 330] width 279 height 46
click at [1539, 329] on icon at bounding box center [1539, 330] width 6 height 10
click at [1318, 329] on p "Filters" at bounding box center [1326, 330] width 36 height 20
click at [1431, 194] on li "Details" at bounding box center [1428, 193] width 279 height 46
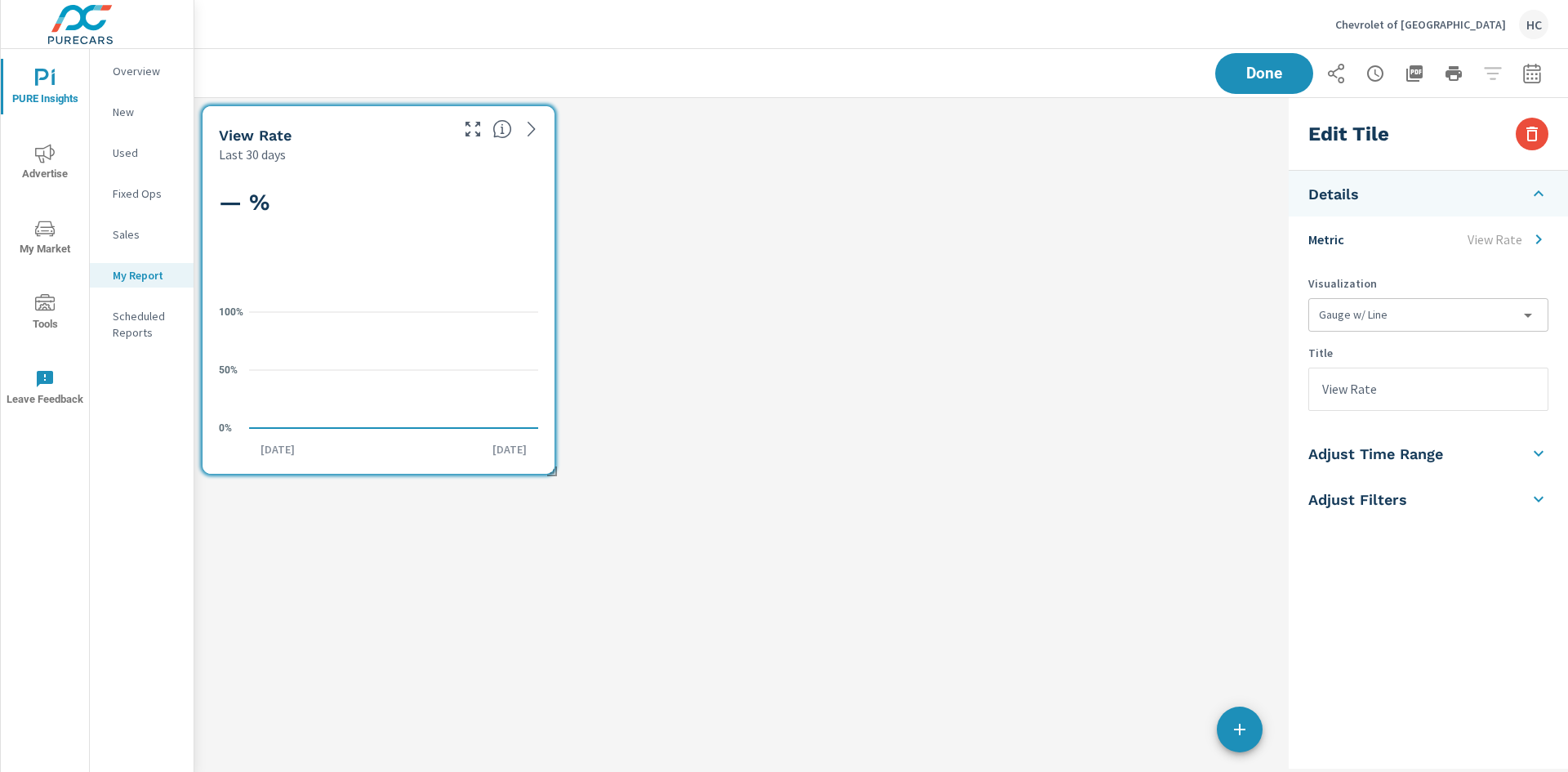
click at [1374, 391] on input "View Rate" at bounding box center [1428, 389] width 238 height 42
click at [1438, 380] on input "View Rate" at bounding box center [1428, 389] width 238 height 42
click at [1430, 354] on p "Title" at bounding box center [1429, 352] width 240 height 17
click at [1498, 247] on p "View Rate" at bounding box center [1495, 239] width 55 height 20
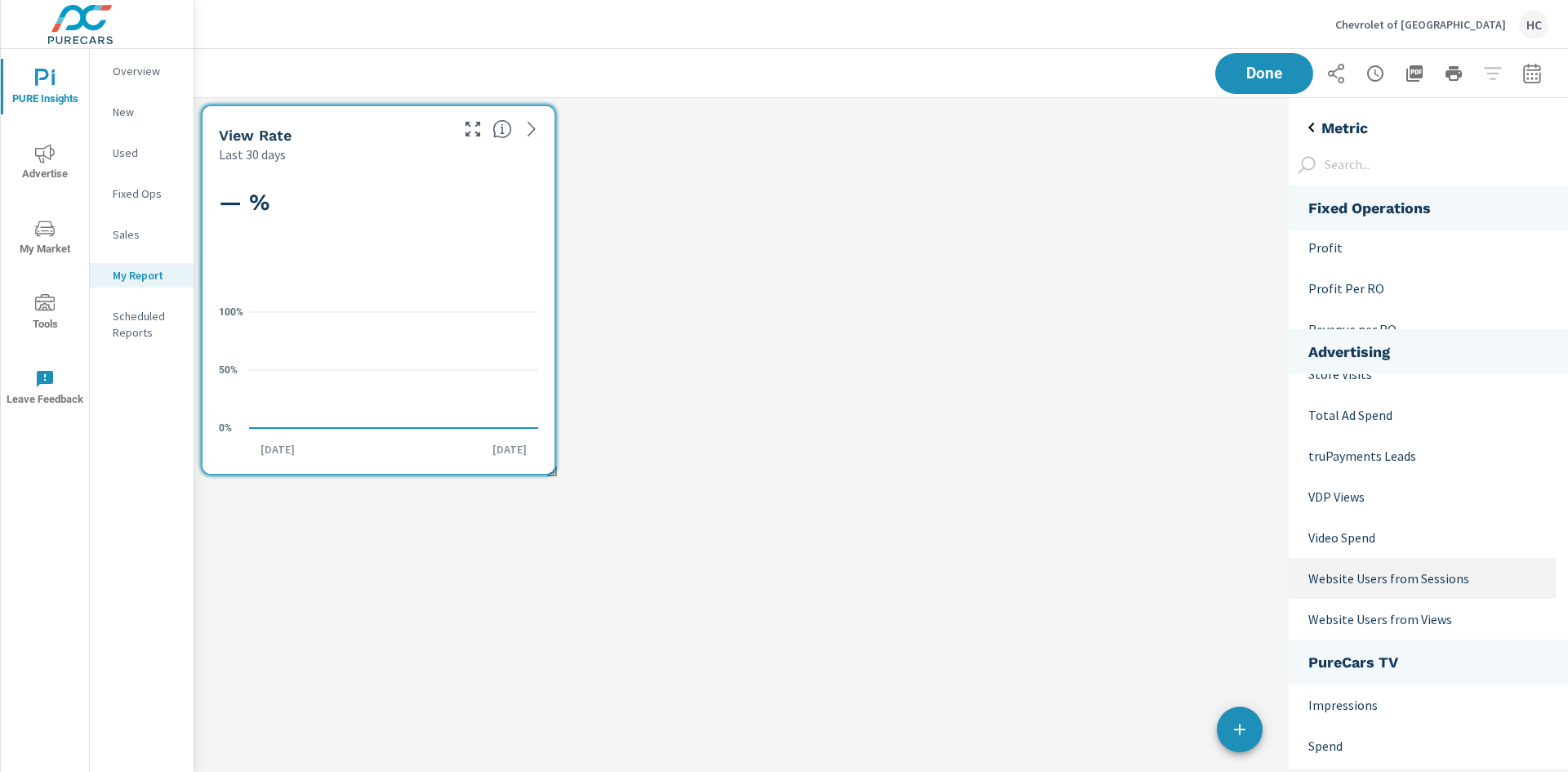
scroll to position [942, 0]
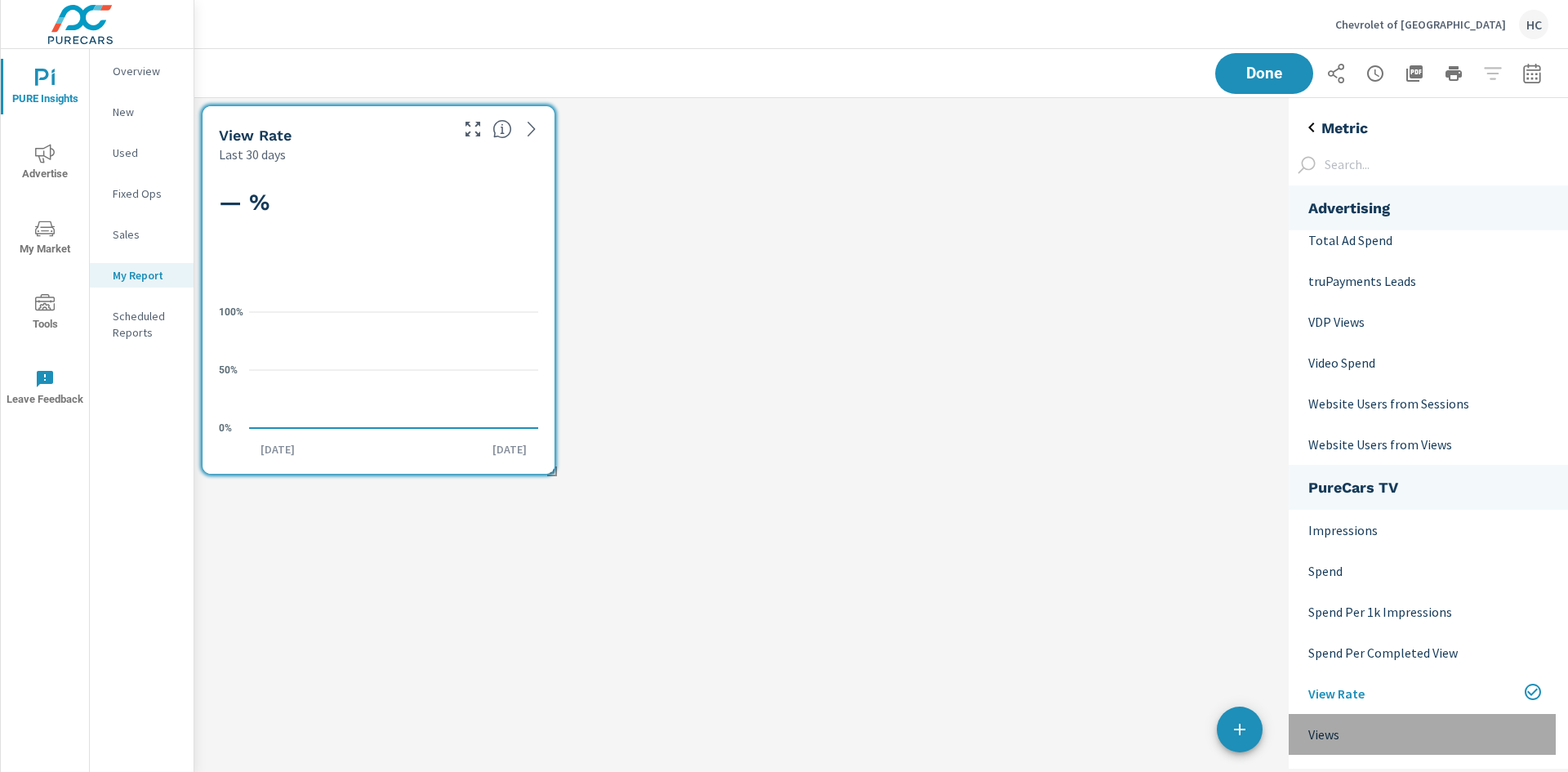
click at [1356, 736] on p "Views" at bounding box center [1426, 734] width 235 height 20
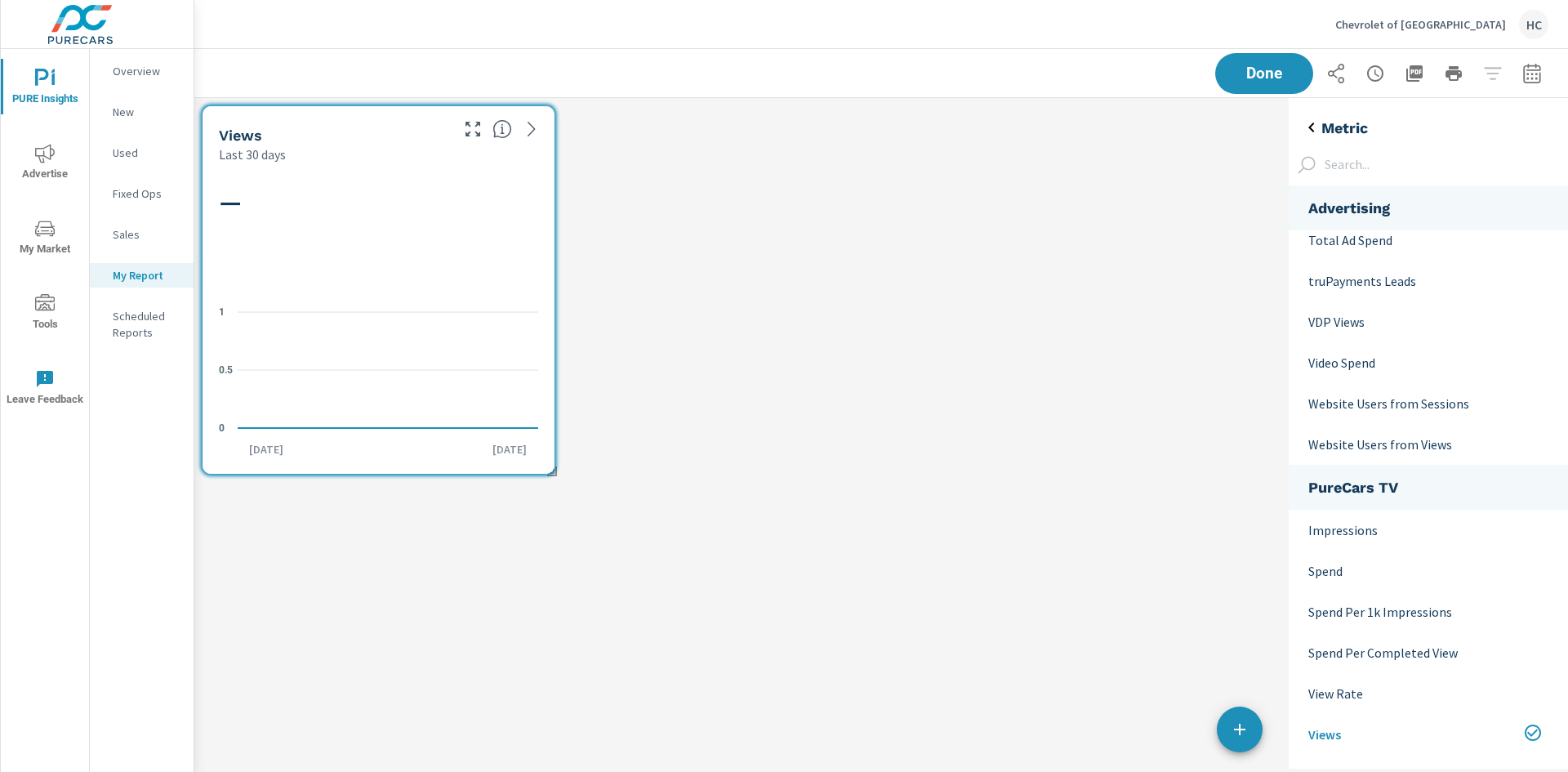
click at [1311, 126] on icon "back" at bounding box center [1311, 127] width 20 height 20
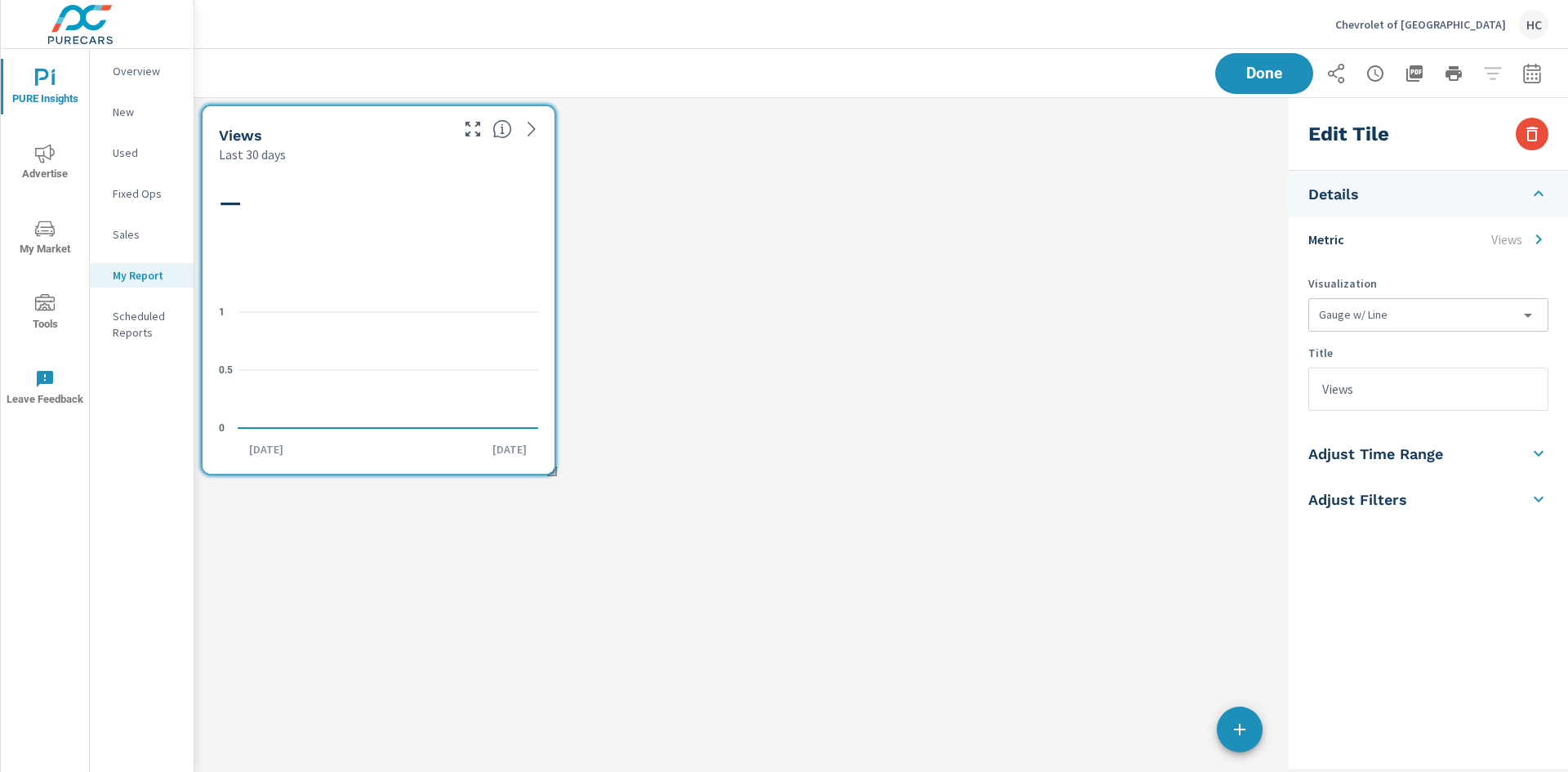
click at [139, 194] on p "Fixed Ops" at bounding box center [147, 193] width 68 height 17
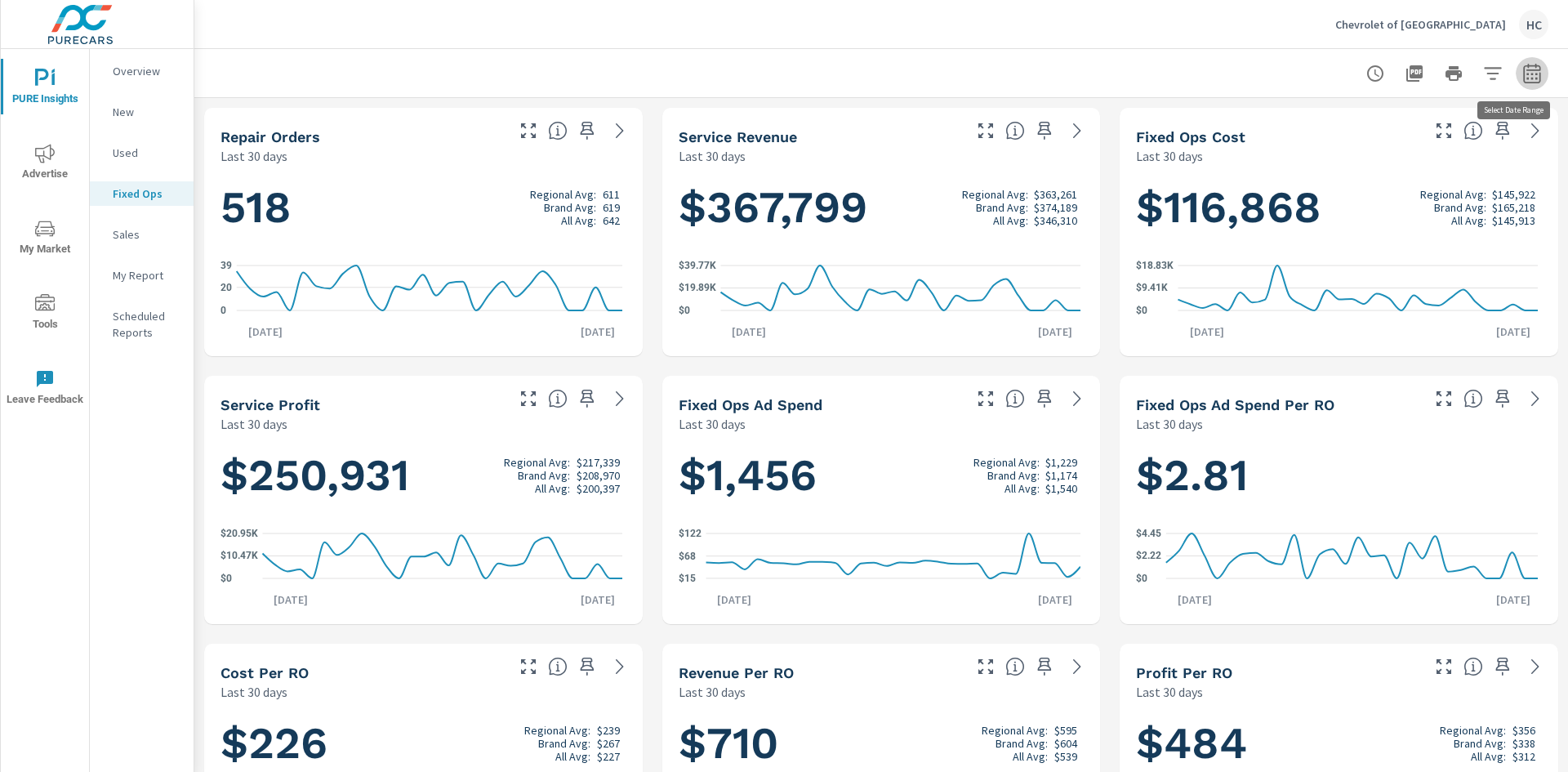
click at [1523, 69] on icon "button" at bounding box center [1532, 73] width 20 height 20
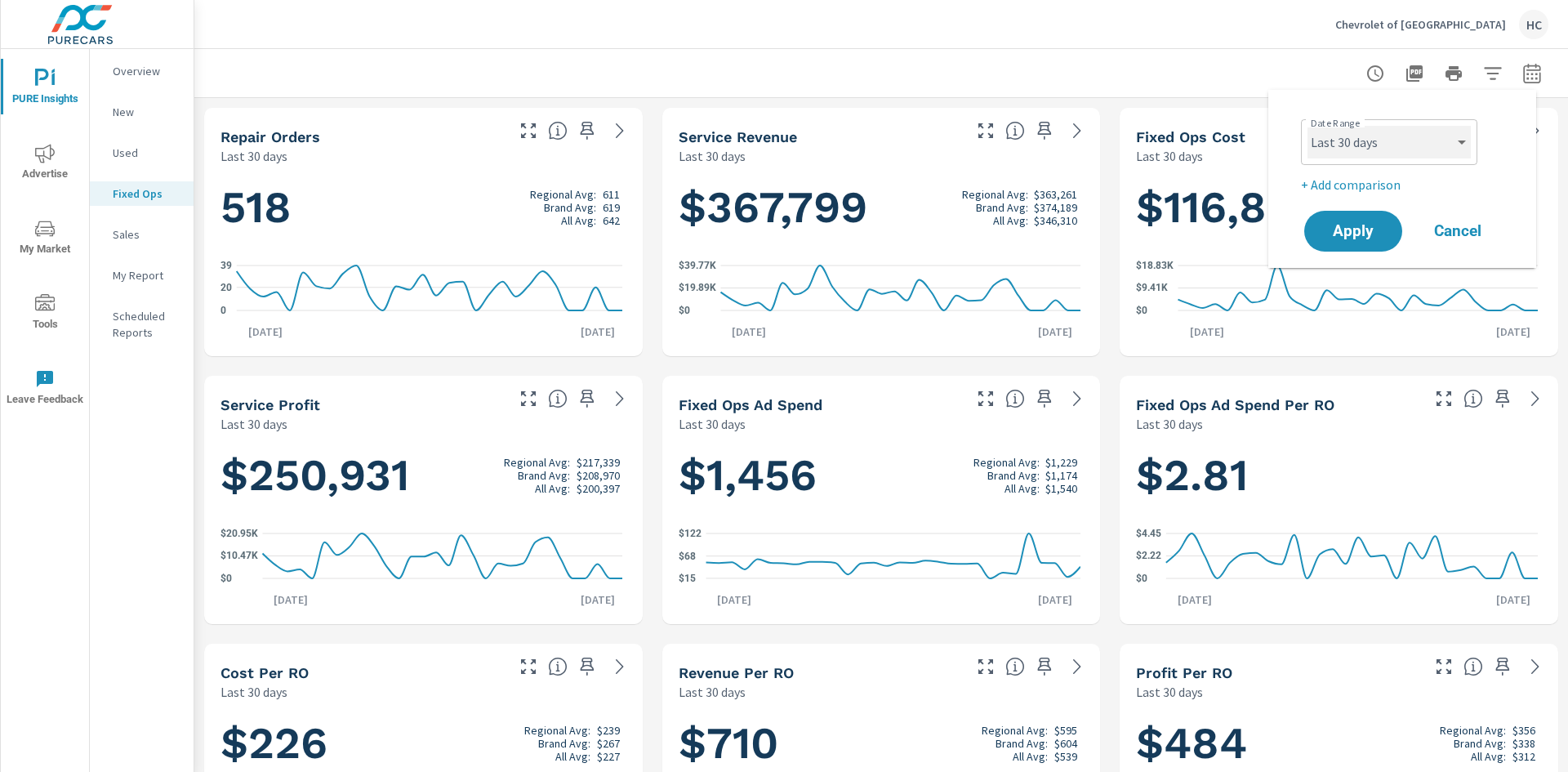
drag, startPoint x: 1391, startPoint y: 142, endPoint x: 1386, endPoint y: 150, distance: 9.4
click at [1391, 142] on select "Custom [DATE] Last week Last 7 days Last 14 days Last 30 days Last 45 days Last…" at bounding box center [1390, 143] width 163 height 33
click at [1308, 126] on select "Custom [DATE] Last week Last 7 days Last 14 days Last 30 days Last 45 days Last…" at bounding box center [1390, 143] width 163 height 33
select select "custom"
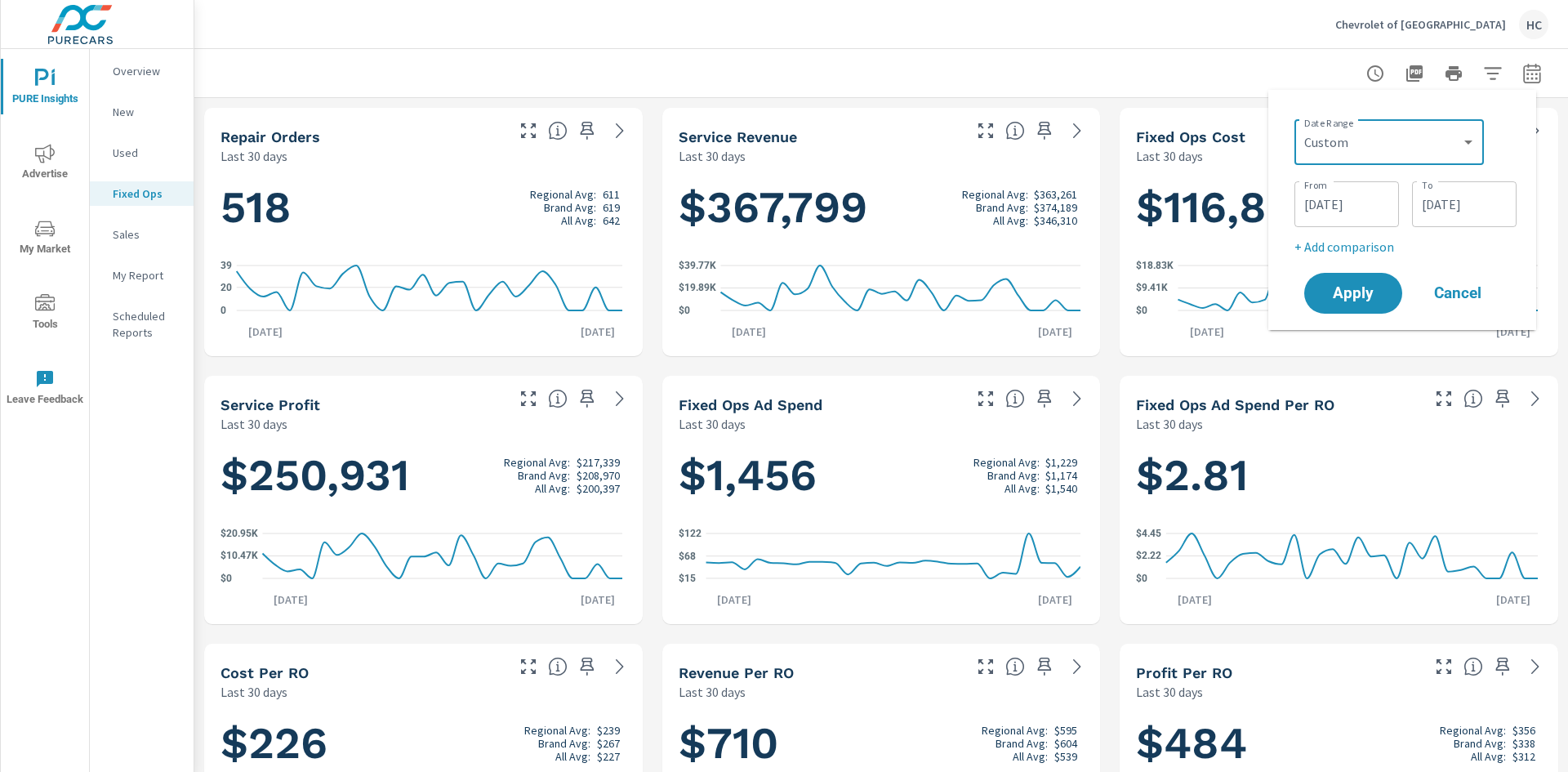
click at [1345, 206] on input "[DATE]" at bounding box center [1346, 204] width 91 height 33
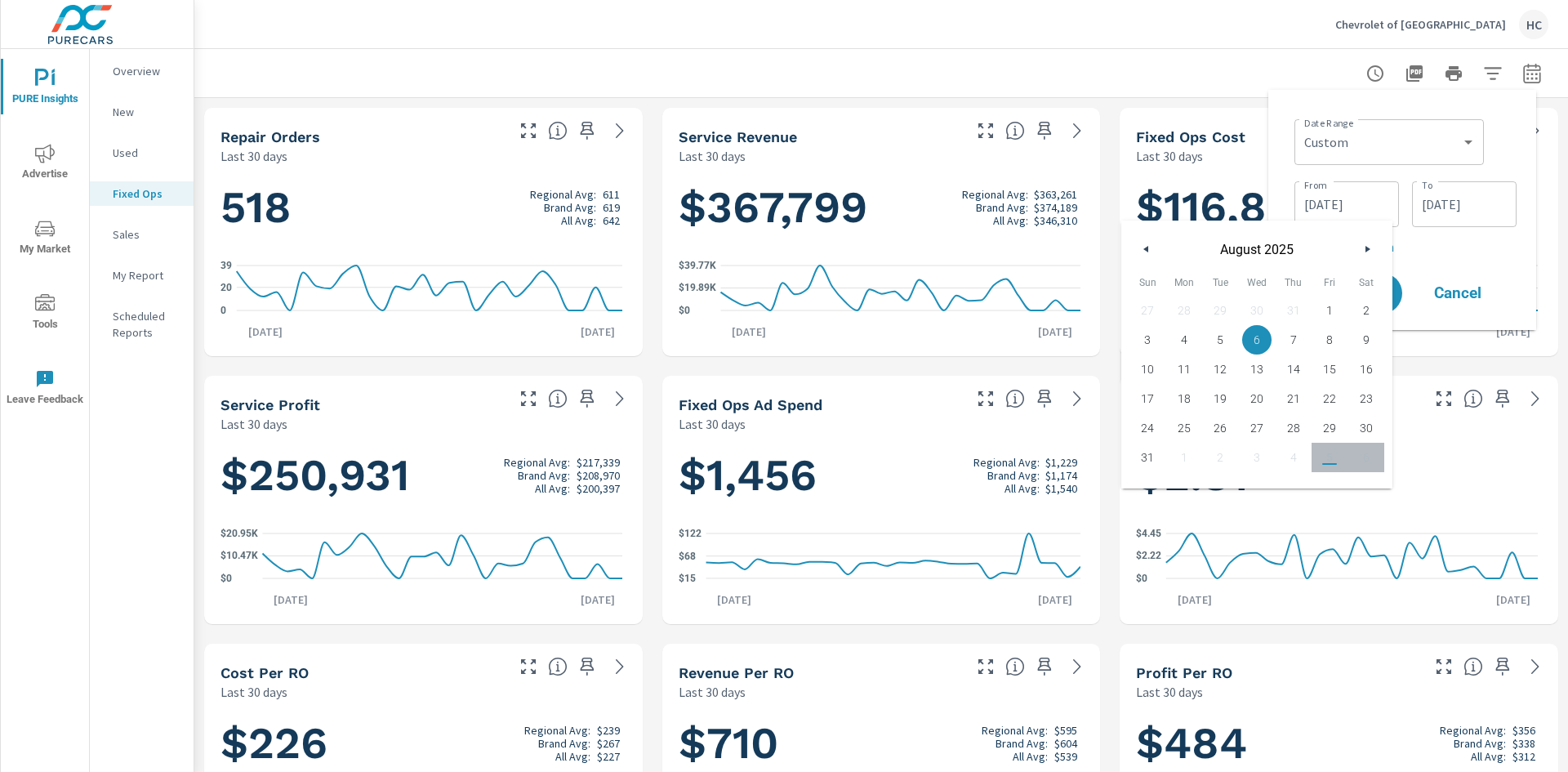
click at [1150, 249] on button "button" at bounding box center [1146, 249] width 20 height 20
click at [1220, 305] on span "1" at bounding box center [1220, 310] width 37 height 21
type input "[DATE]"
click at [1453, 205] on input "[DATE]" at bounding box center [1464, 204] width 91 height 33
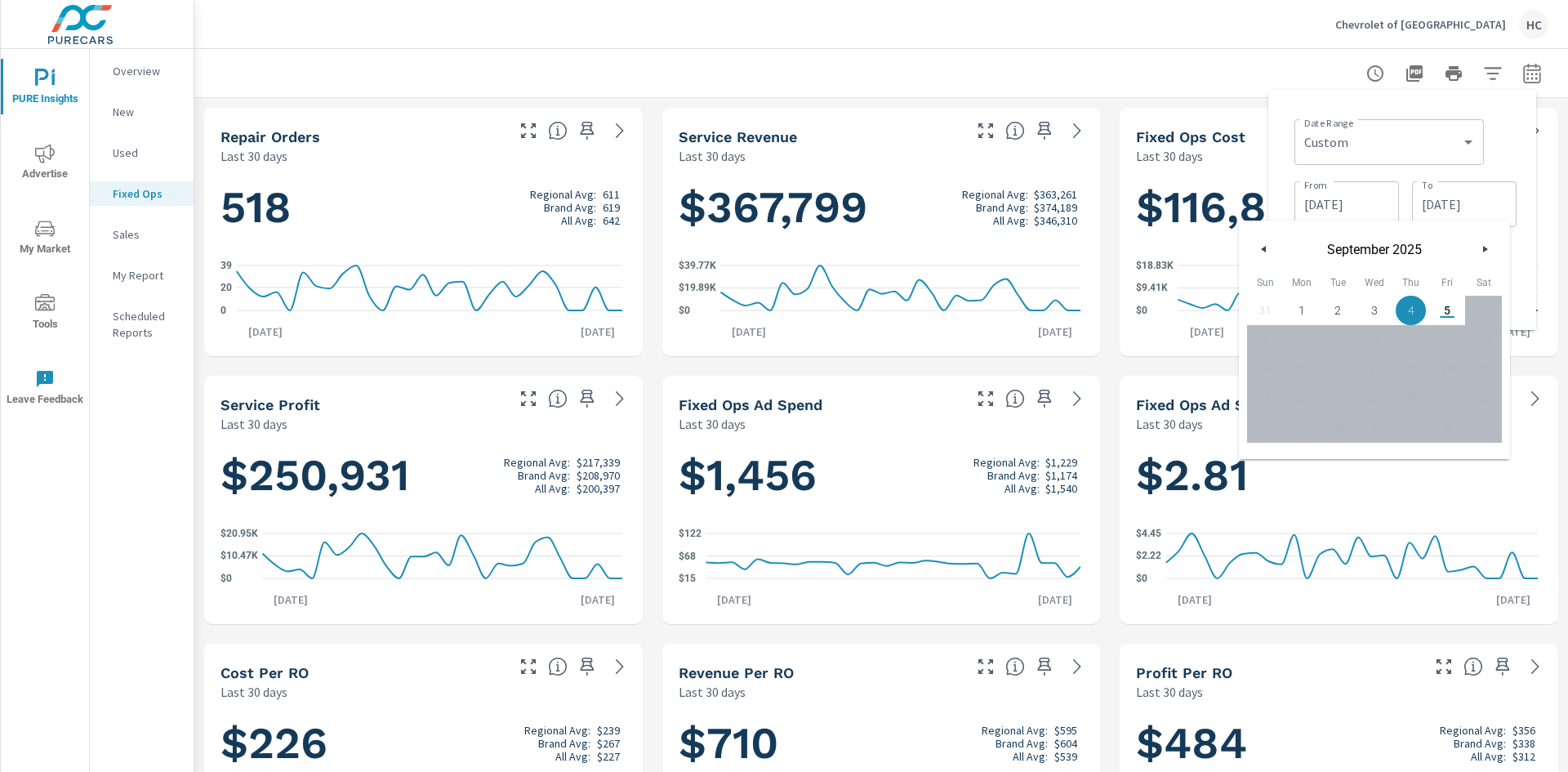
click at [1269, 255] on button "button" at bounding box center [1264, 249] width 20 height 20
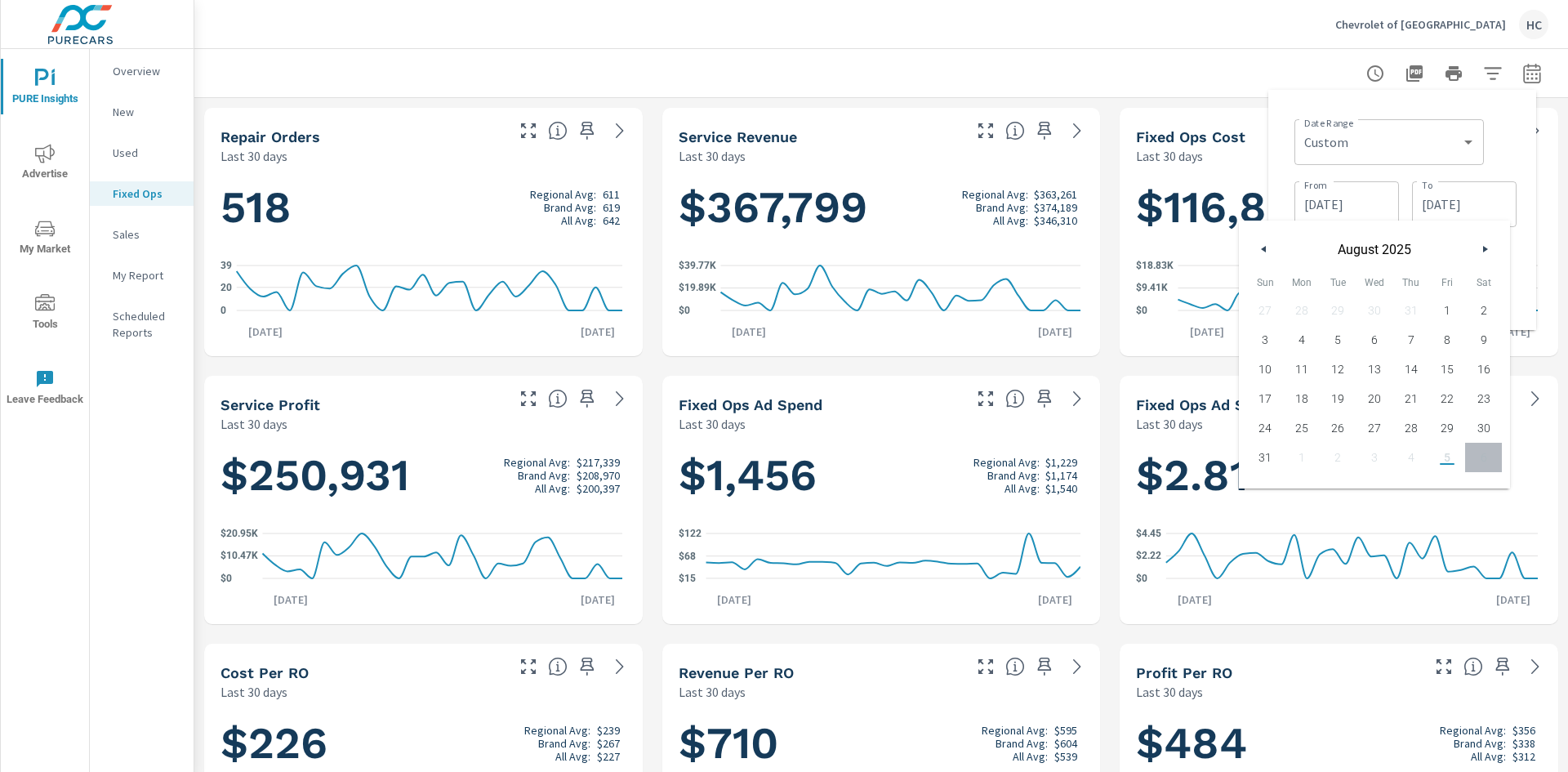
click at [1269, 254] on button "button" at bounding box center [1264, 249] width 20 height 20
click at [1410, 423] on span "31" at bounding box center [1411, 428] width 37 height 21
type input "[DATE]"
click at [1046, 44] on div "Chevrolet of Culver City HC" at bounding box center [881, 23] width 1335 height 48
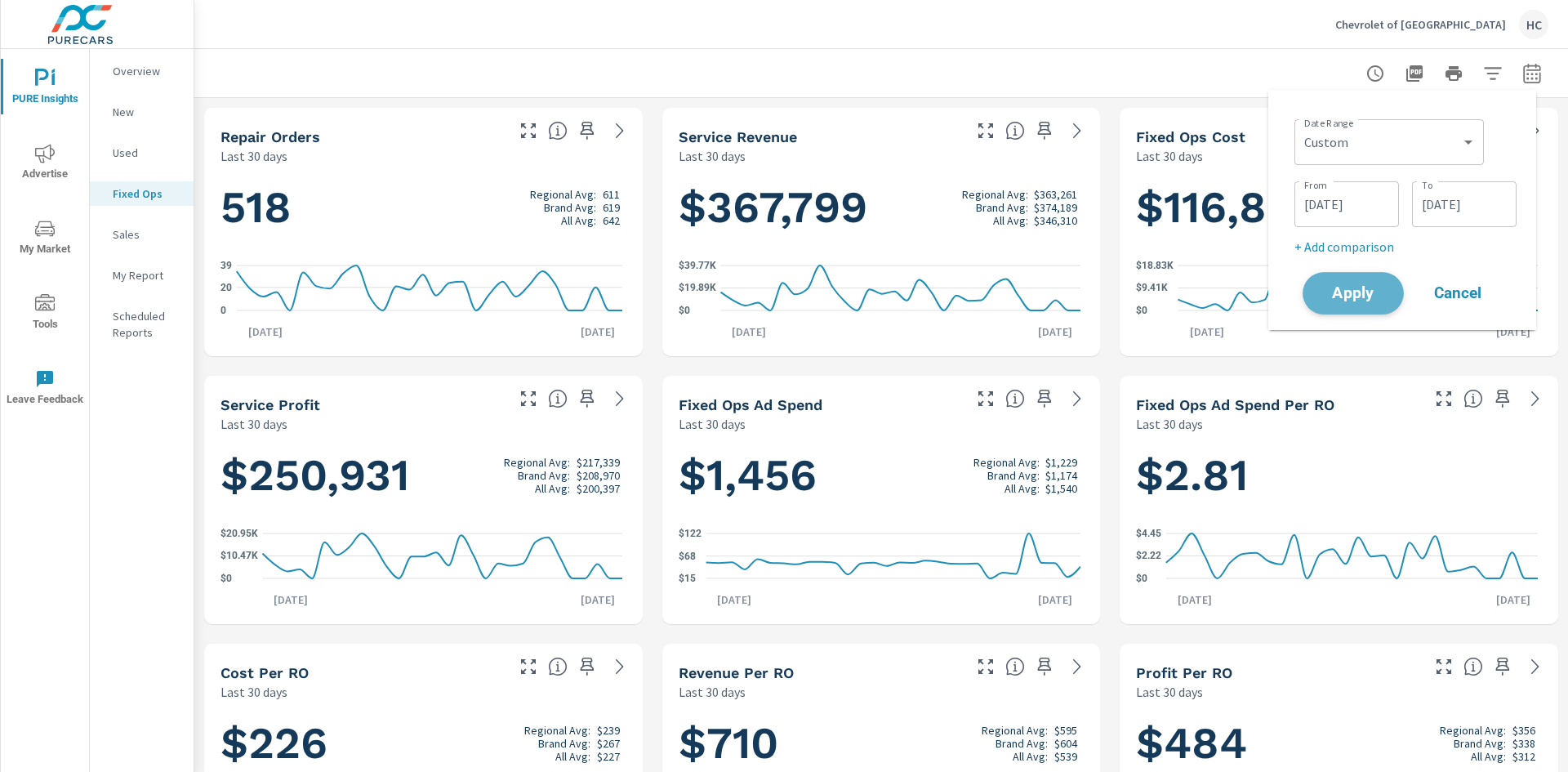
click at [1357, 297] on span "Apply" at bounding box center [1353, 294] width 67 height 16
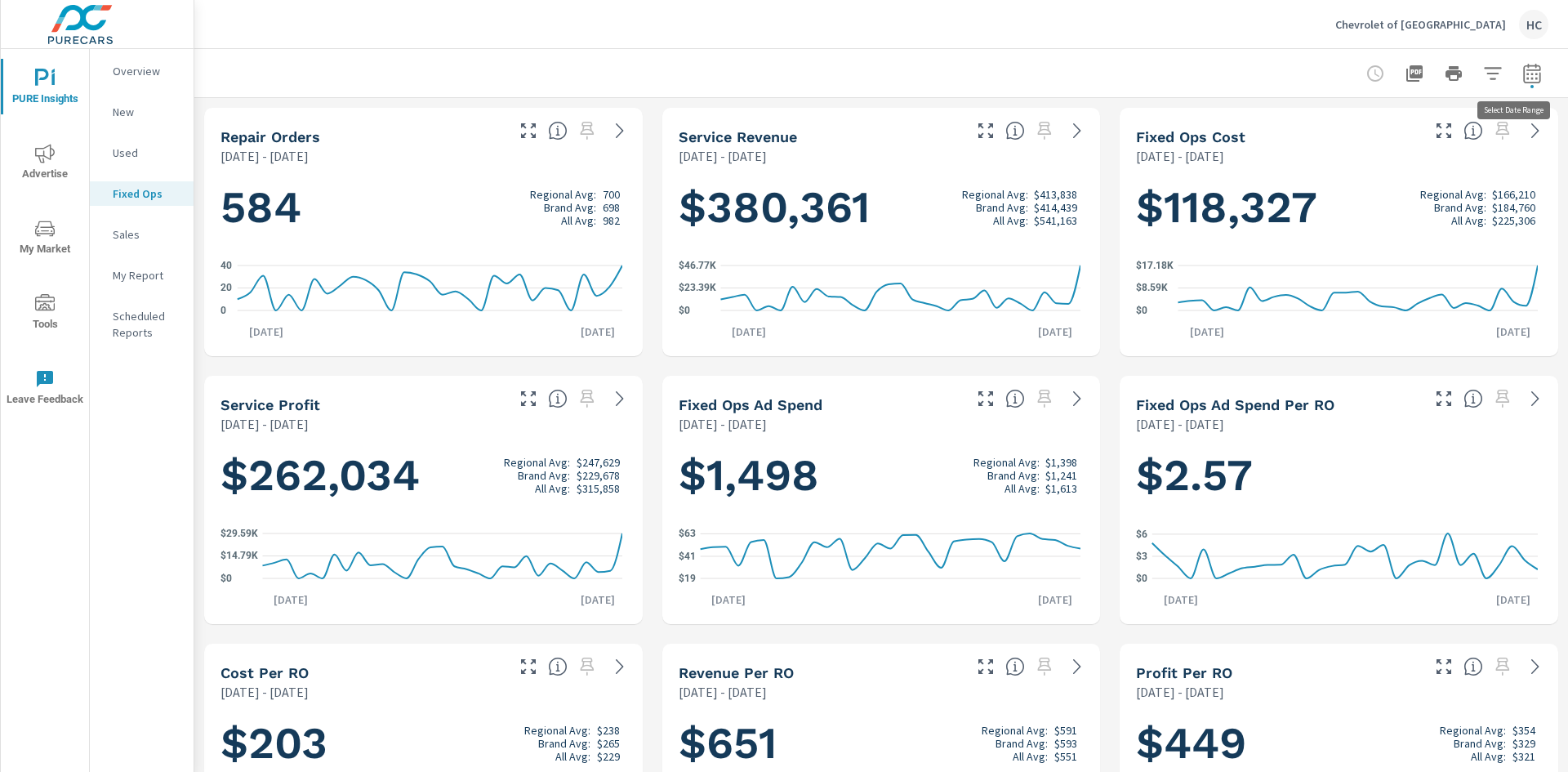
click at [1523, 74] on icon "button" at bounding box center [1532, 73] width 20 height 20
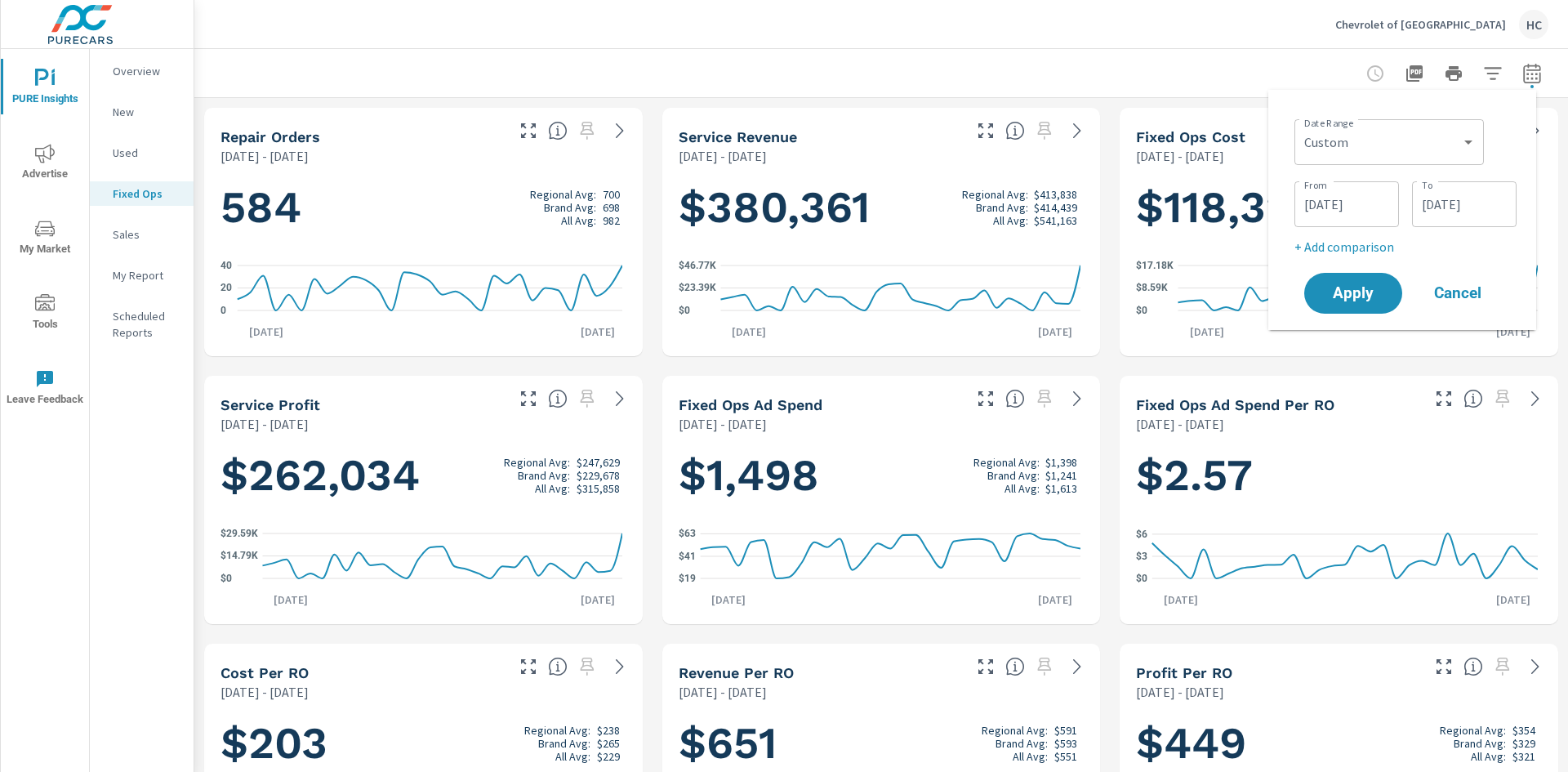
click at [1344, 245] on p "+ Add comparison" at bounding box center [1405, 246] width 222 height 20
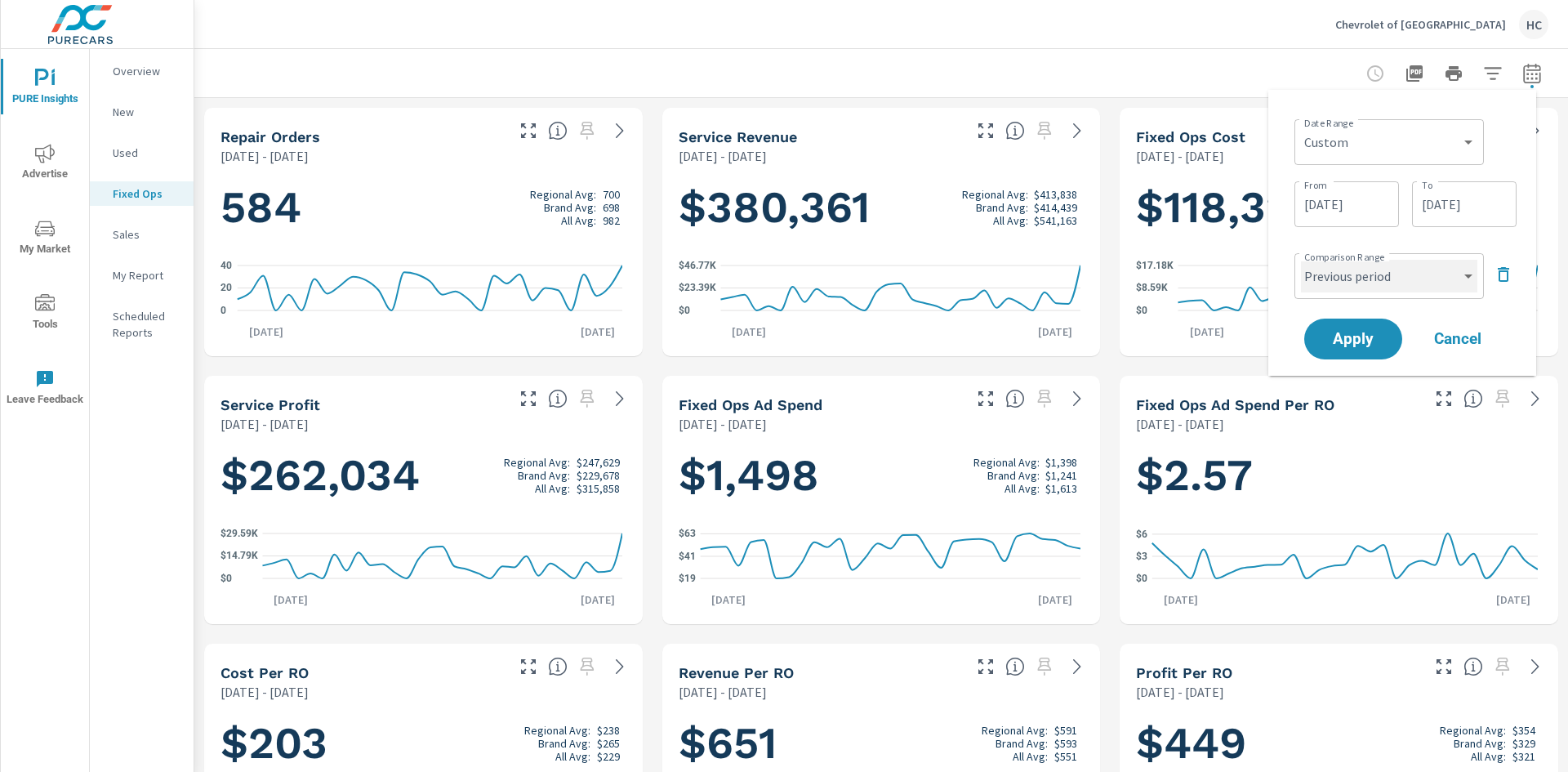
click at [1350, 274] on select "Custom Previous period Previous month Previous year" at bounding box center [1389, 276] width 177 height 33
click at [1301, 260] on select "Custom Previous period Previous month Previous year" at bounding box center [1389, 276] width 177 height 33
select select "custom"
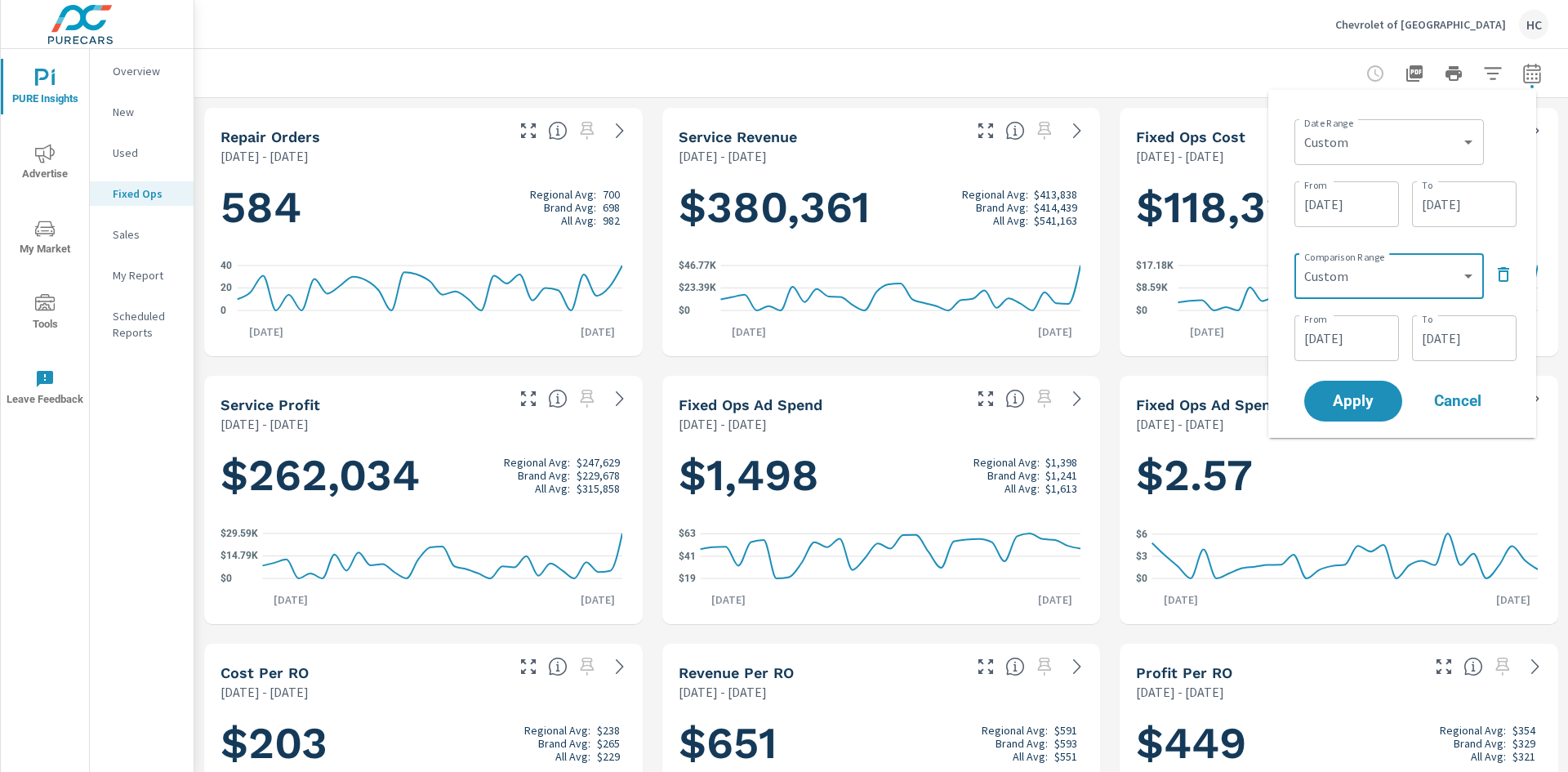
click at [1342, 343] on input "[DATE]" at bounding box center [1346, 338] width 91 height 33
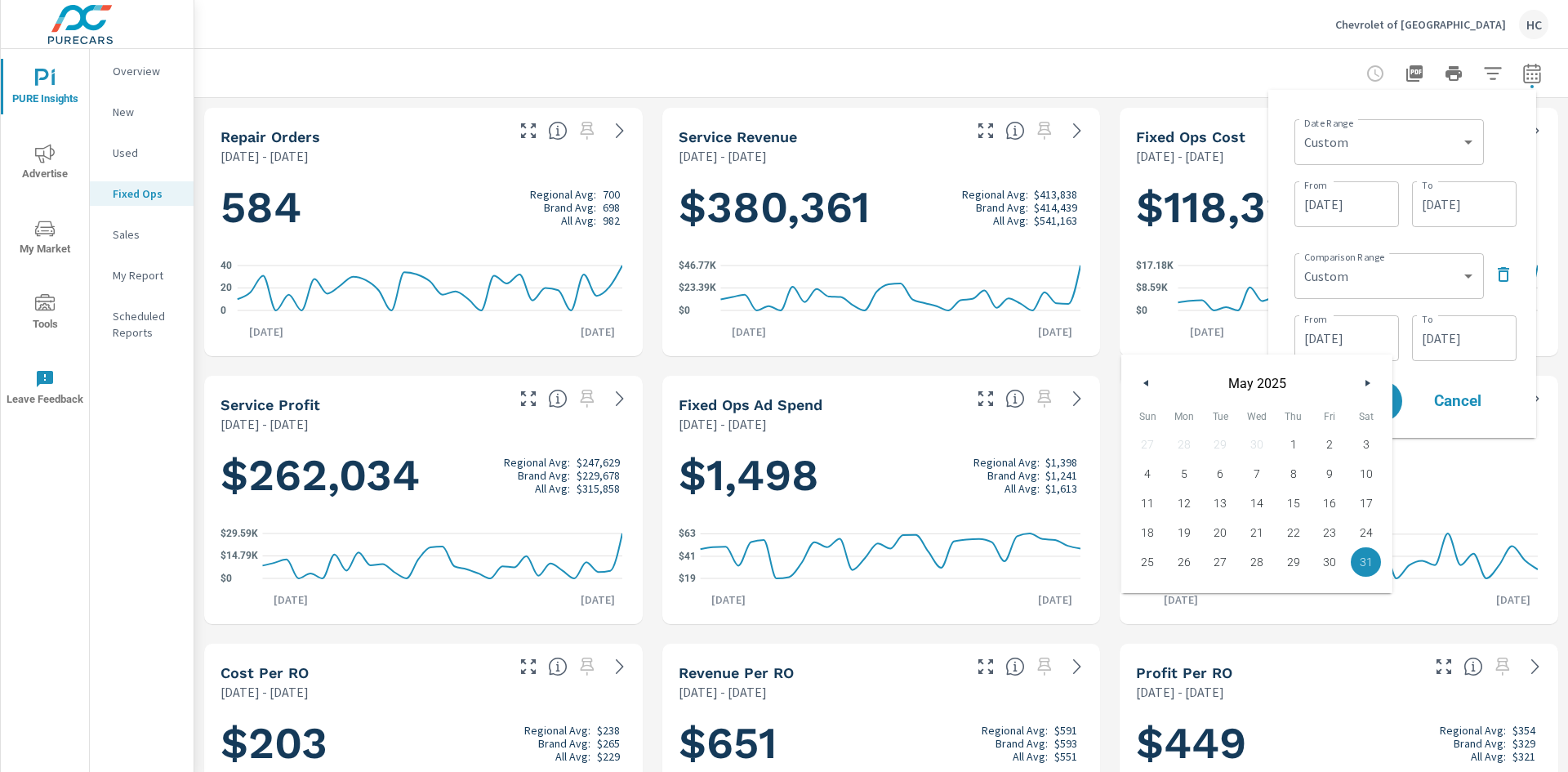
click at [1298, 436] on span "1" at bounding box center [1293, 444] width 37 height 21
type input "[DATE]"
click at [1451, 339] on input "[DATE]" at bounding box center [1464, 338] width 91 height 33
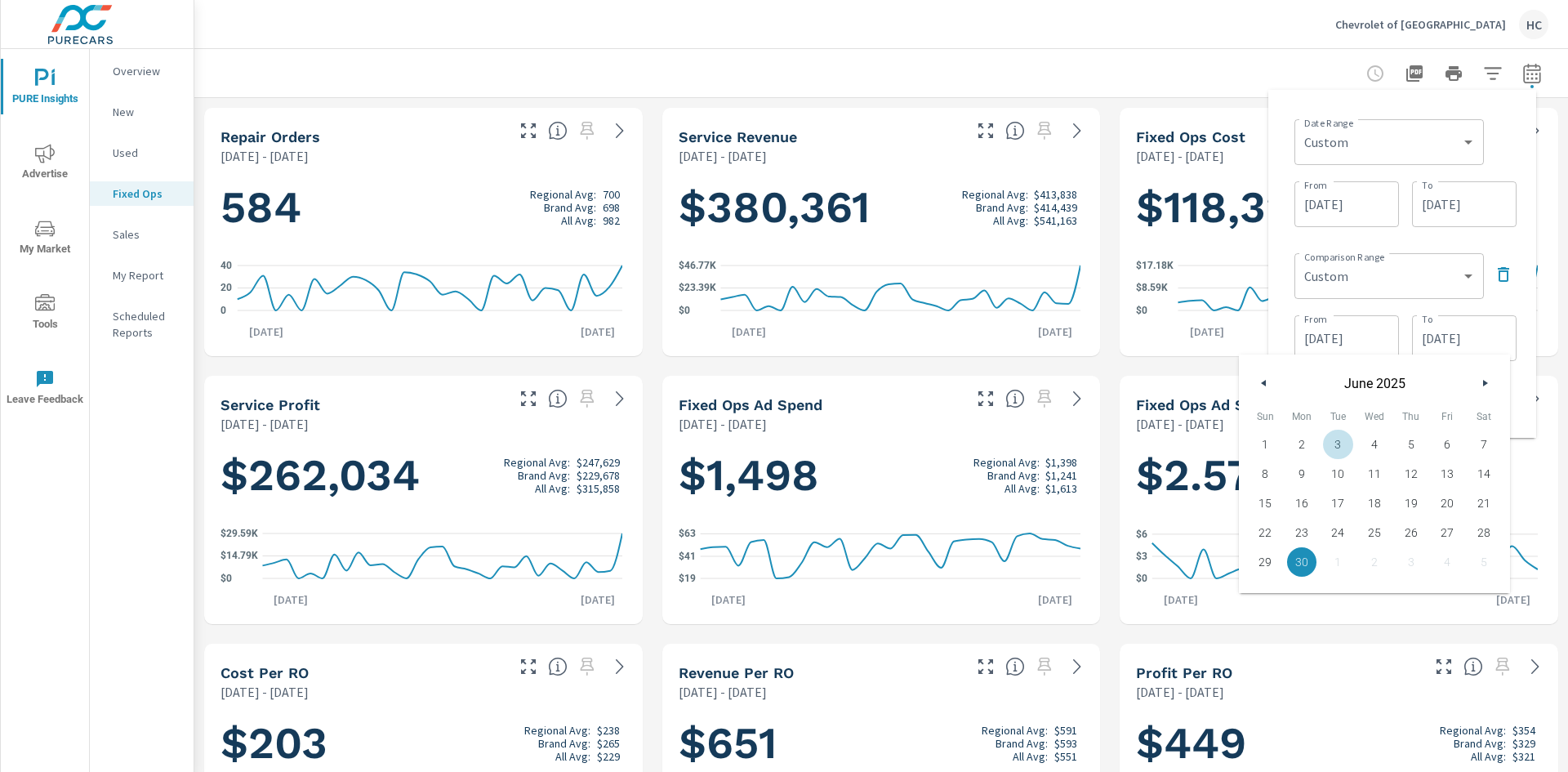
click at [1266, 374] on button "button" at bounding box center [1264, 383] width 20 height 20
click at [1479, 555] on span "31" at bounding box center [1484, 562] width 37 height 21
type input "[DATE]"
click at [1514, 399] on div "Date Range Custom [DATE] Last week Last 7 days Last 14 days Last 30 days Last 4…" at bounding box center [1403, 263] width 242 height 322
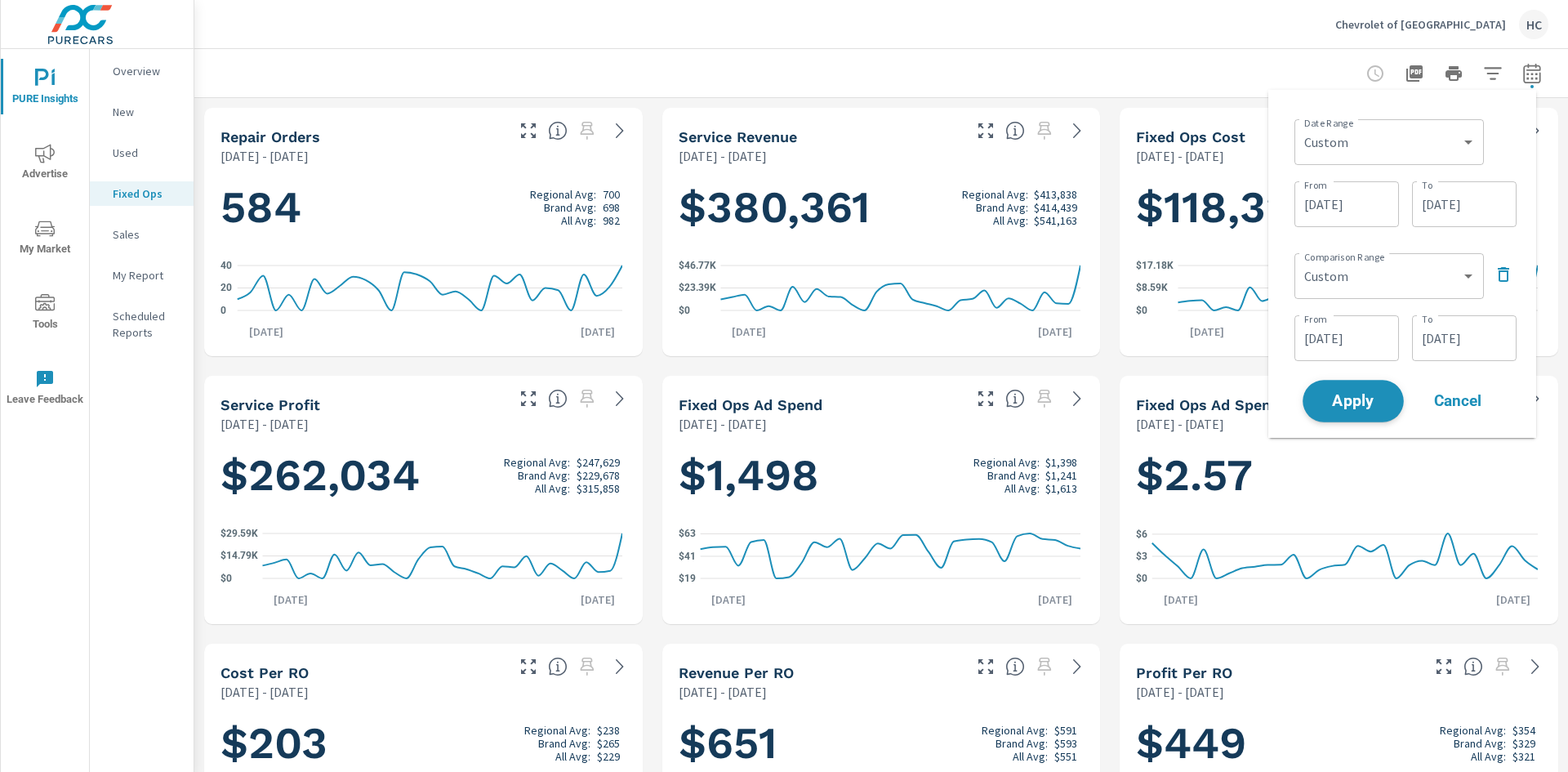
click at [1391, 397] on button "Apply" at bounding box center [1353, 401] width 101 height 43
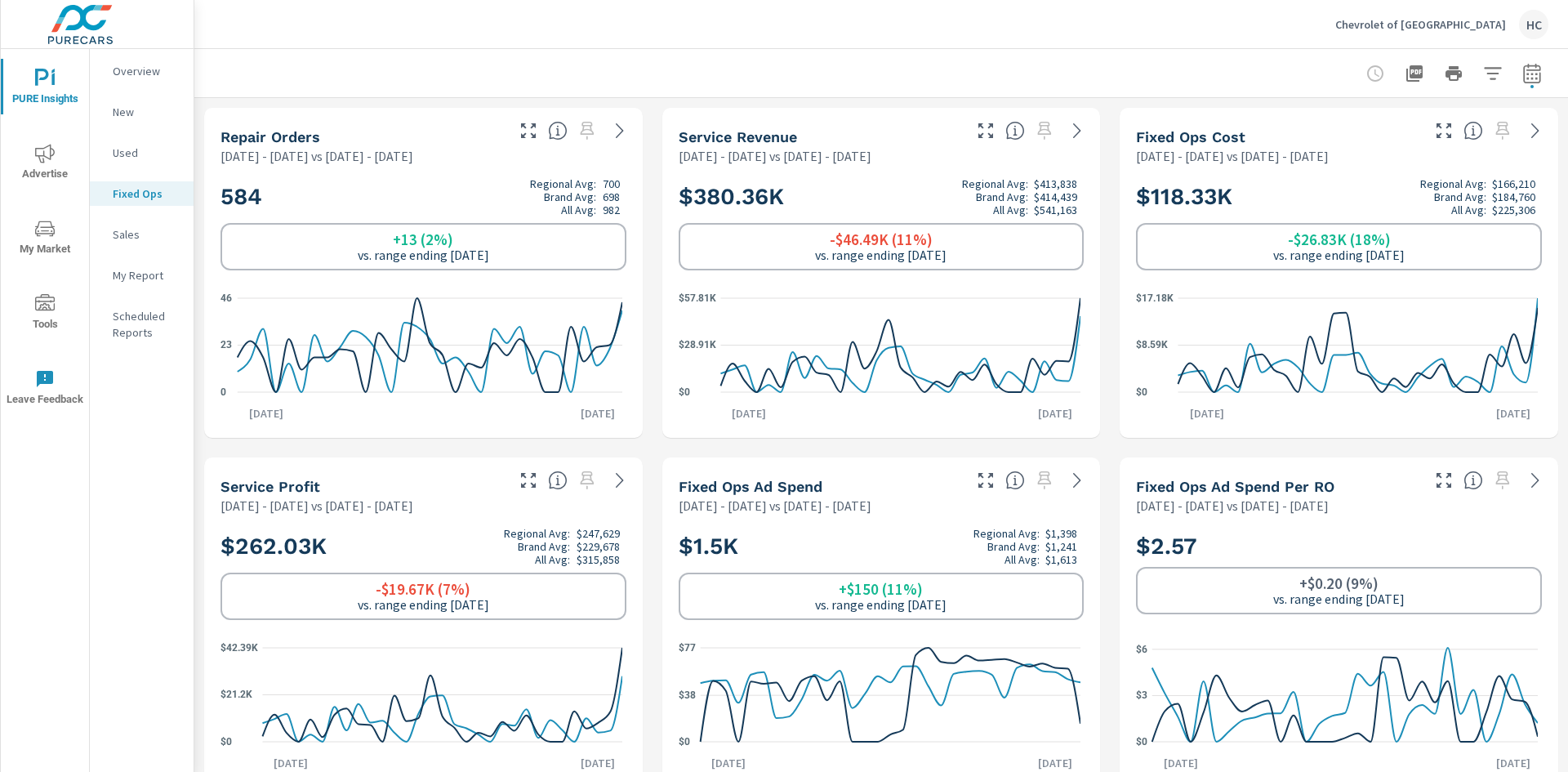
click at [38, 303] on icon "nav menu" at bounding box center [44, 303] width 20 height 20
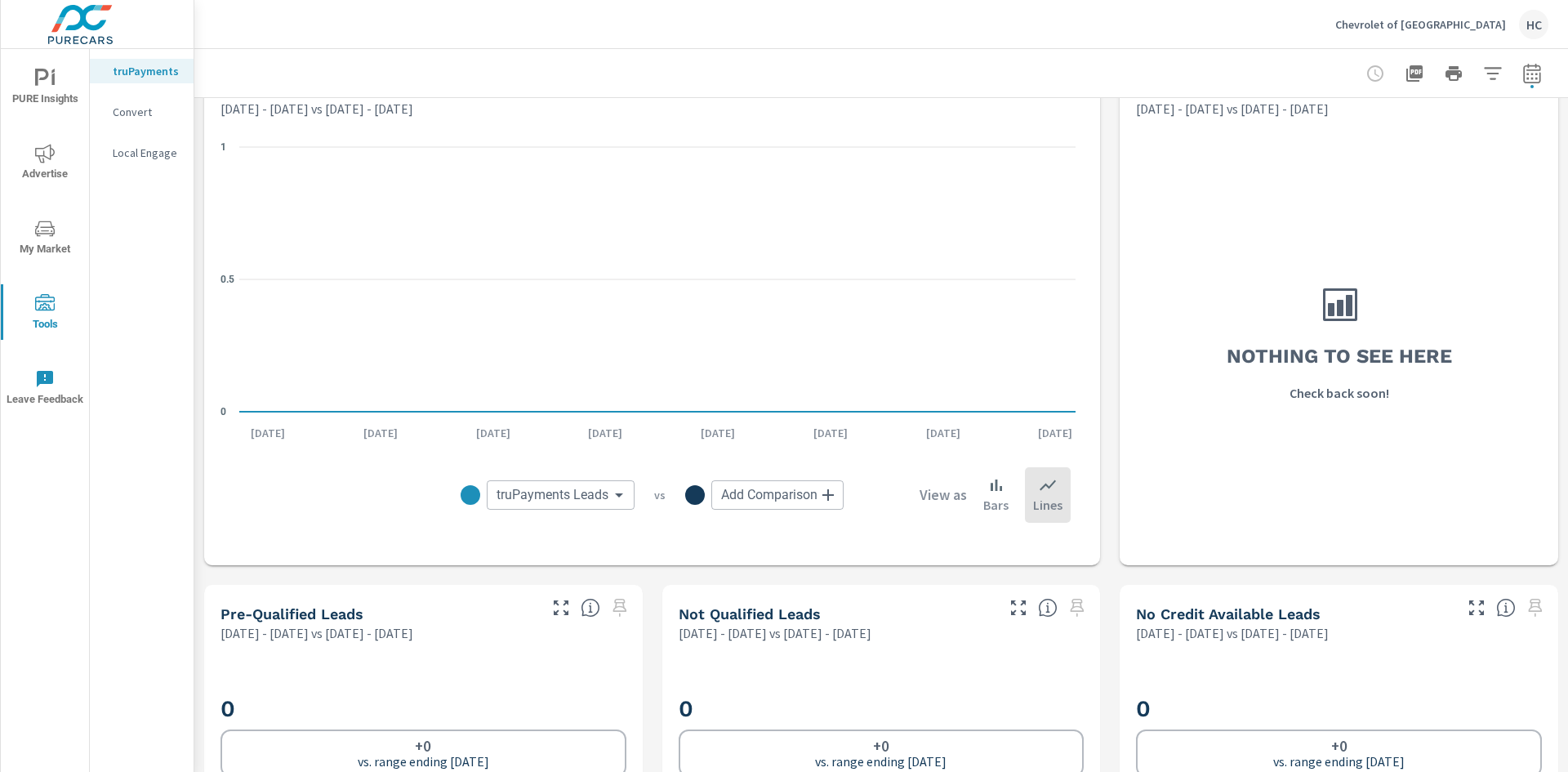
scroll to position [489, 0]
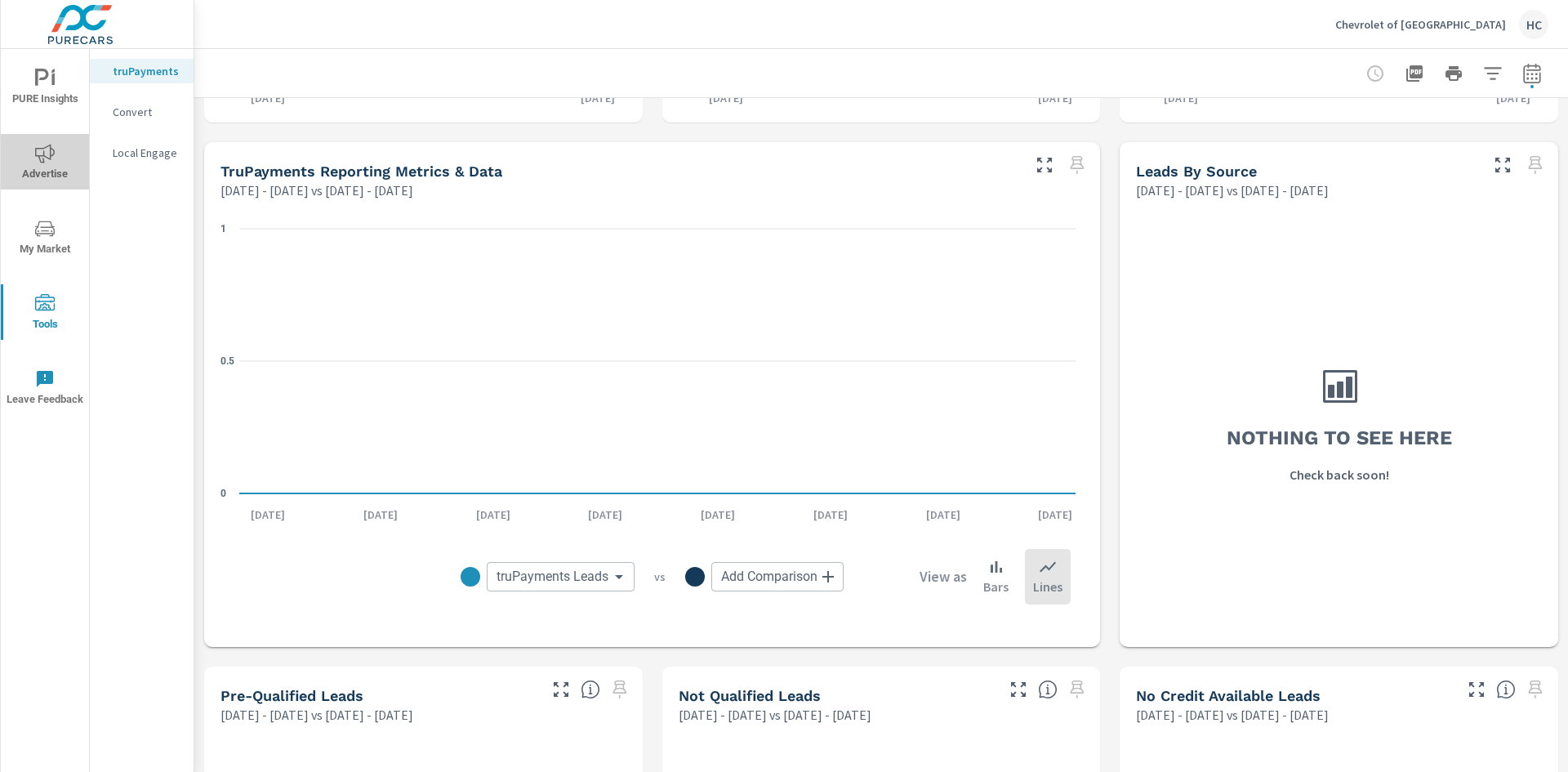
click at [45, 168] on span "Advertise" at bounding box center [45, 163] width 78 height 40
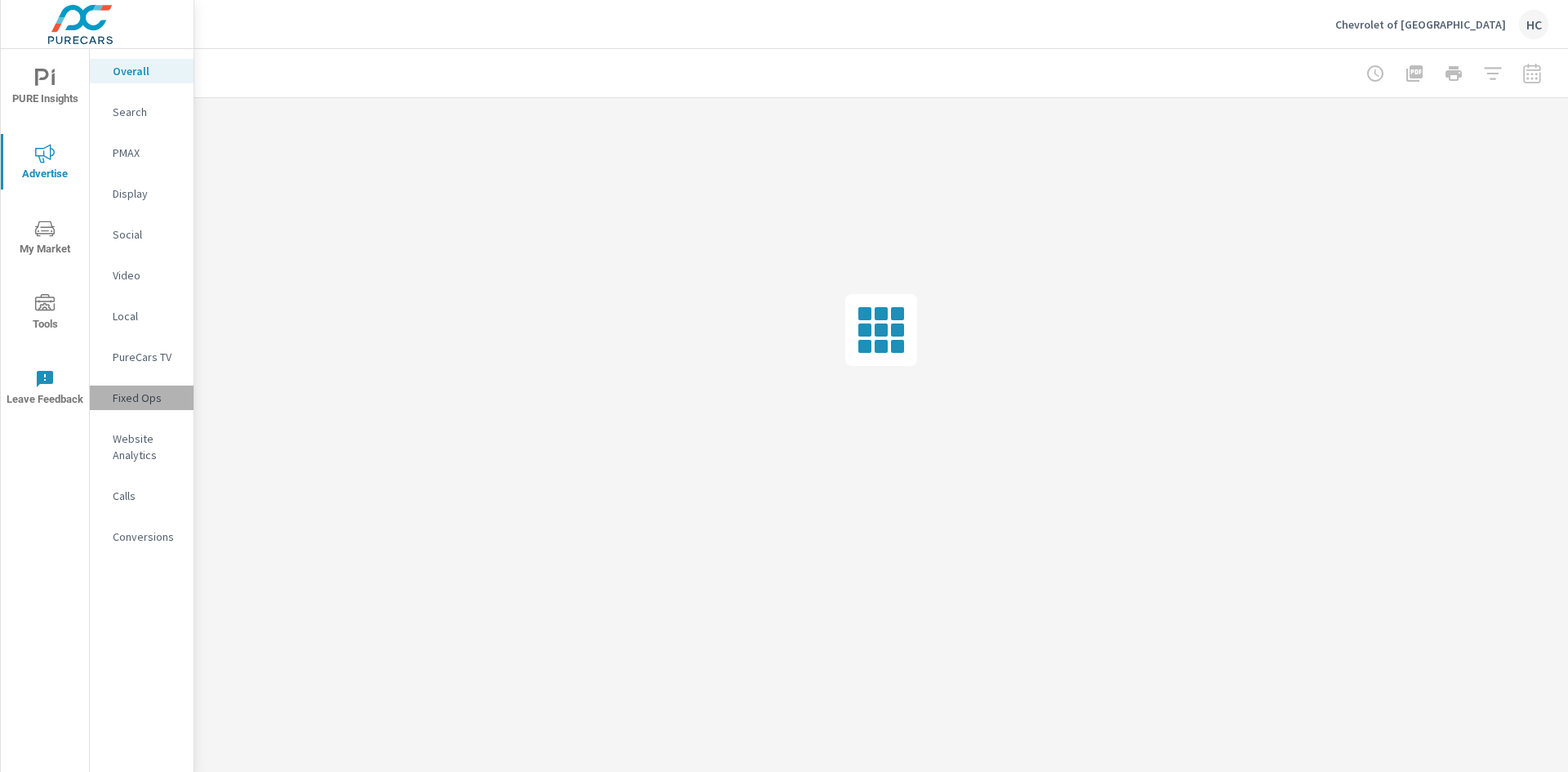
click at [136, 406] on div "Fixed Ops" at bounding box center [141, 397] width 103 height 24
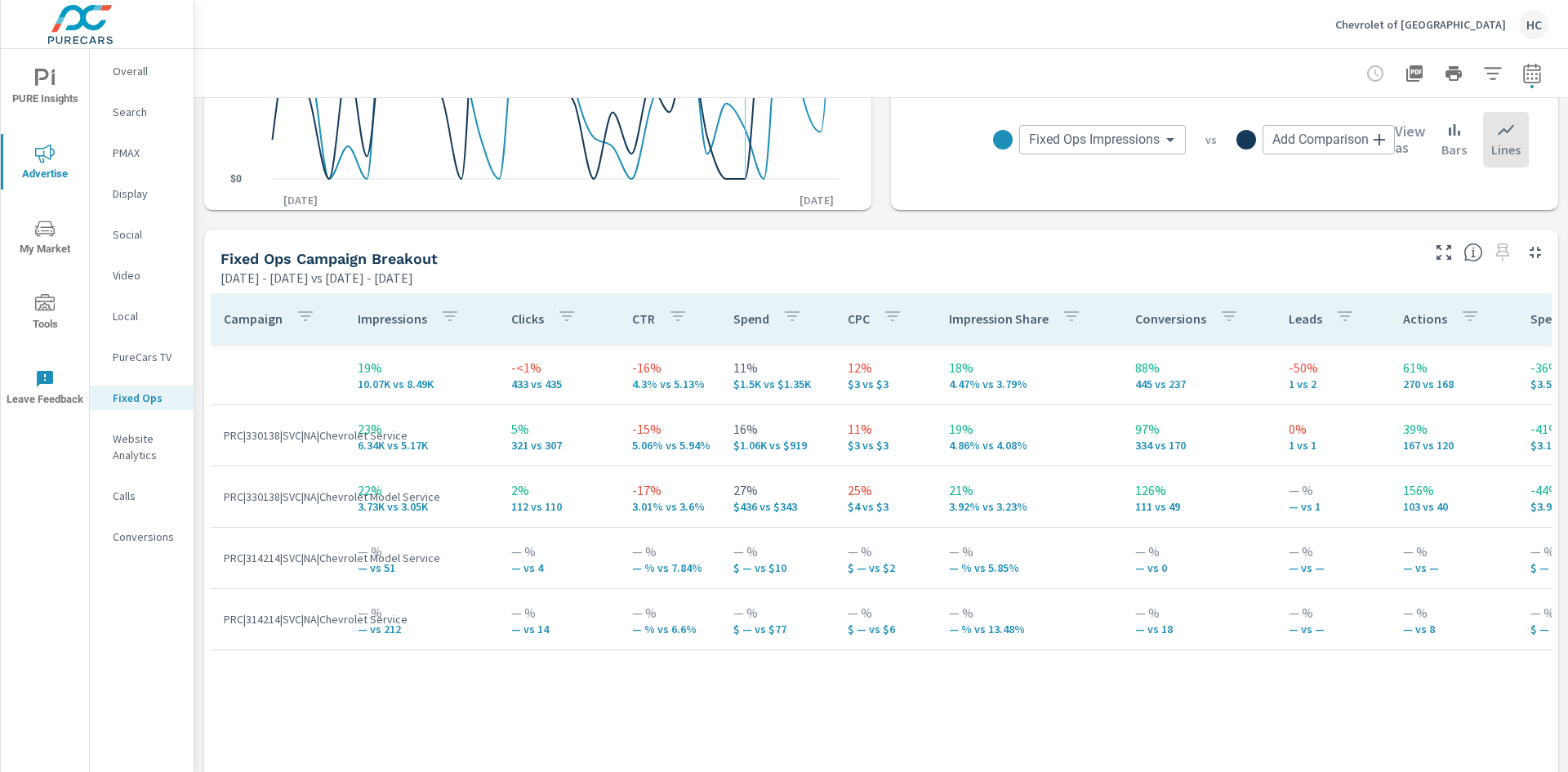
scroll to position [816, 0]
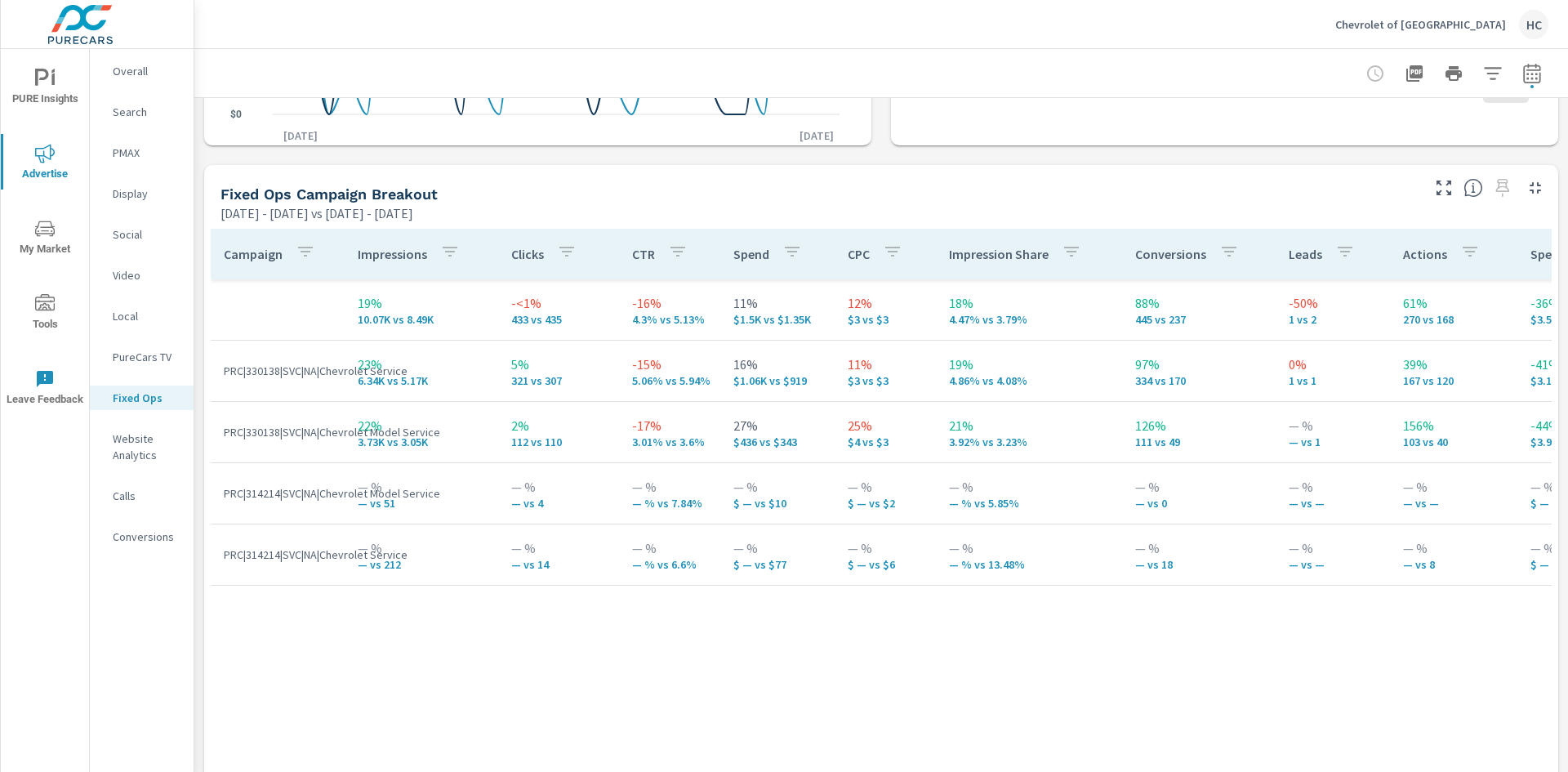
click at [288, 370] on p "PRC|330138|SVC|NA|Chevrolet Service" at bounding box center [277, 370] width 108 height 17
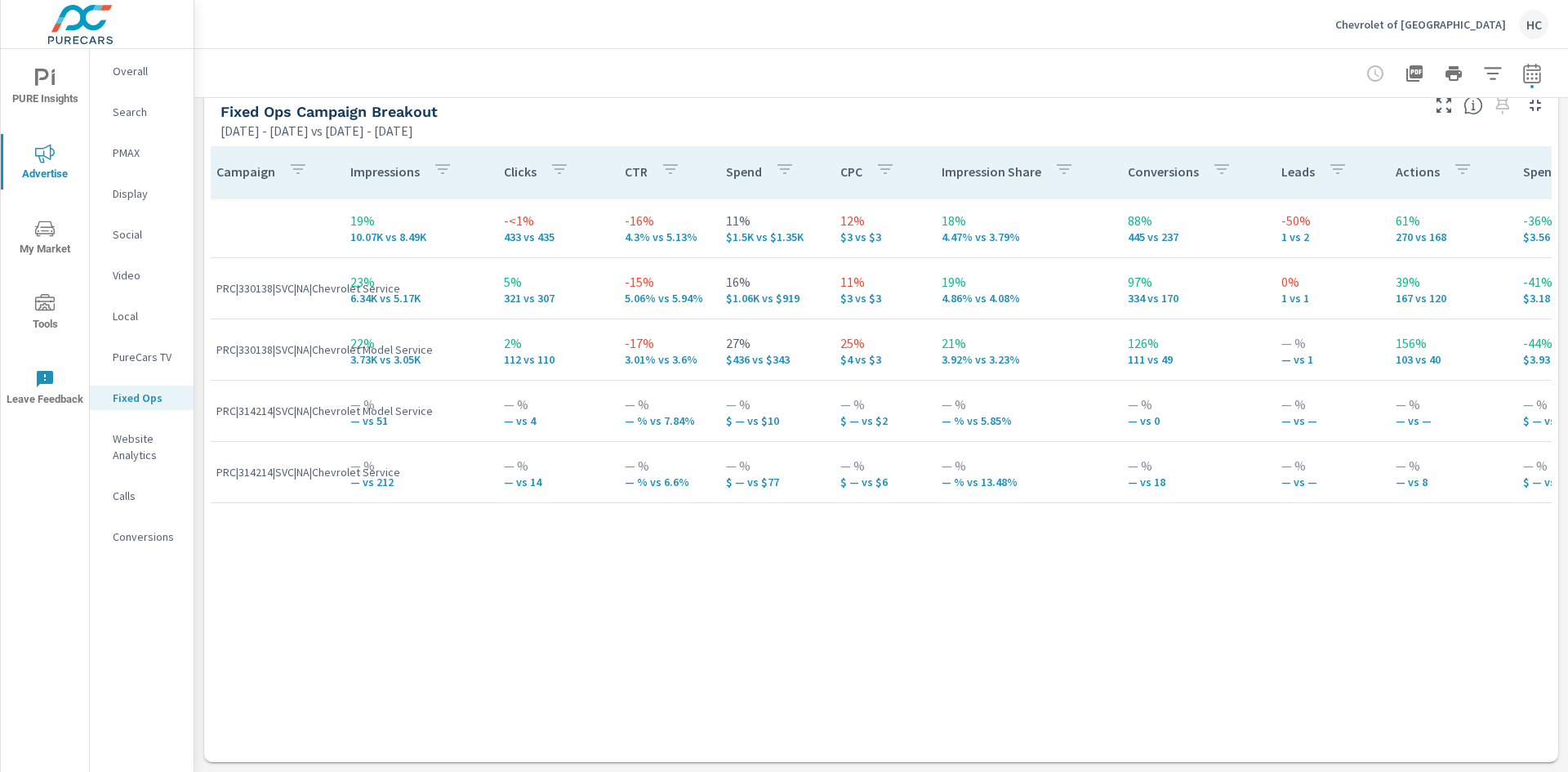
scroll to position [0, 0]
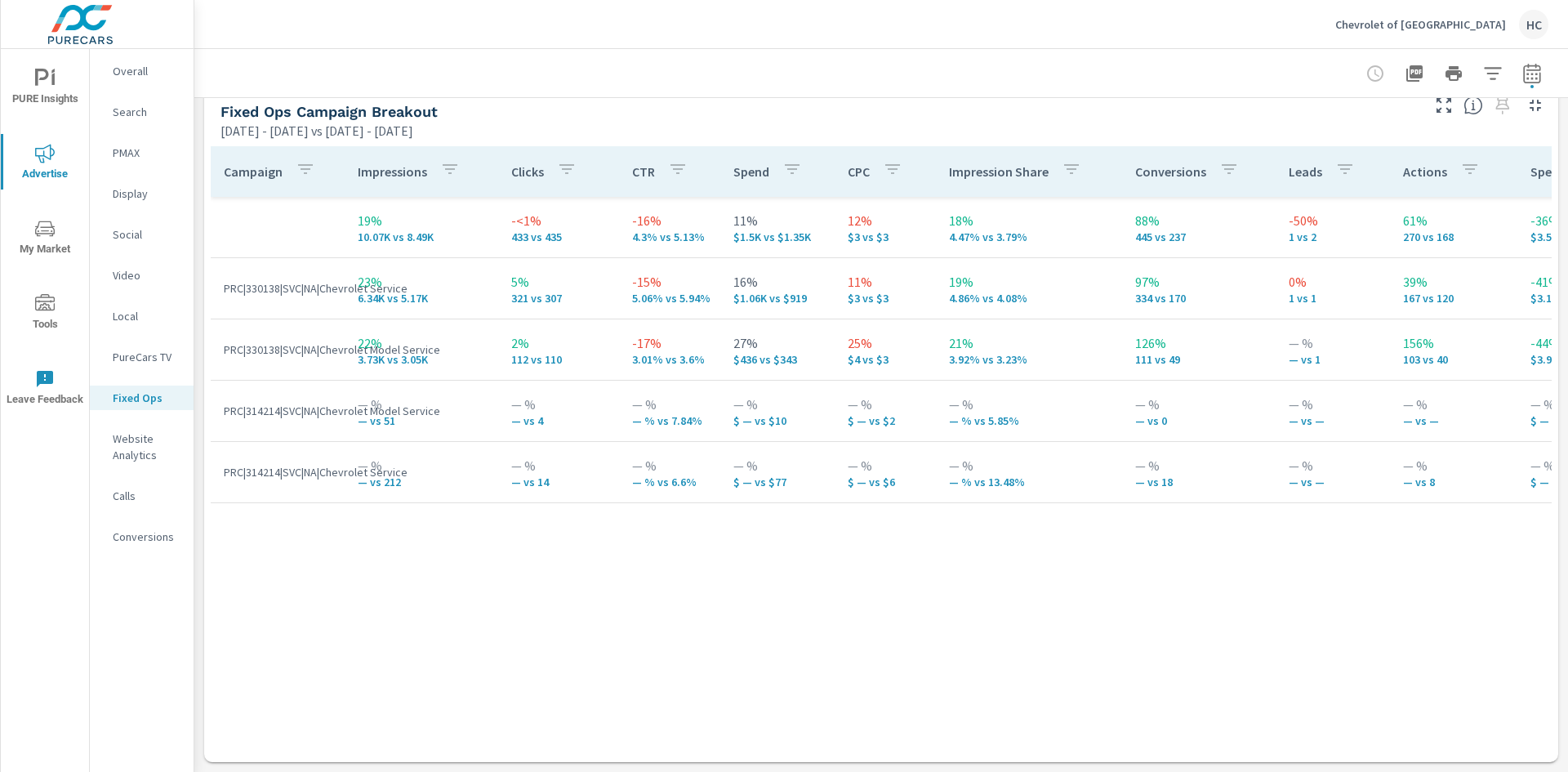
click at [262, 346] on p "PRC|330138|SVC|NA|Chevrolet Model Service" at bounding box center [277, 349] width 108 height 17
click at [265, 301] on td "PRC|330138|SVC|NA|Chevrolet Service" at bounding box center [277, 288] width 134 height 43
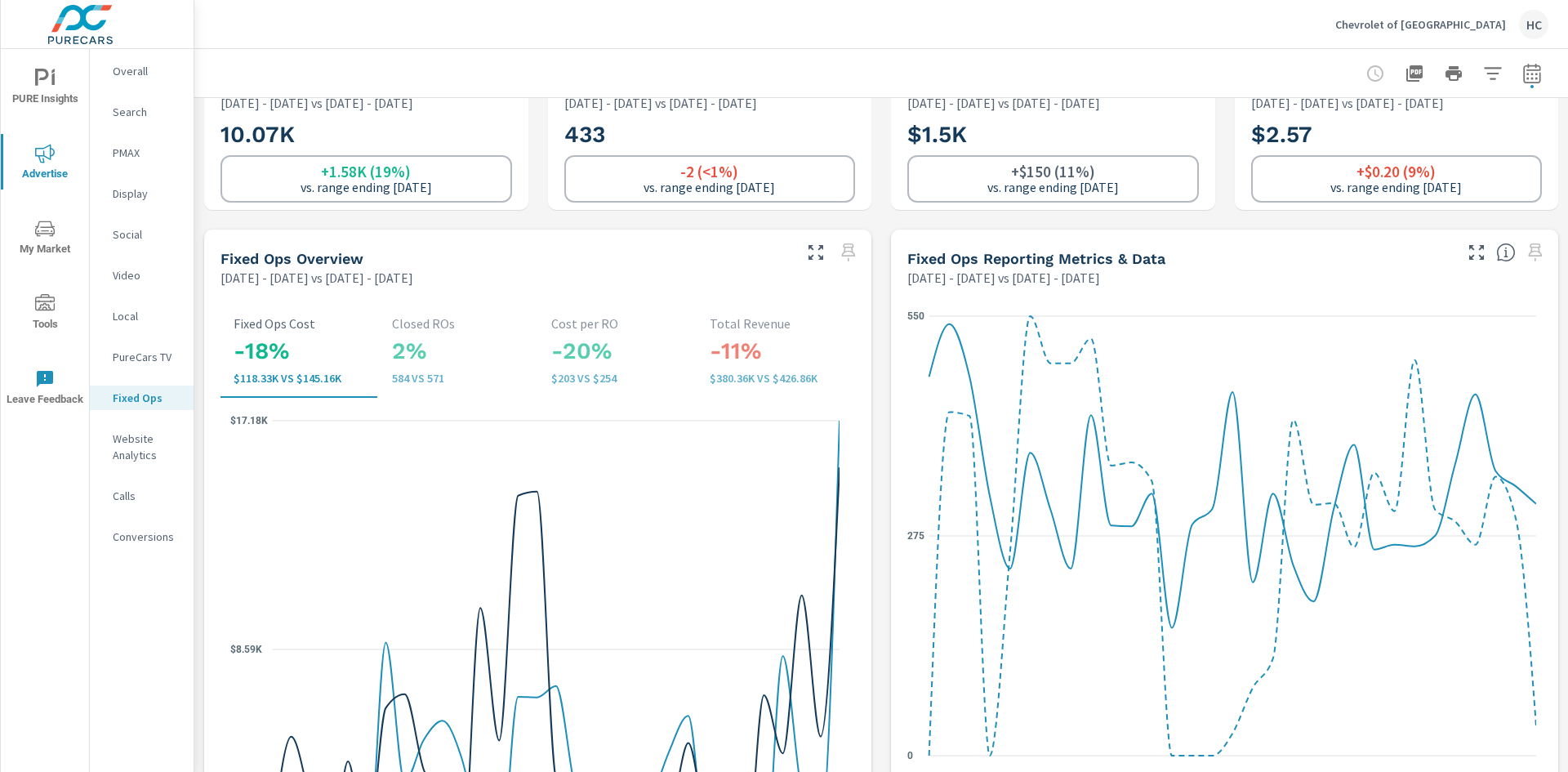
scroll to position [82, 0]
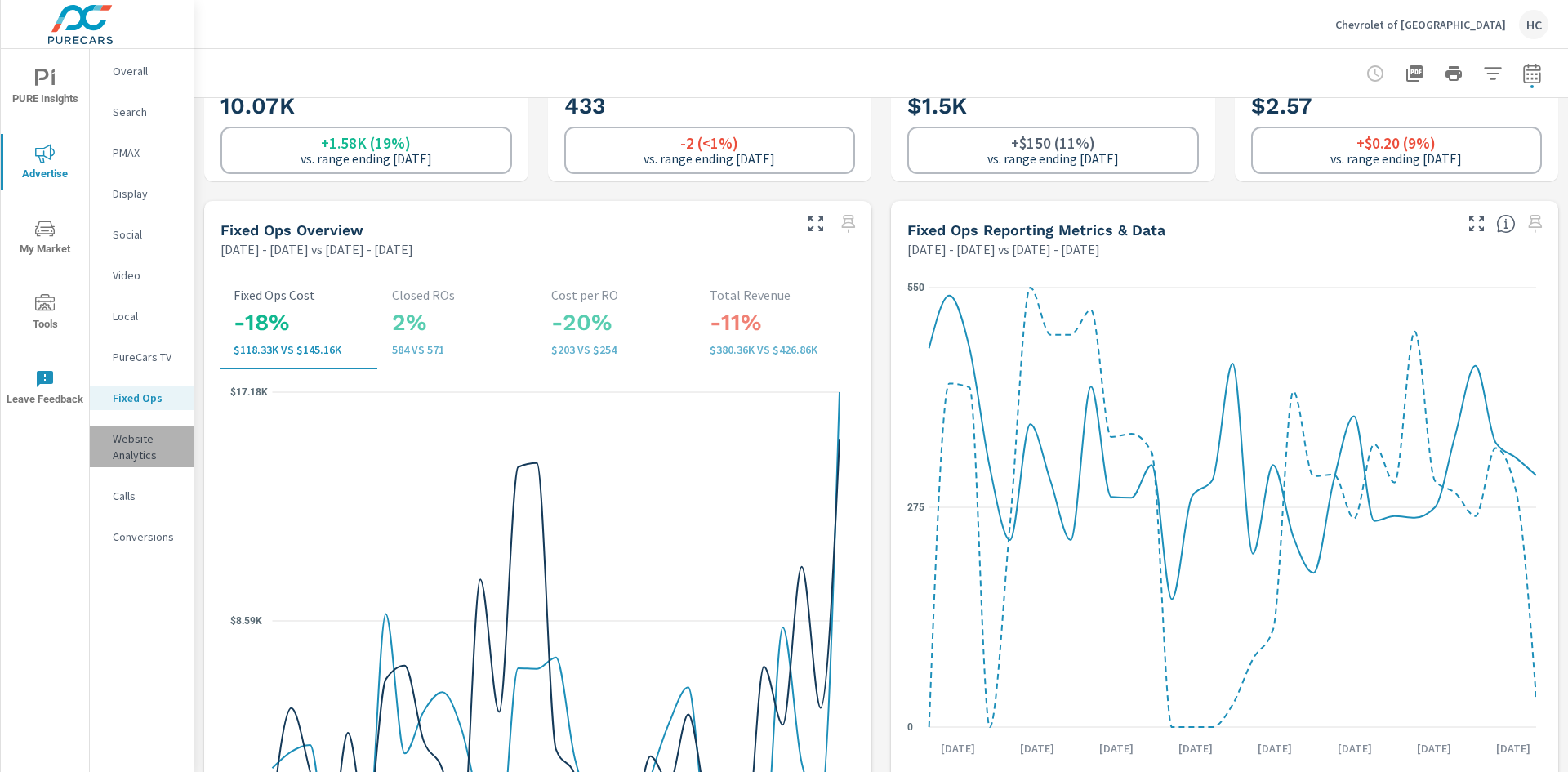
click at [140, 452] on p "Website Analytics" at bounding box center [147, 447] width 68 height 33
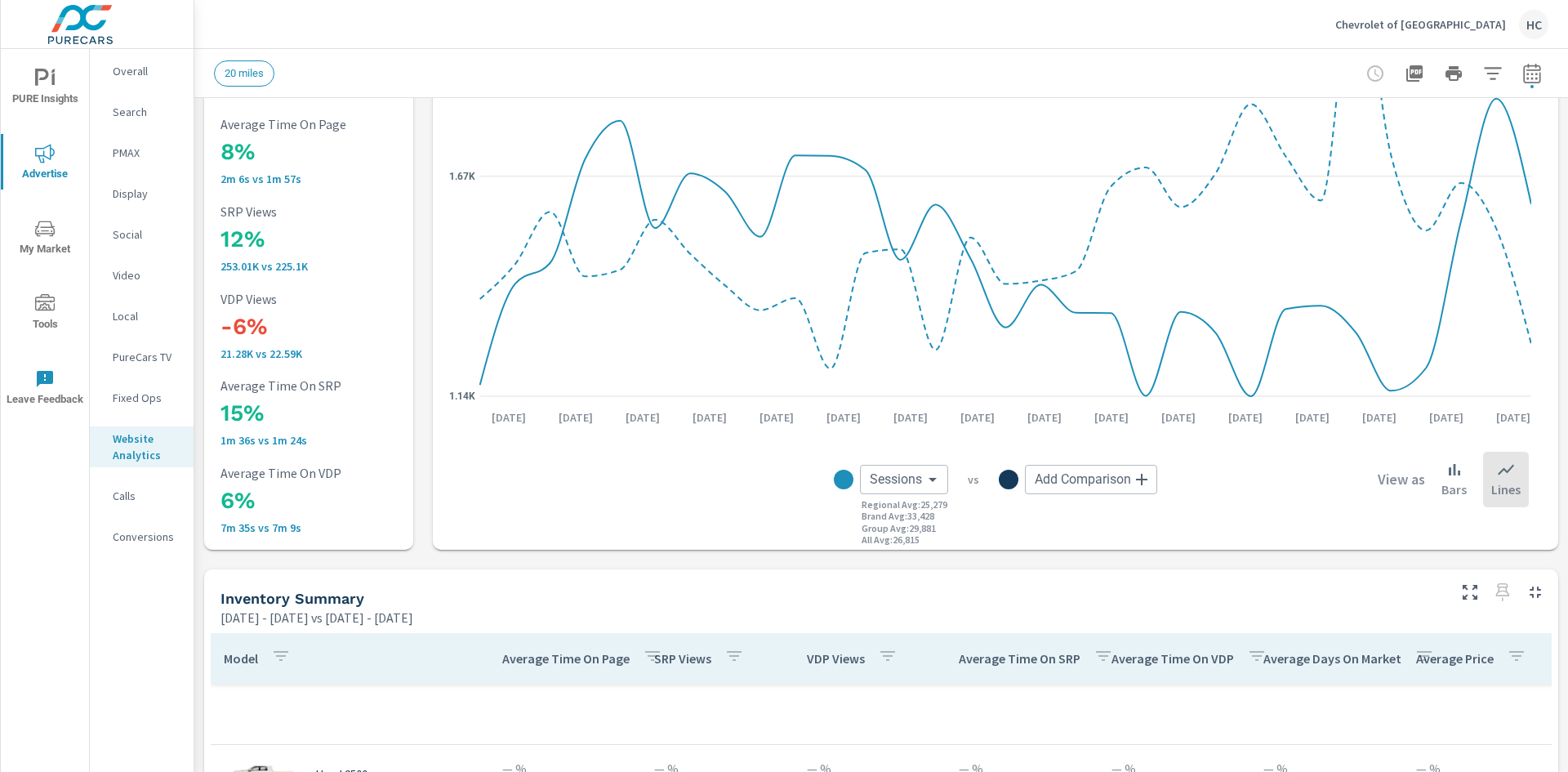
scroll to position [82, 0]
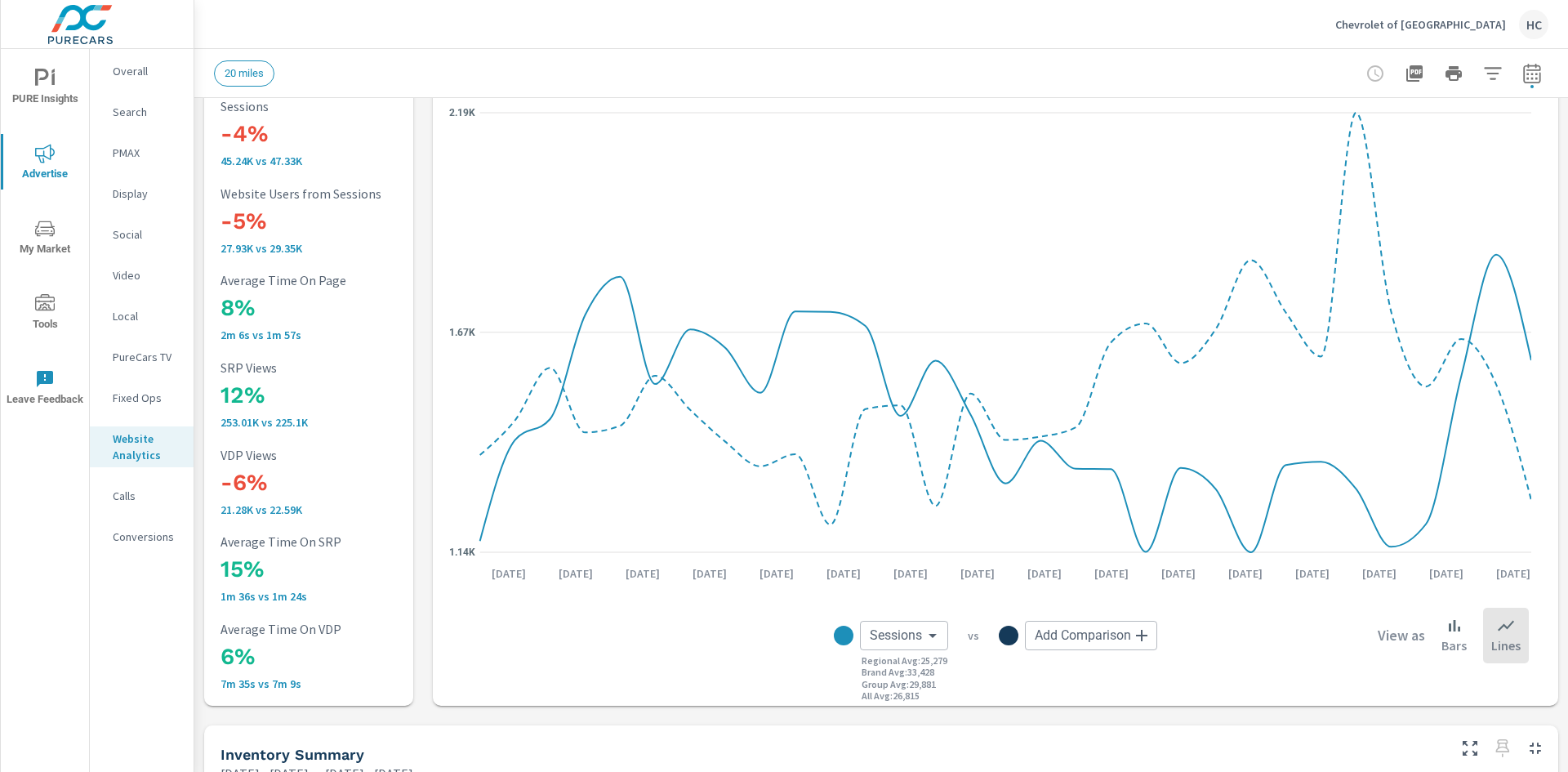
click at [51, 102] on span "PURE Insights" at bounding box center [45, 89] width 78 height 40
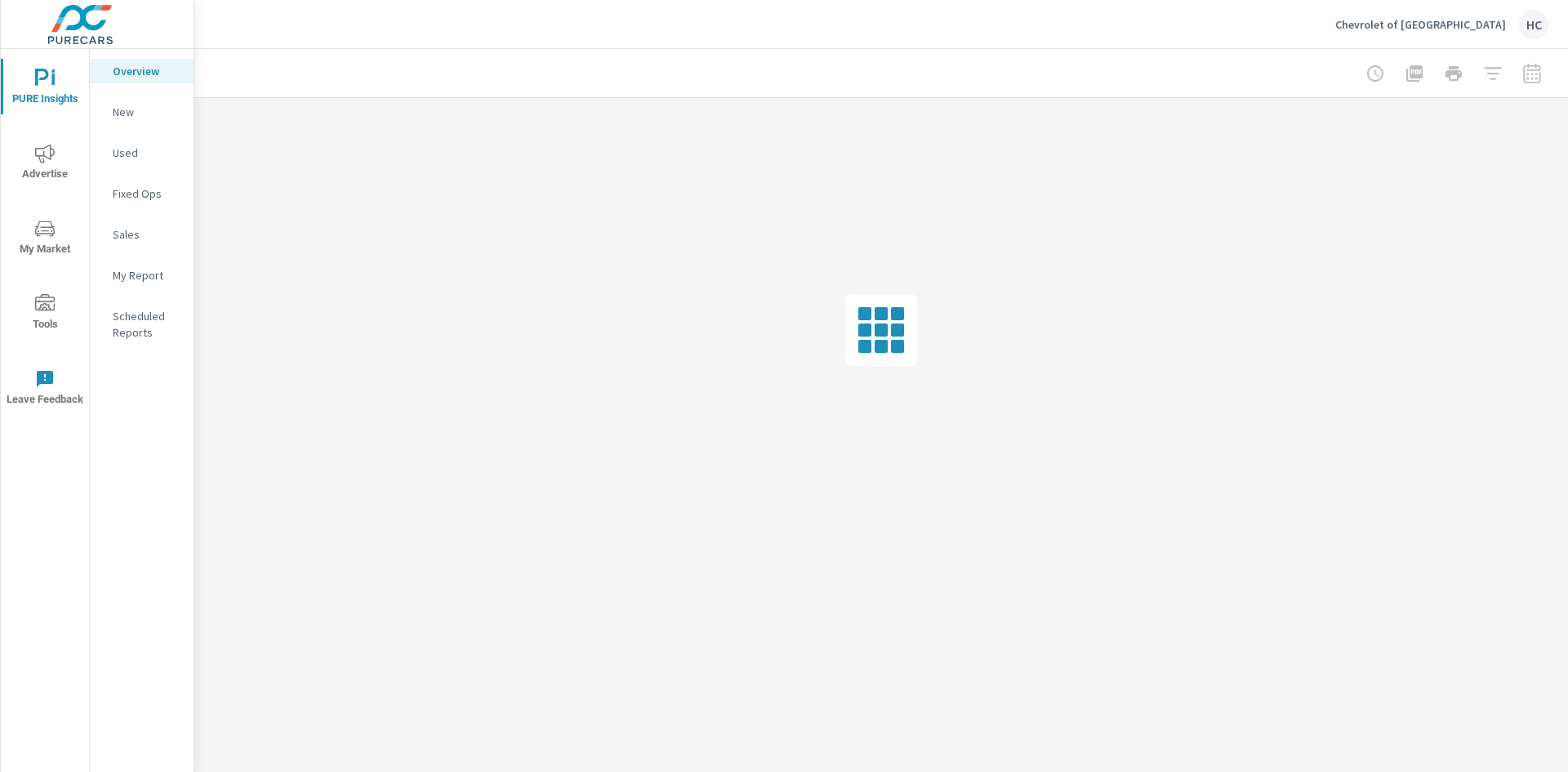
click at [137, 195] on p "Fixed Ops" at bounding box center [147, 193] width 68 height 17
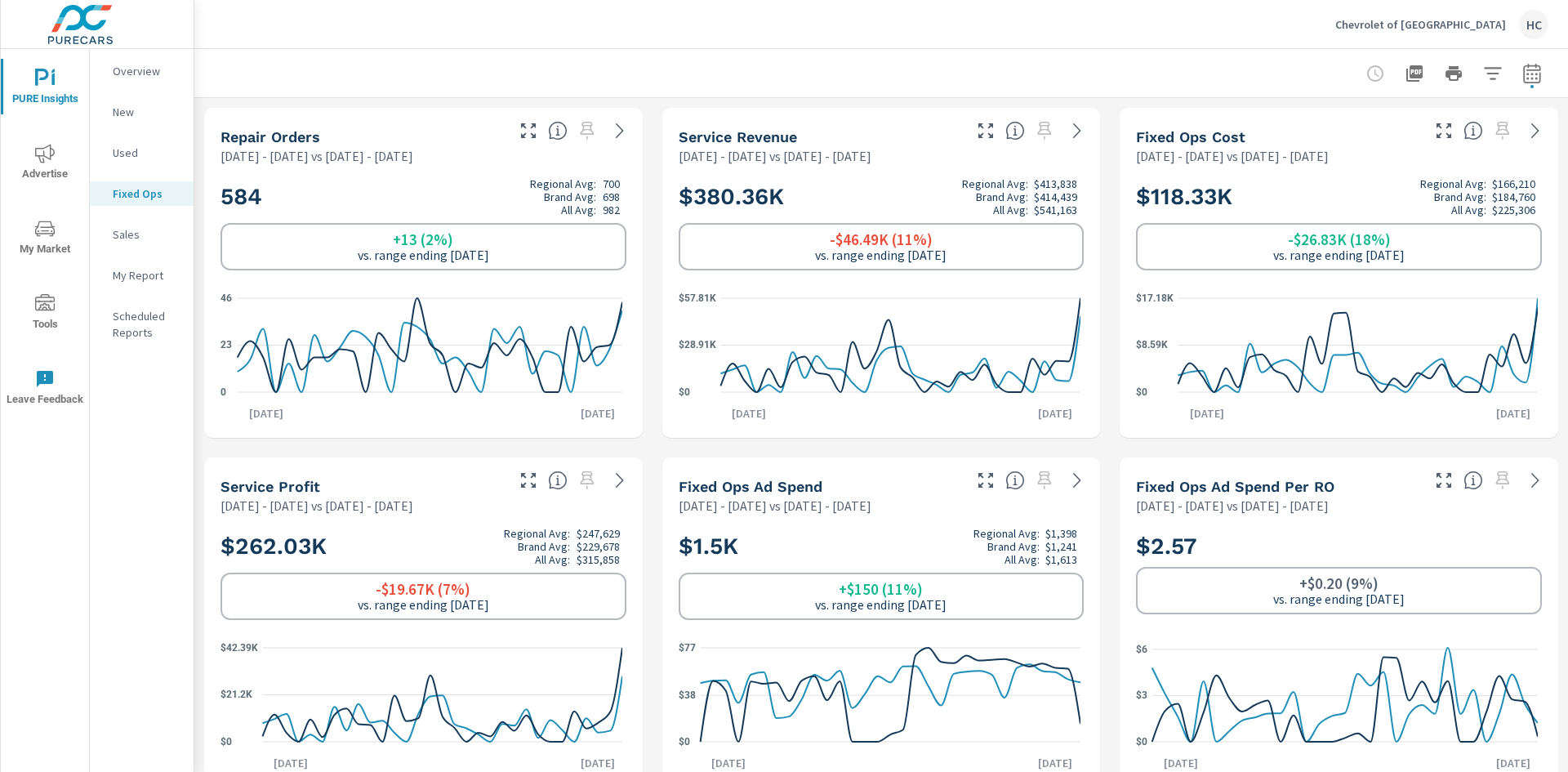
click at [1524, 70] on icon "button" at bounding box center [1532, 72] width 17 height 20
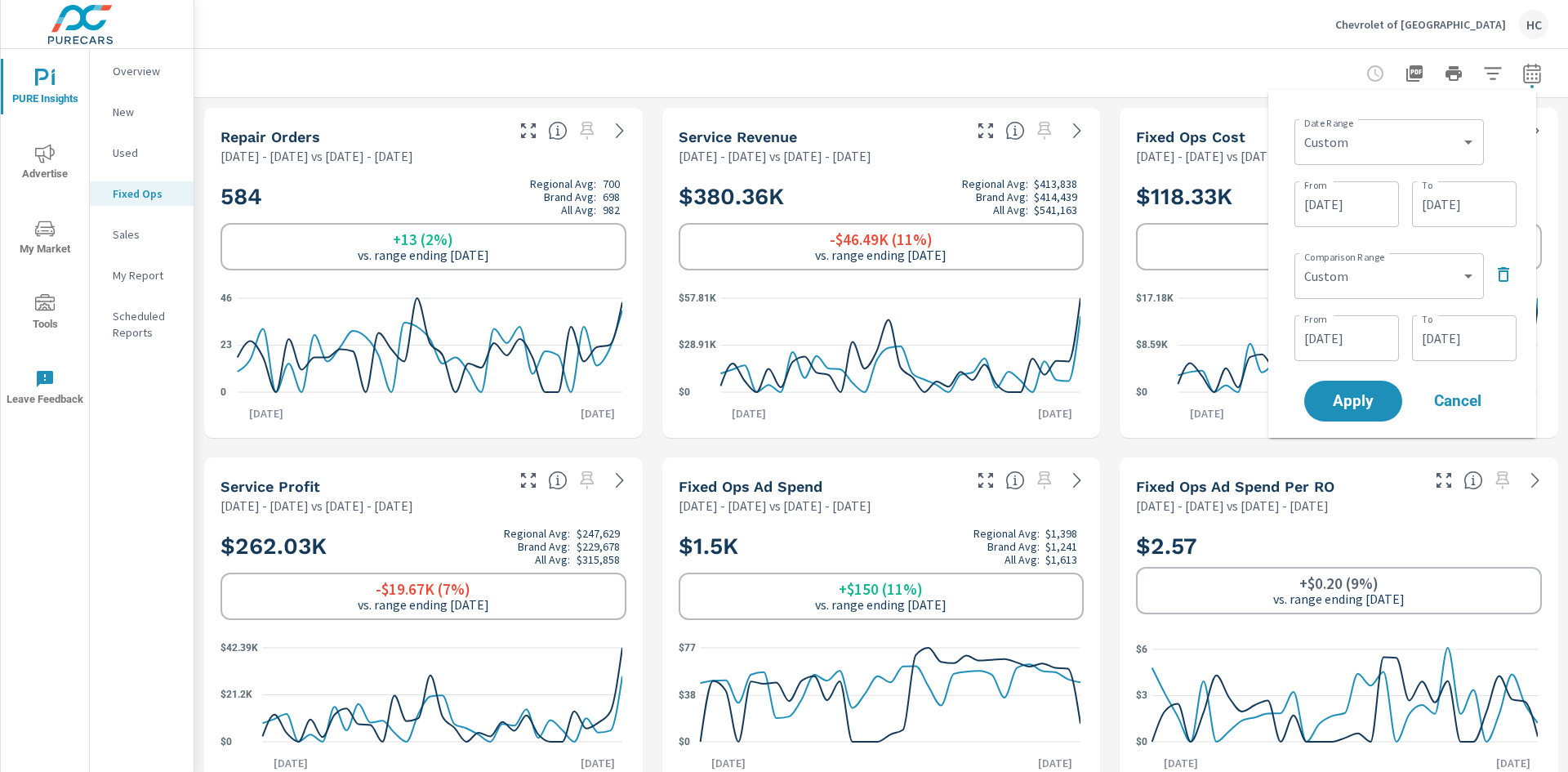
click at [1505, 276] on icon "button" at bounding box center [1504, 274] width 20 height 20
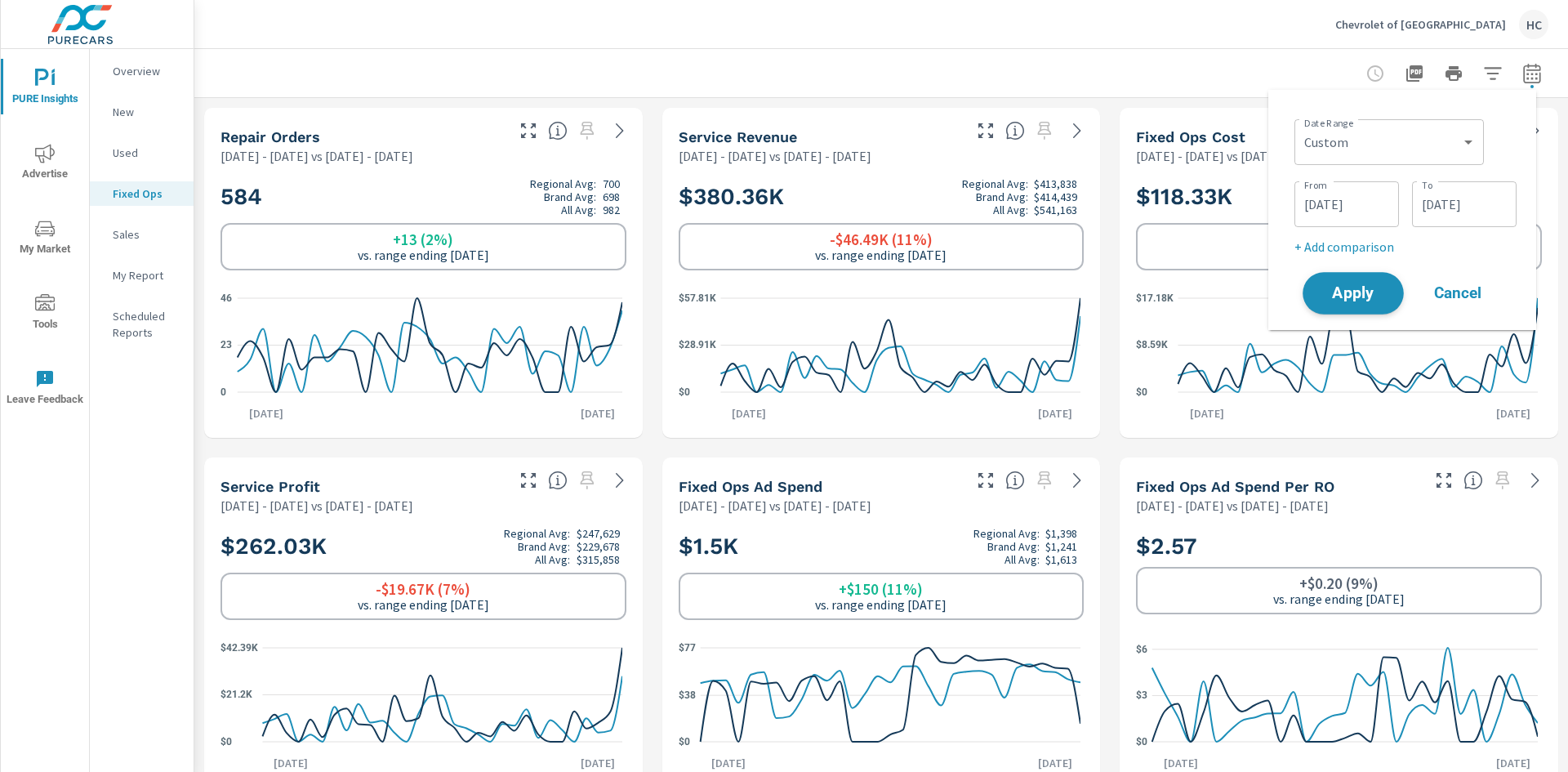
click at [1338, 287] on span "Apply" at bounding box center [1353, 294] width 67 height 16
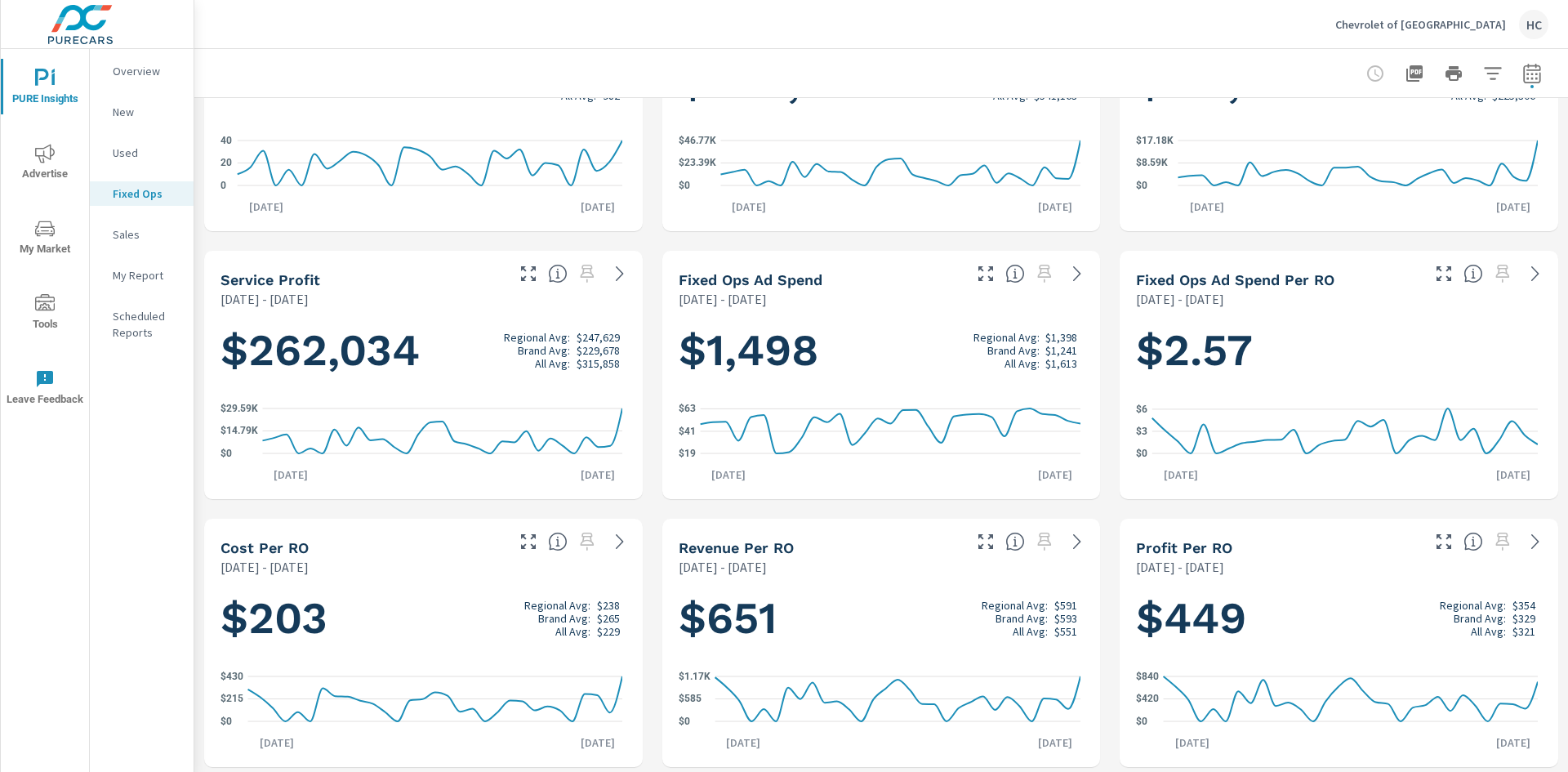
scroll to position [130, 0]
